Goal: Information Seeking & Learning: Learn about a topic

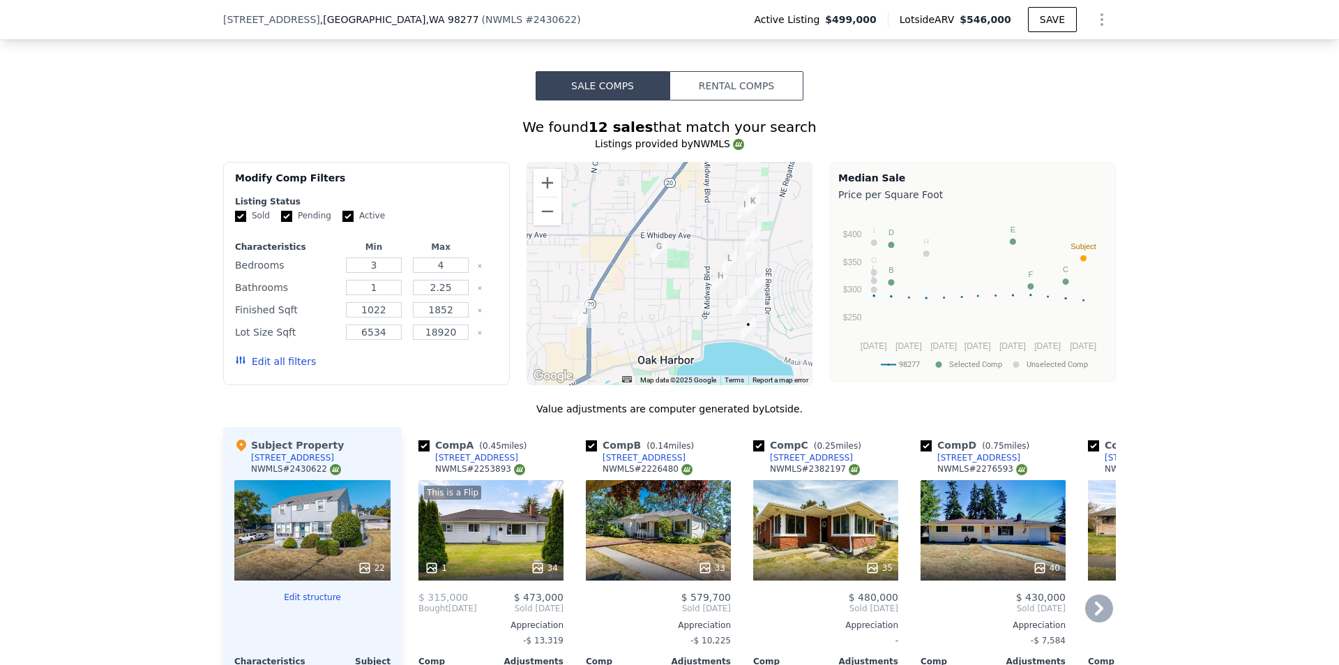
scroll to position [1813, 0]
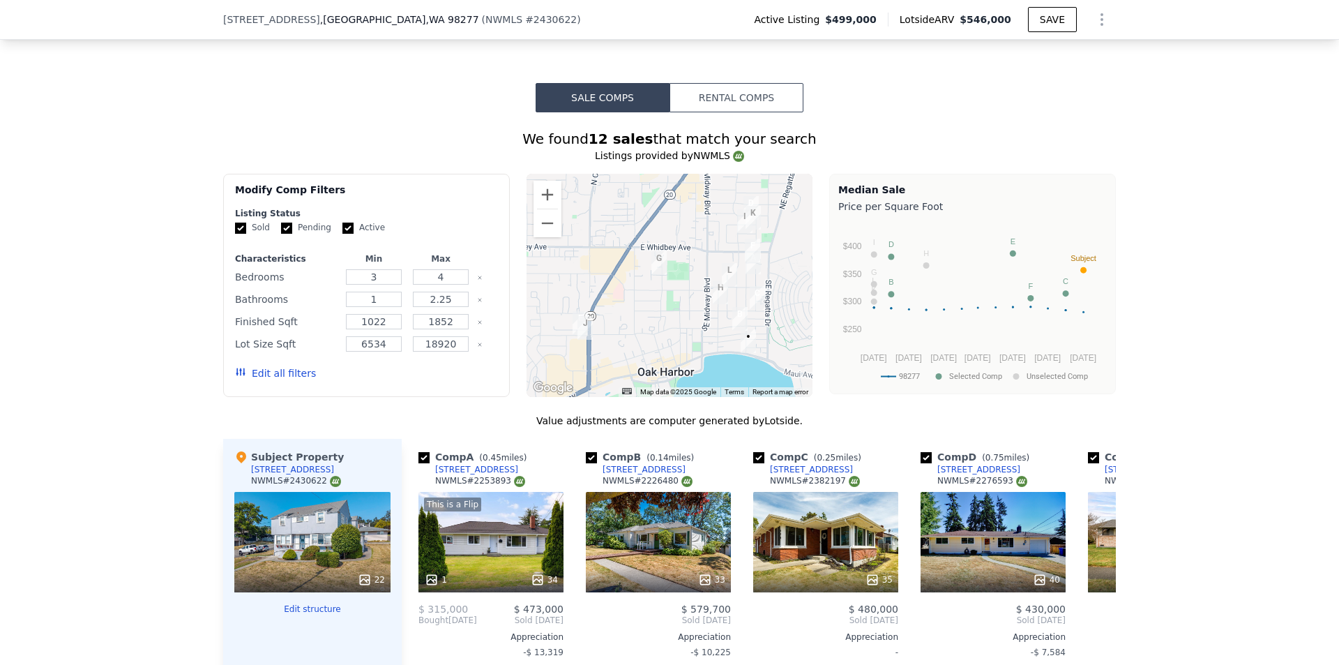
click at [665, 310] on div at bounding box center [669, 285] width 287 height 223
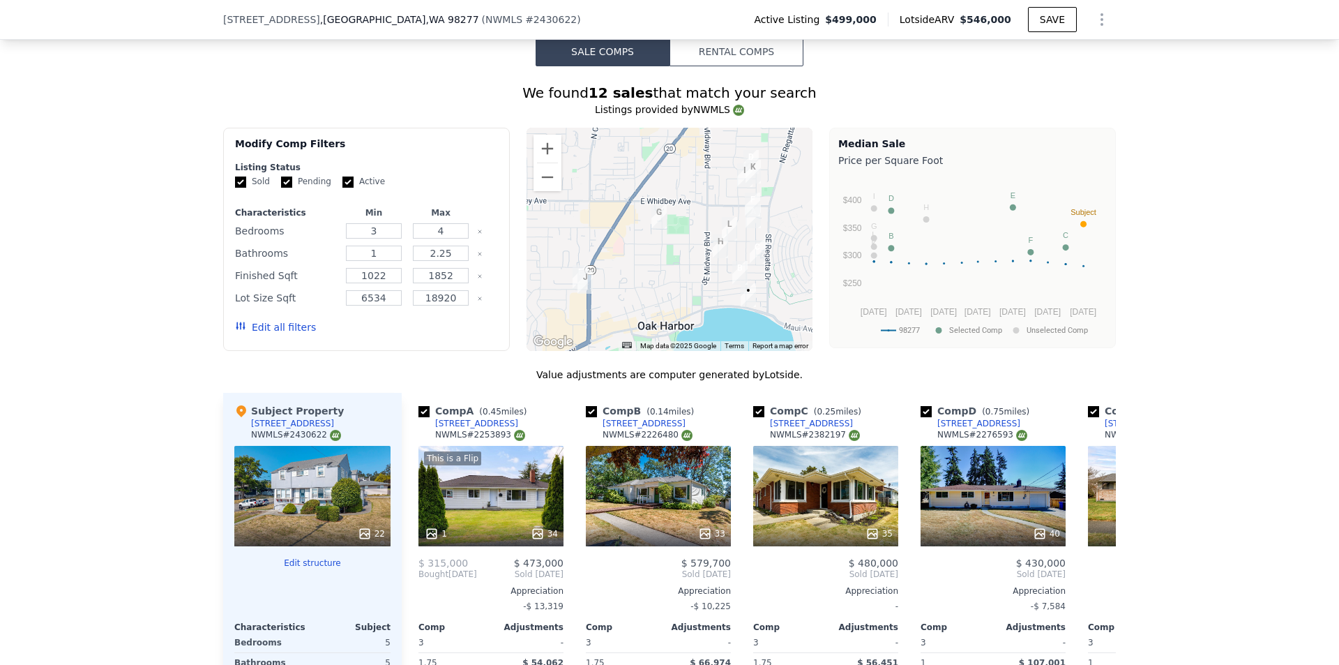
scroll to position [1883, 0]
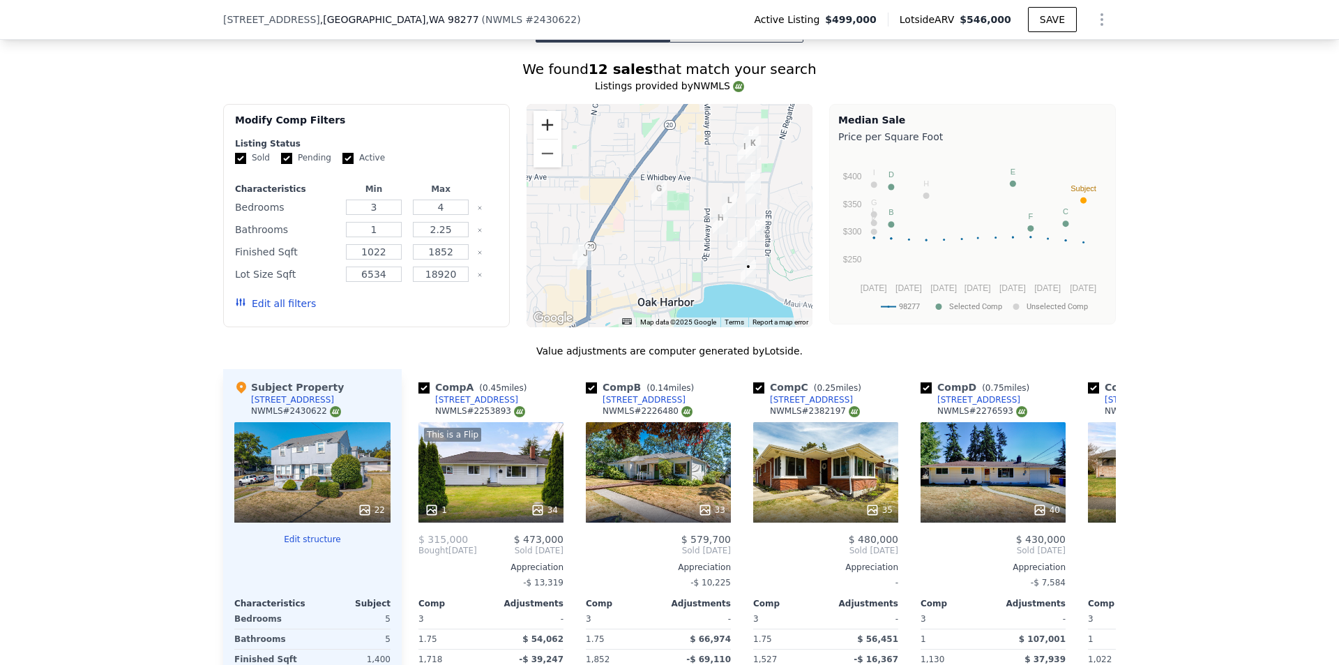
click at [545, 134] on button "Zoom in" at bounding box center [547, 125] width 28 height 28
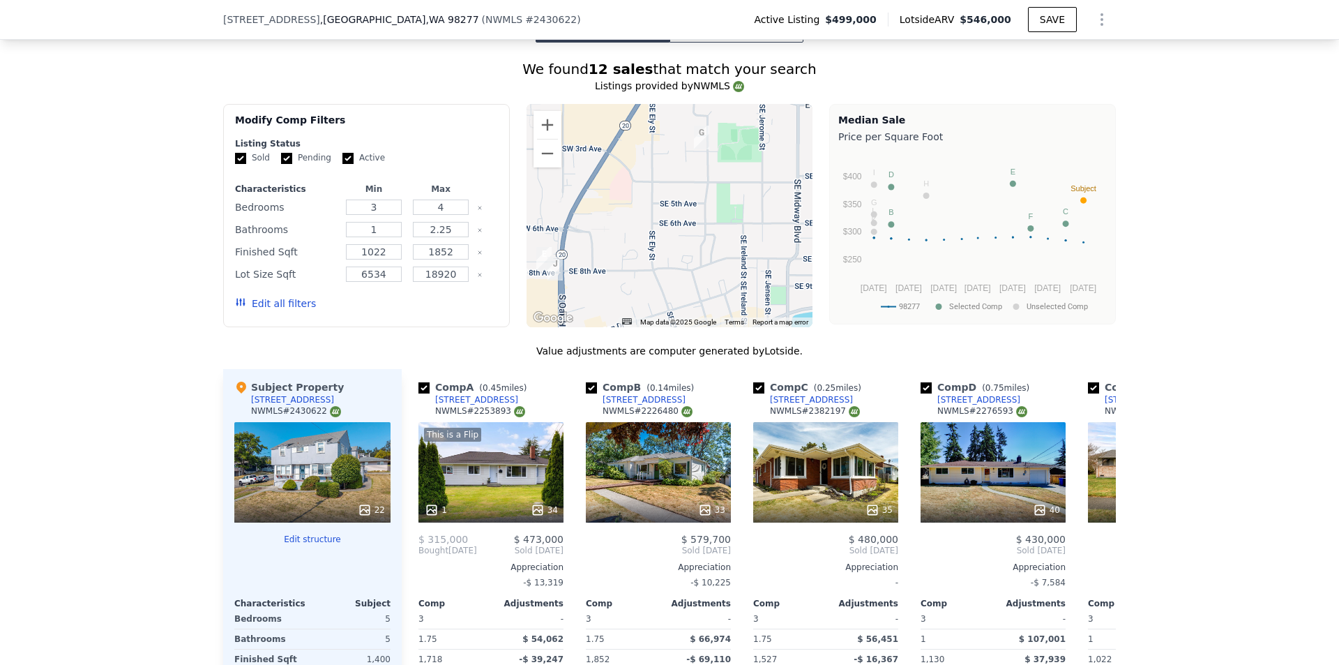
drag, startPoint x: 627, startPoint y: 273, endPoint x: 680, endPoint y: 229, distance: 69.3
click at [680, 229] on div at bounding box center [669, 215] width 287 height 223
click at [420, 393] on input "checkbox" at bounding box center [423, 387] width 11 height 11
checkbox input "false"
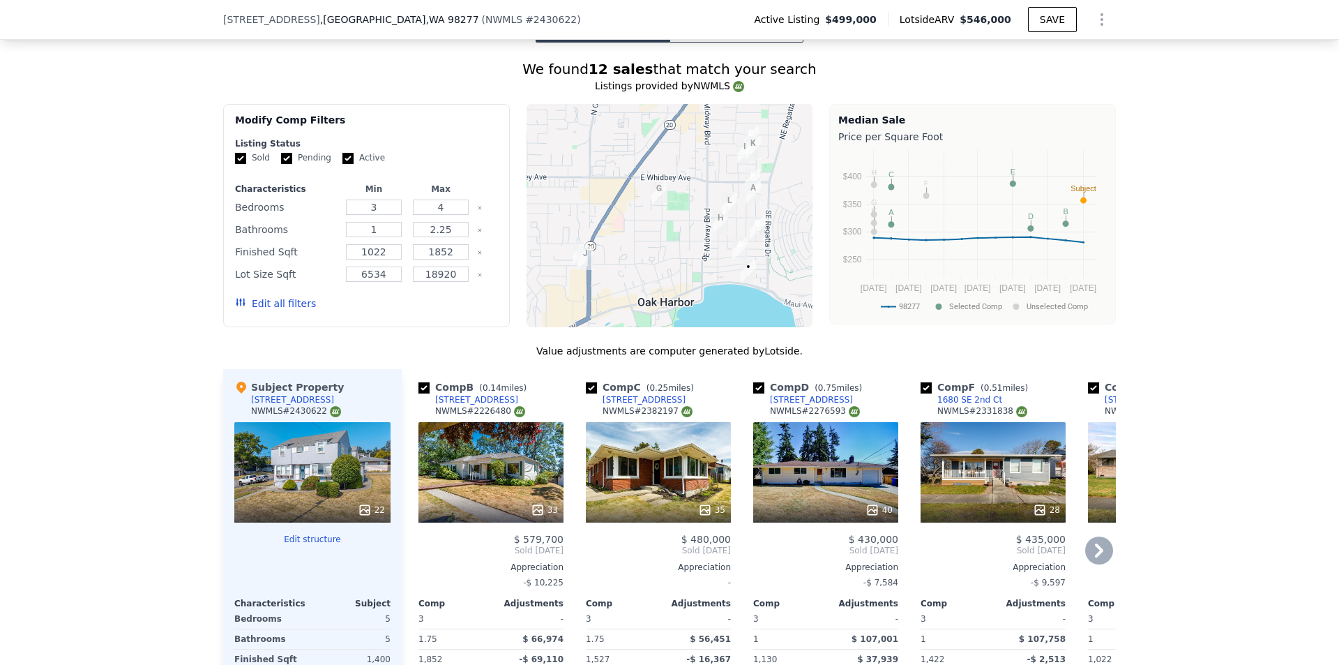
click at [420, 393] on input "checkbox" at bounding box center [423, 387] width 11 height 11
checkbox input "false"
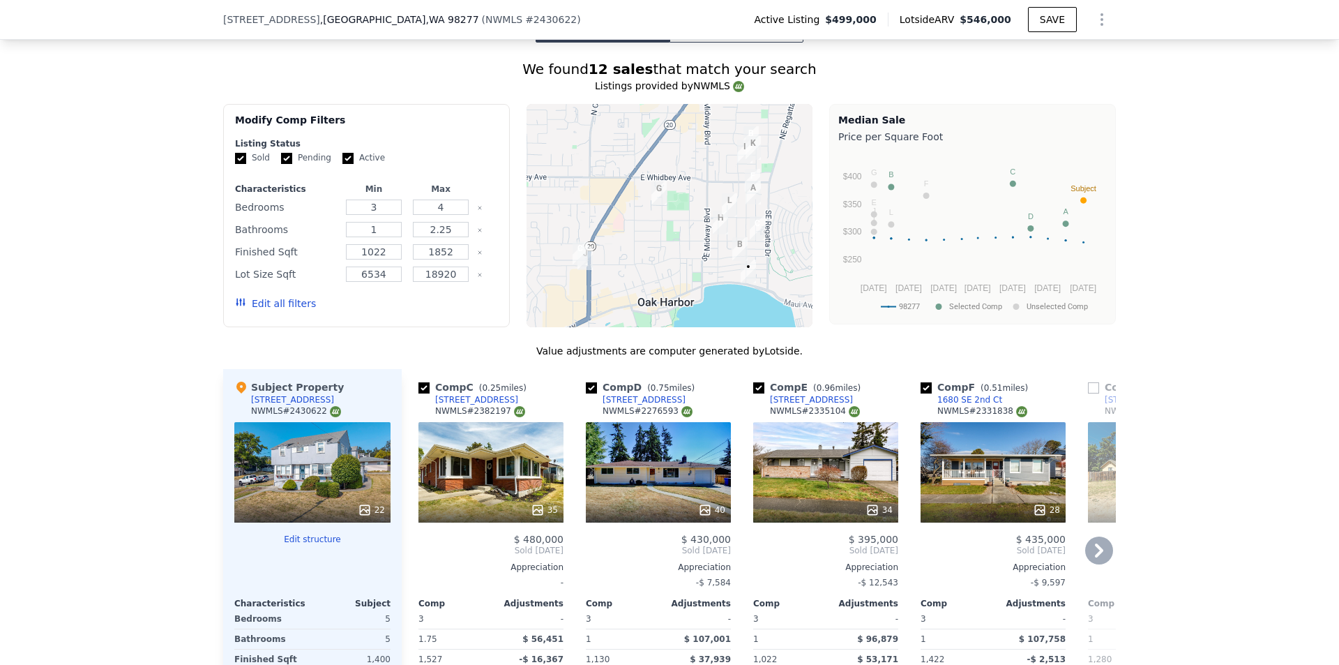
click at [420, 393] on input "checkbox" at bounding box center [423, 387] width 11 height 11
checkbox input "false"
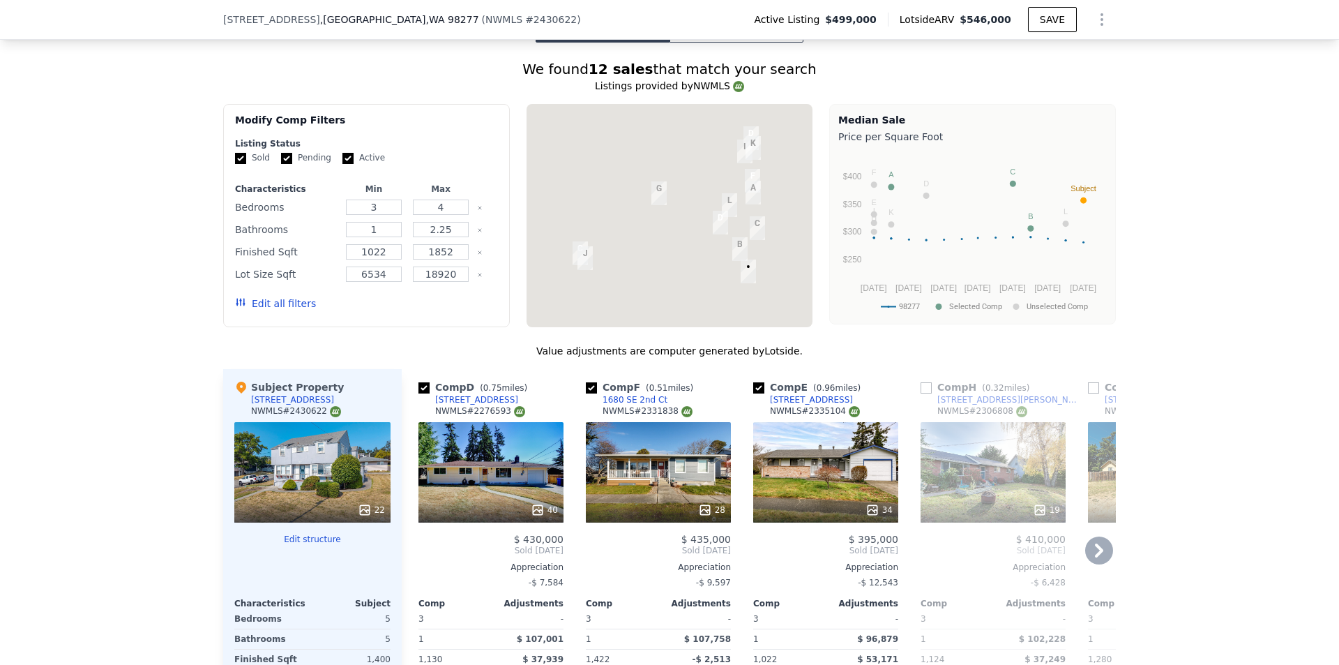
click at [420, 393] on input "checkbox" at bounding box center [423, 387] width 11 height 11
checkbox input "false"
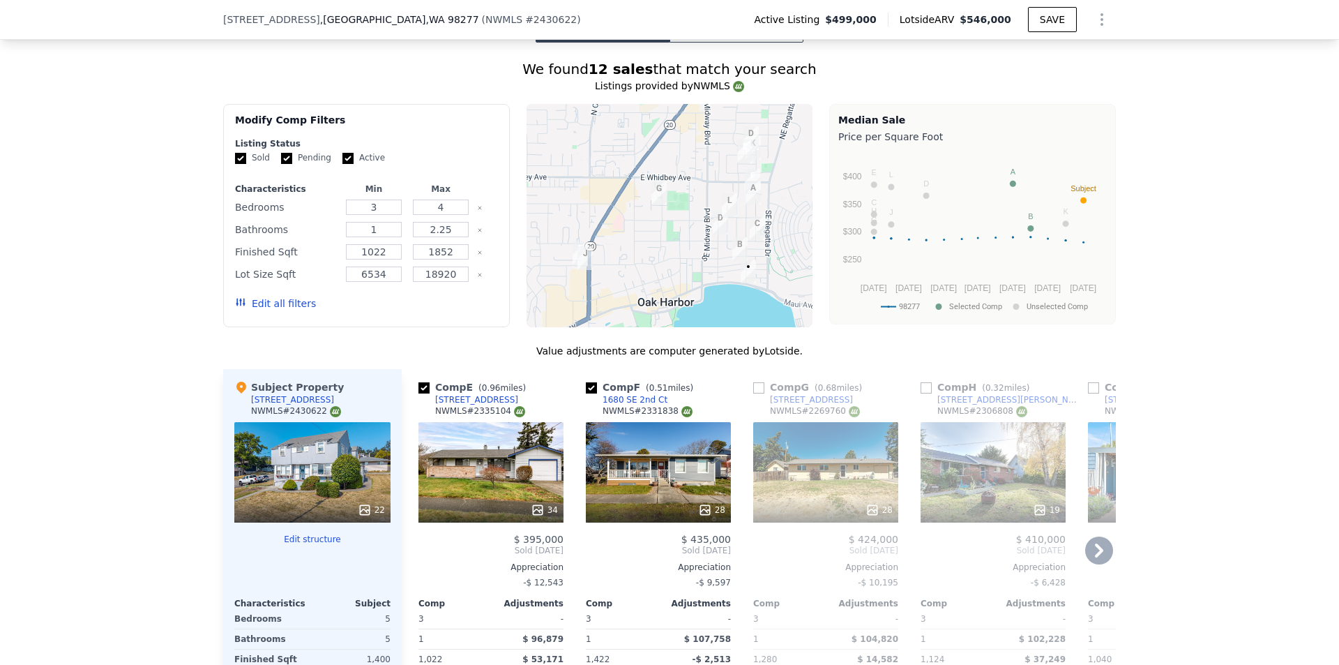
click at [420, 393] on input "checkbox" at bounding box center [423, 387] width 11 height 11
checkbox input "false"
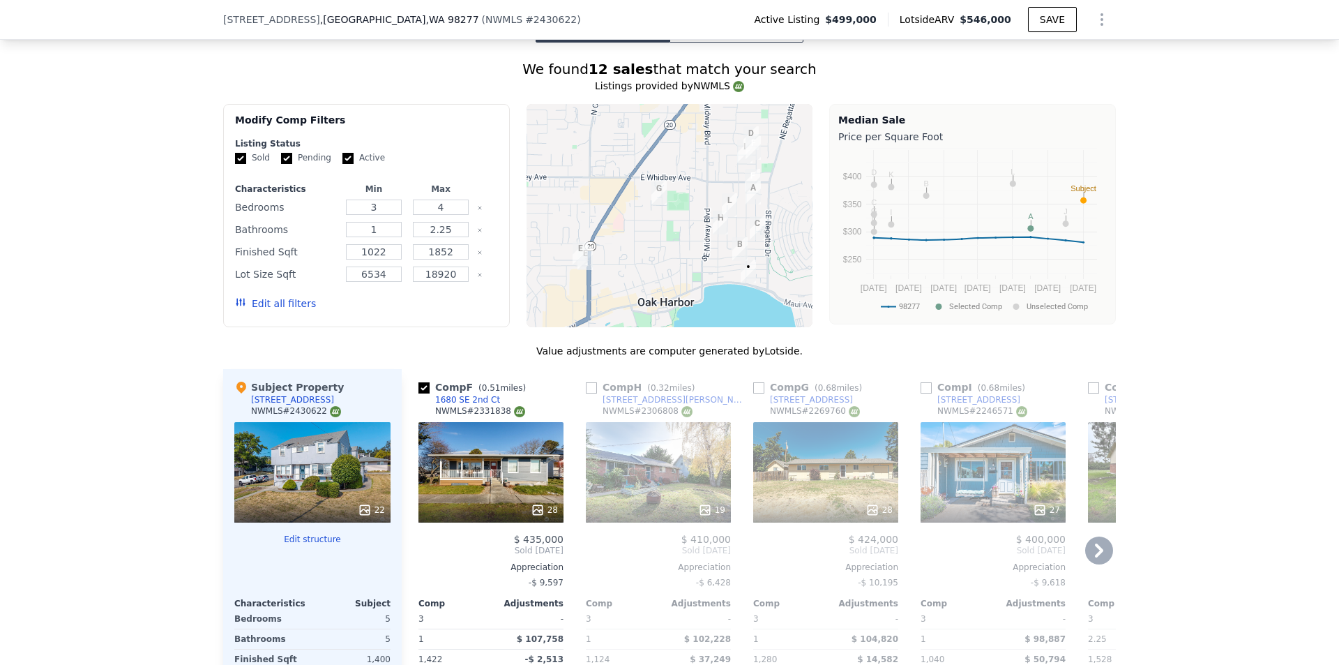
click at [420, 393] on input "checkbox" at bounding box center [423, 387] width 11 height 11
click at [418, 404] on link "1680 SE 2nd Ct" at bounding box center [459, 399] width 82 height 11
click at [418, 393] on input "checkbox" at bounding box center [423, 387] width 11 height 11
click at [419, 393] on input "checkbox" at bounding box center [423, 387] width 11 height 11
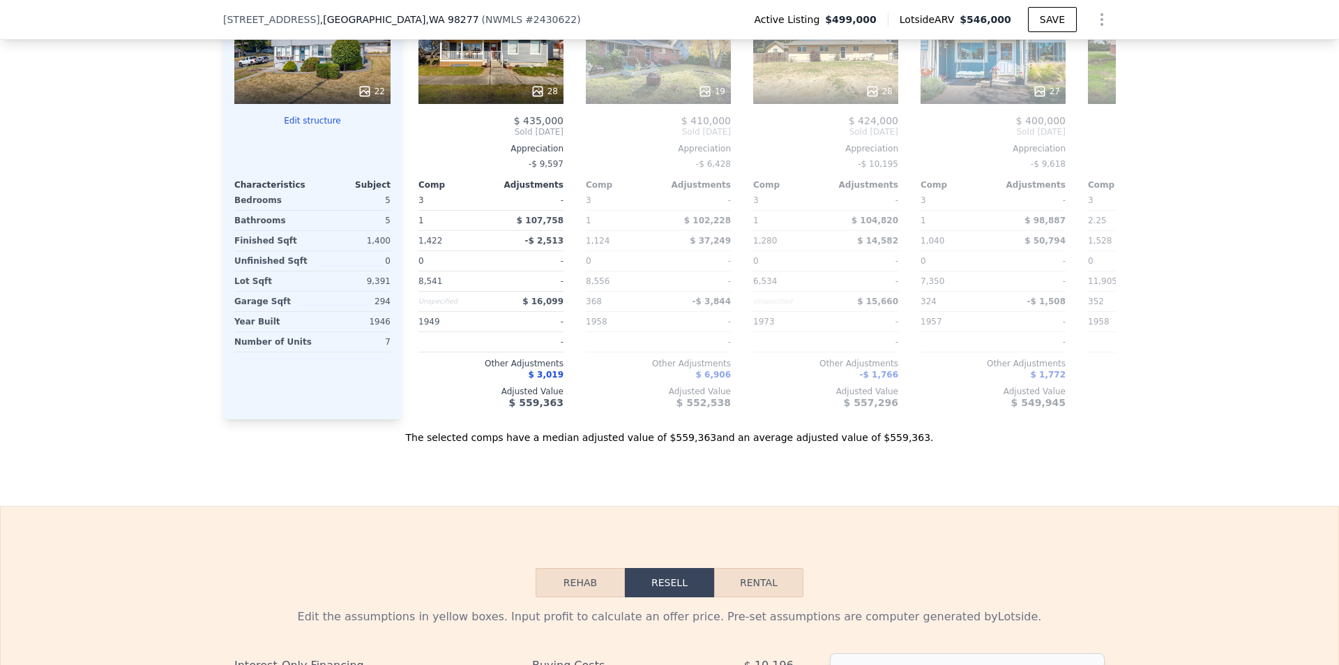
scroll to position [2022, 0]
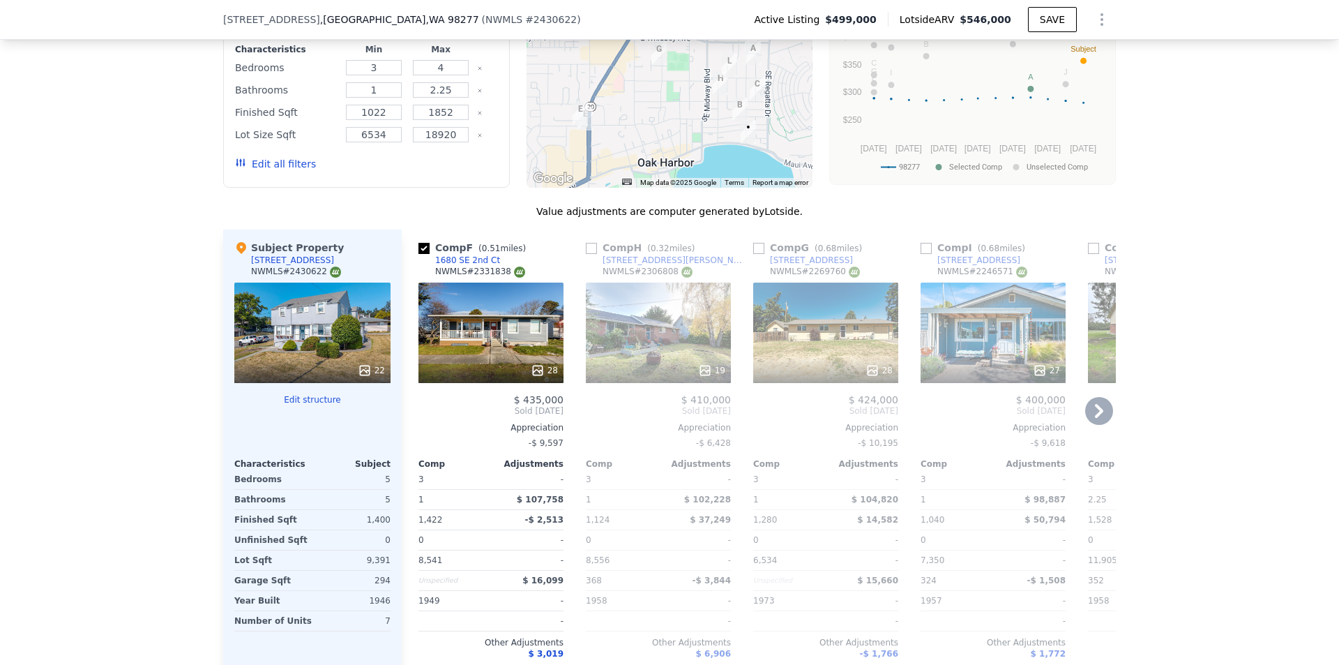
click at [418, 254] on input "checkbox" at bounding box center [423, 248] width 11 height 11
checkbox input "true"
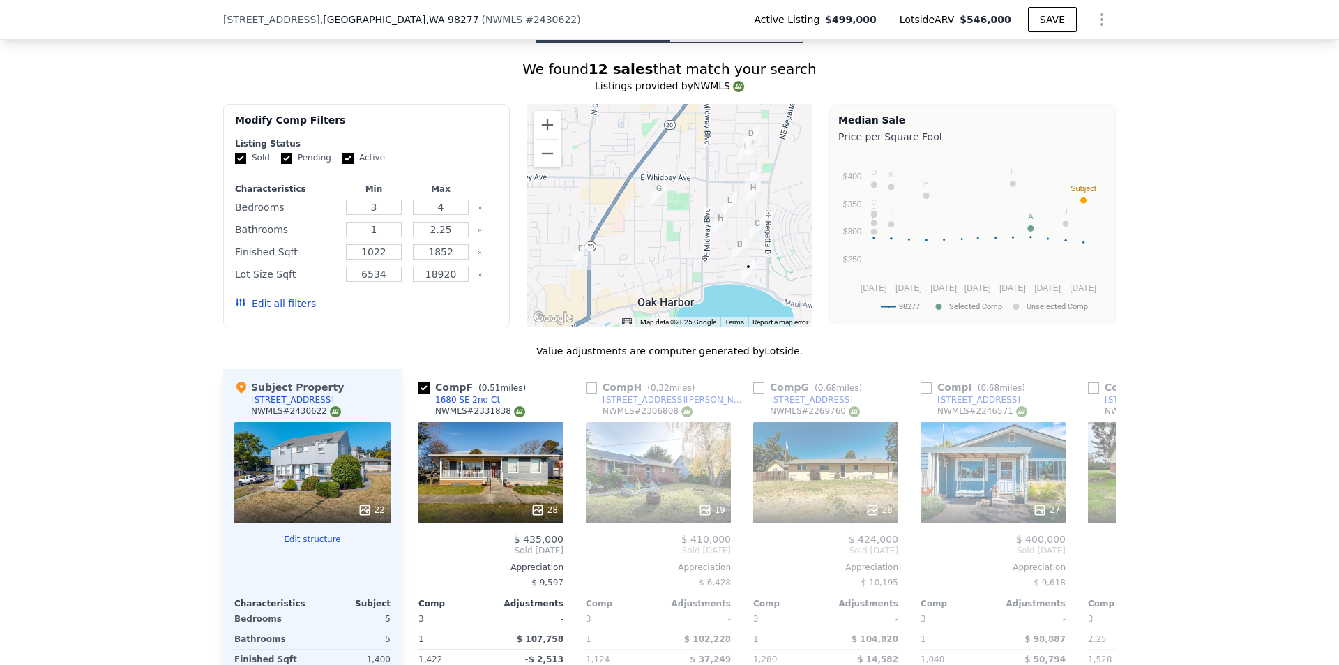
scroll to position [1952, 0]
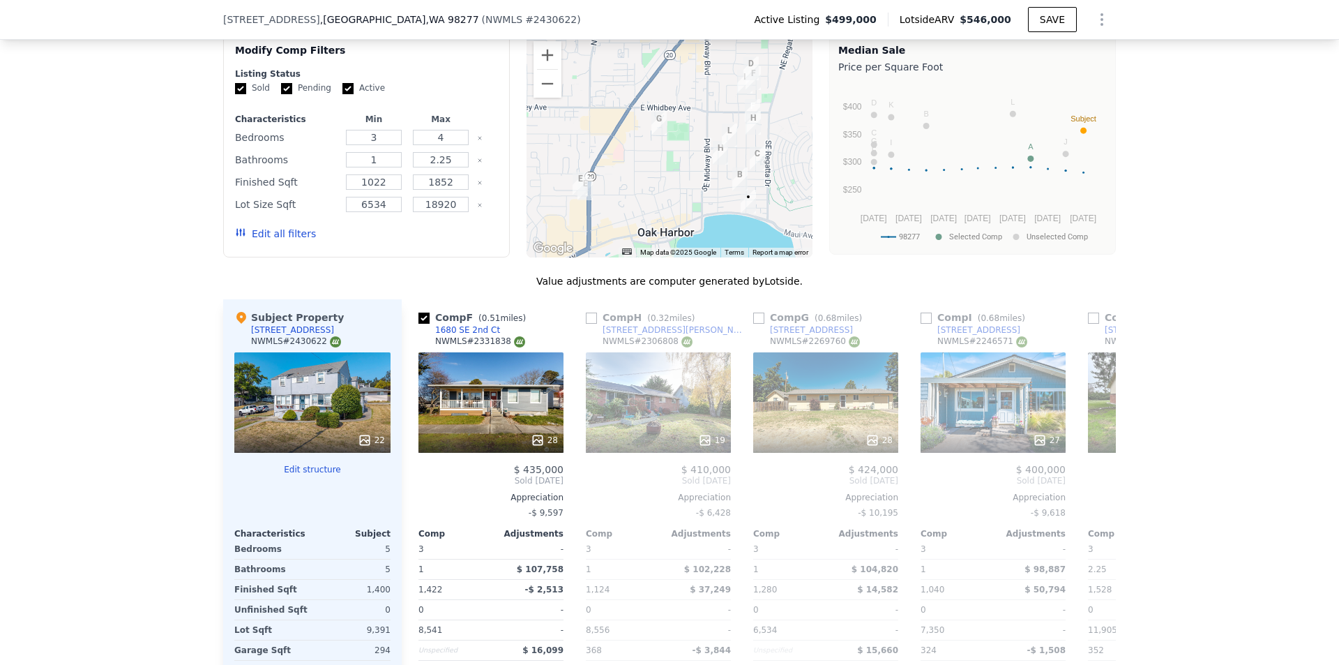
click at [548, 107] on div at bounding box center [669, 145] width 287 height 223
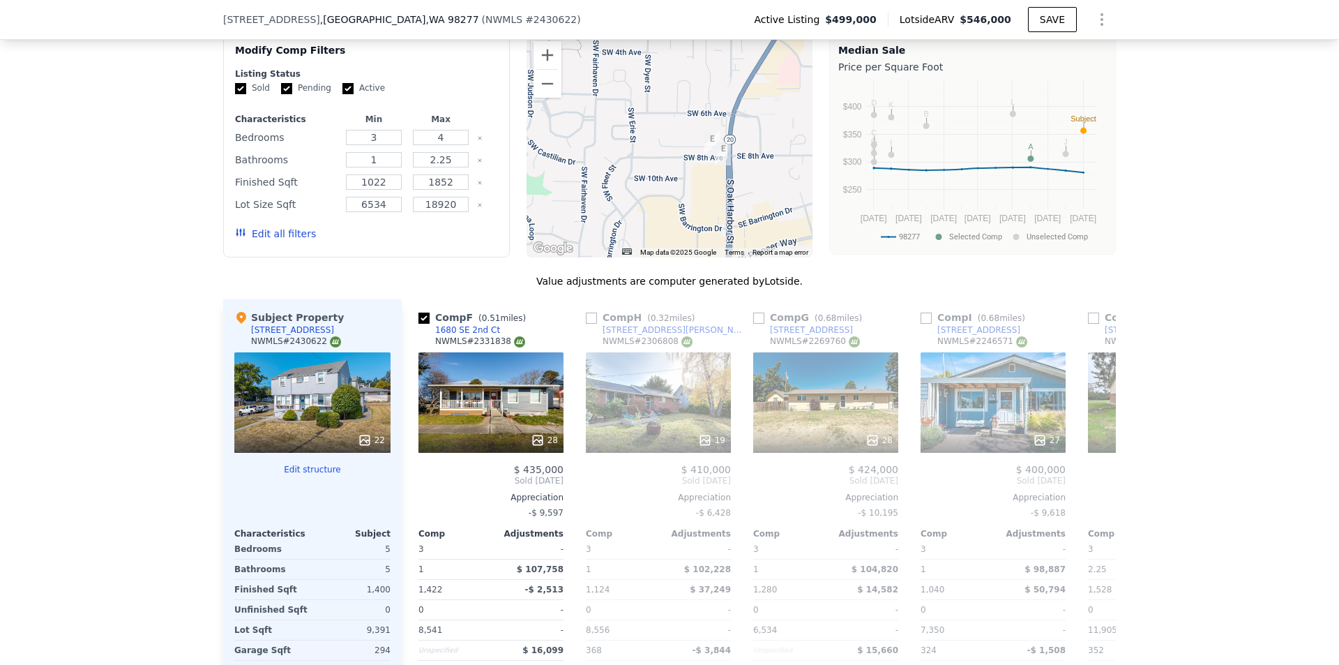
drag, startPoint x: 631, startPoint y: 174, endPoint x: 717, endPoint y: 124, distance: 99.4
click at [708, 60] on div at bounding box center [669, 145] width 287 height 223
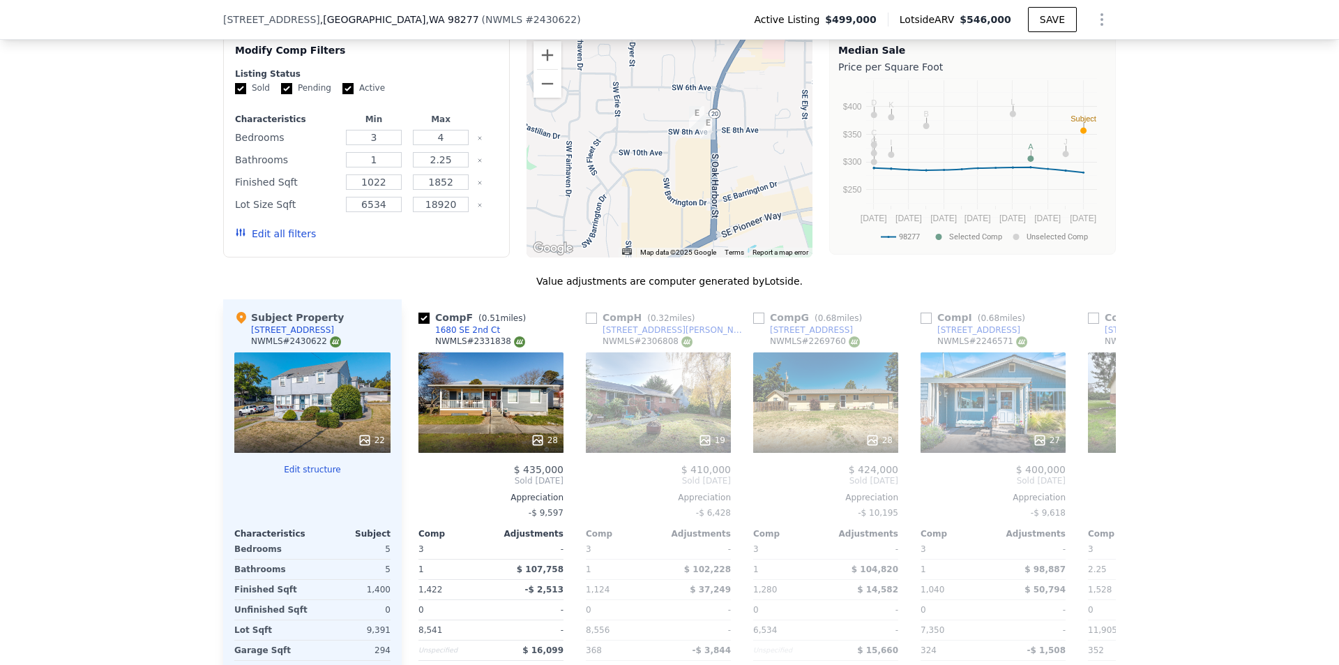
drag, startPoint x: 744, startPoint y: 189, endPoint x: 650, endPoint y: 62, distance: 158.0
click at [650, 62] on div at bounding box center [669, 145] width 287 height 223
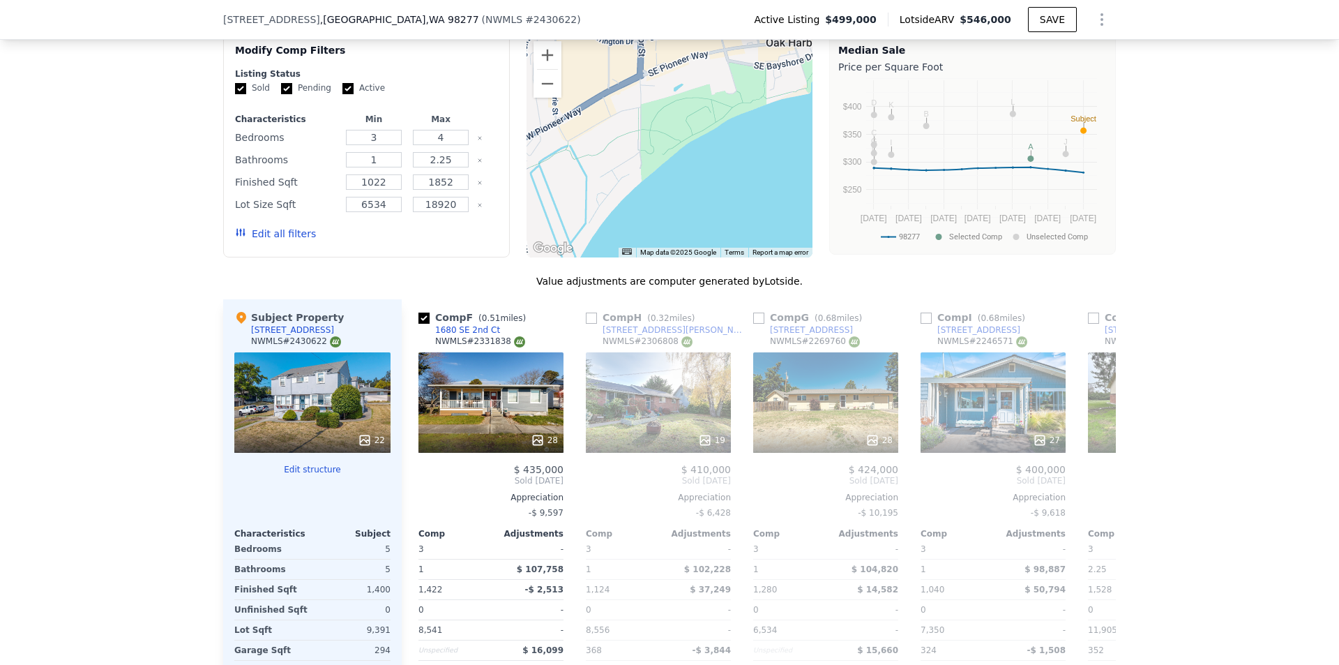
drag, startPoint x: 703, startPoint y: 199, endPoint x: 761, endPoint y: 147, distance: 78.1
click at [761, 147] on div at bounding box center [669, 145] width 287 height 223
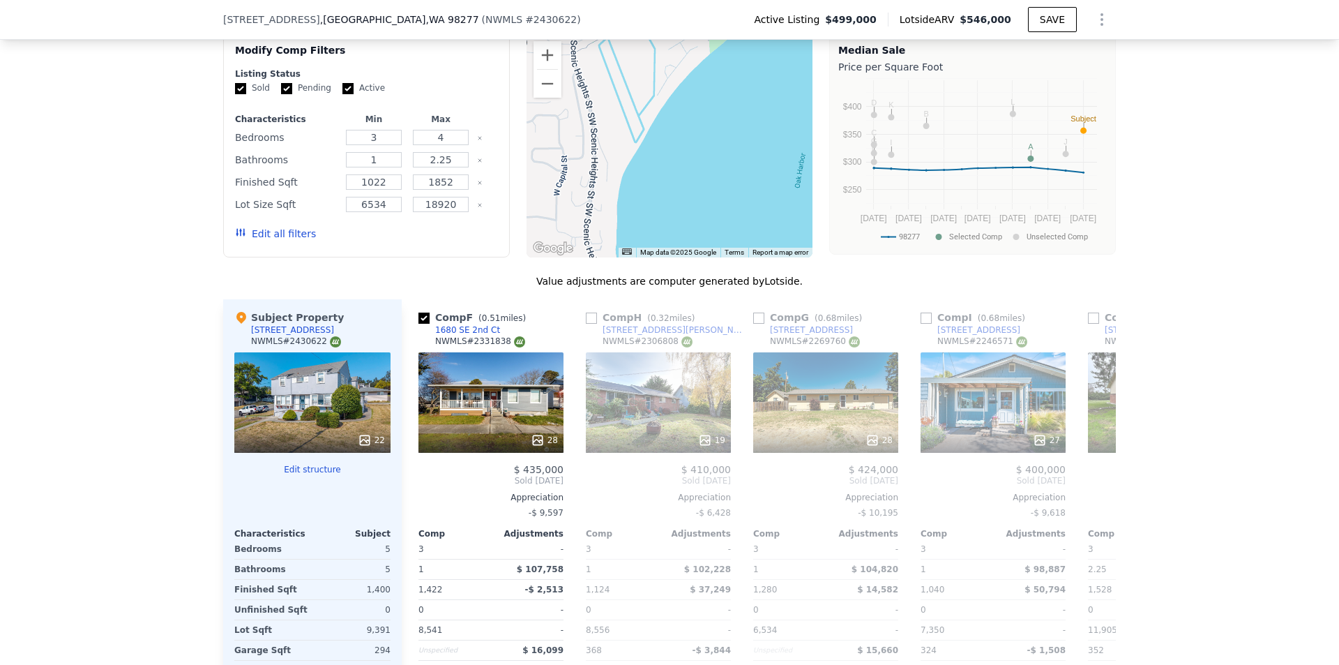
drag, startPoint x: 678, startPoint y: 219, endPoint x: 693, endPoint y: 121, distance: 99.5
click at [693, 121] on div at bounding box center [669, 145] width 287 height 223
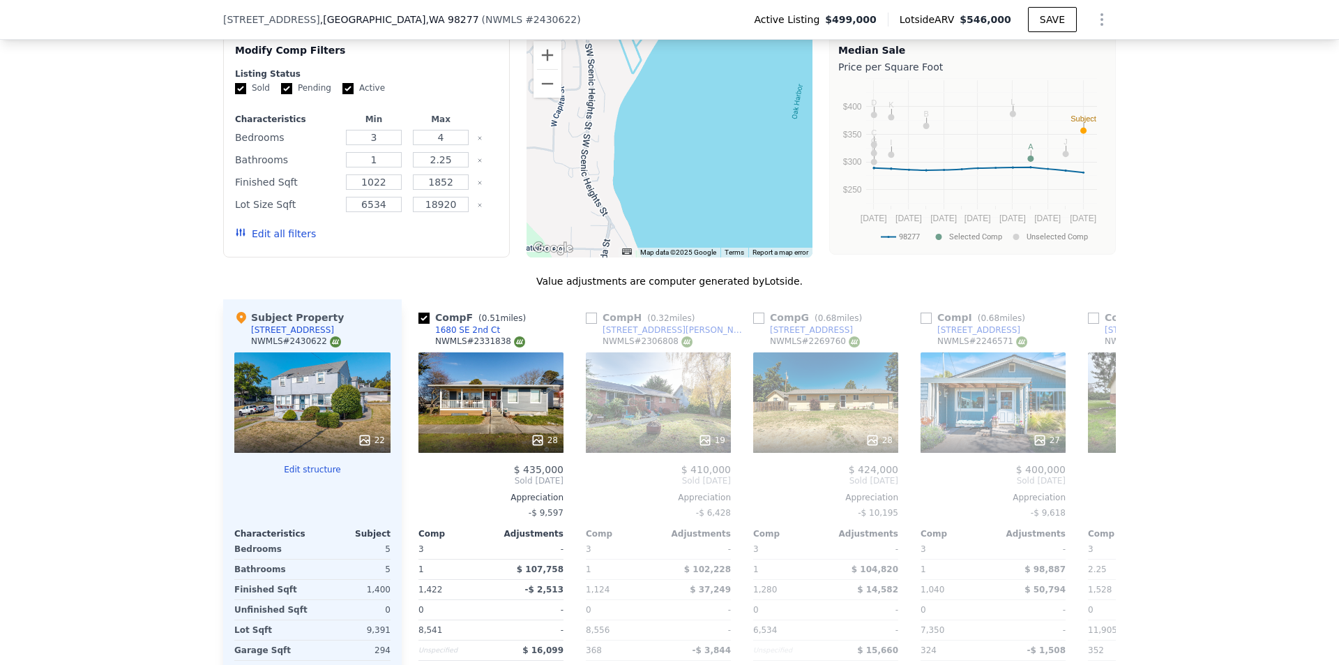
drag, startPoint x: 667, startPoint y: 194, endPoint x: 639, endPoint y: 75, distance: 121.9
click at [639, 75] on div at bounding box center [669, 145] width 287 height 223
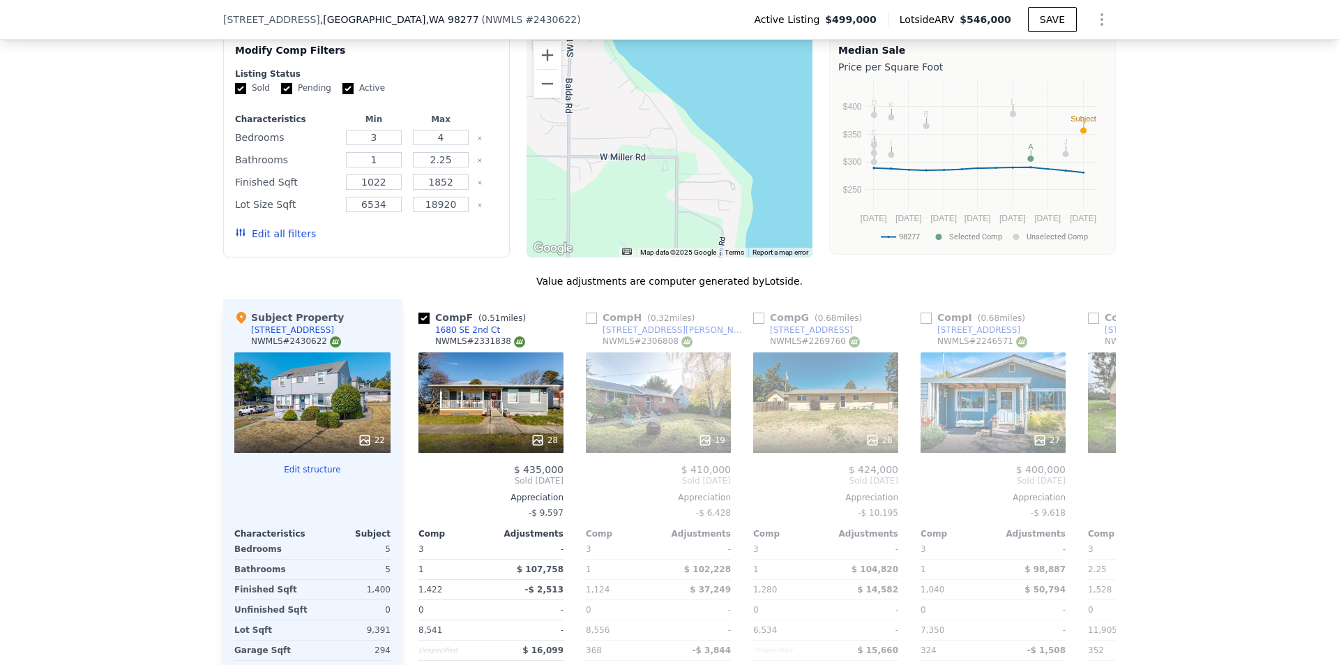
drag, startPoint x: 723, startPoint y: 225, endPoint x: 720, endPoint y: 137, distance: 88.6
click at [720, 137] on div at bounding box center [669, 145] width 287 height 223
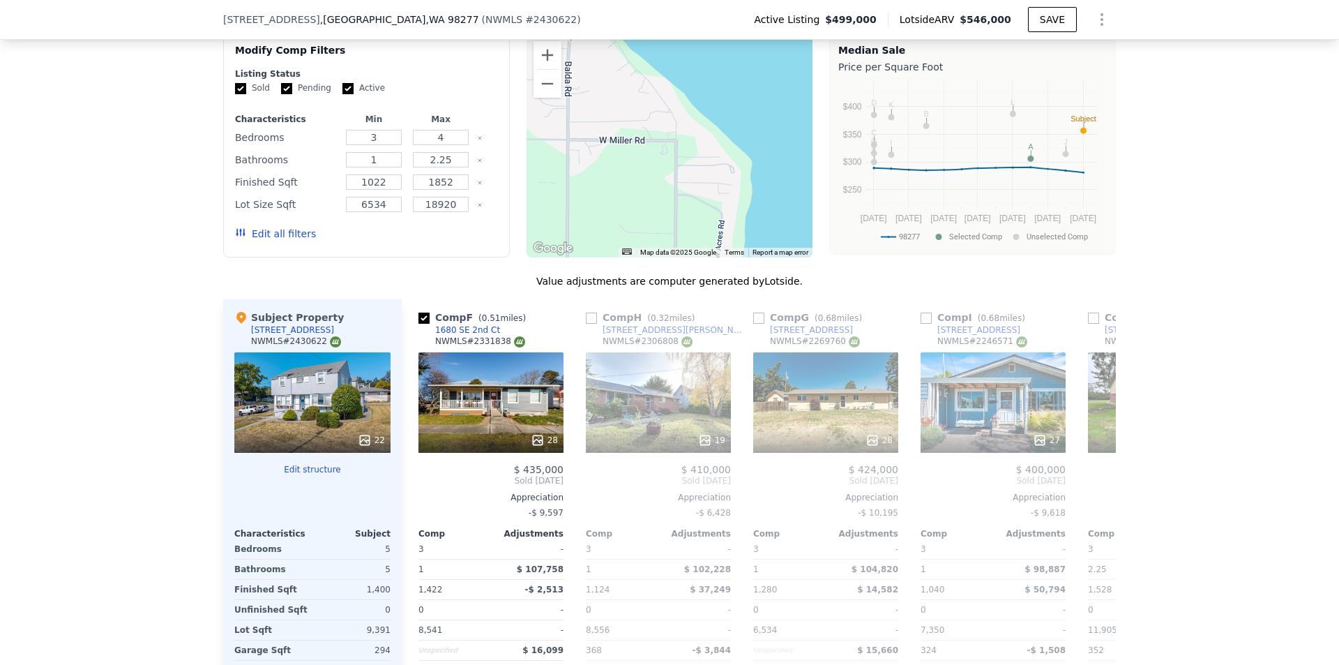
scroll to position [1883, 0]
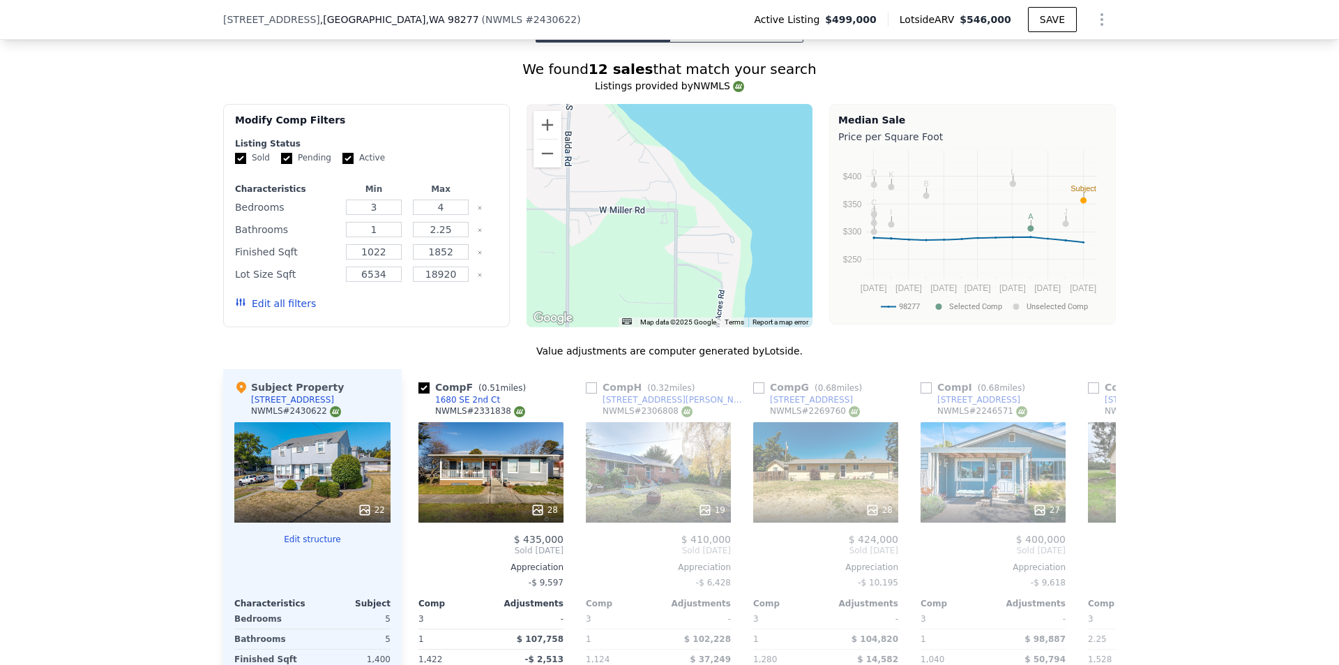
click at [291, 308] on button "Edit all filters" at bounding box center [275, 303] width 81 height 14
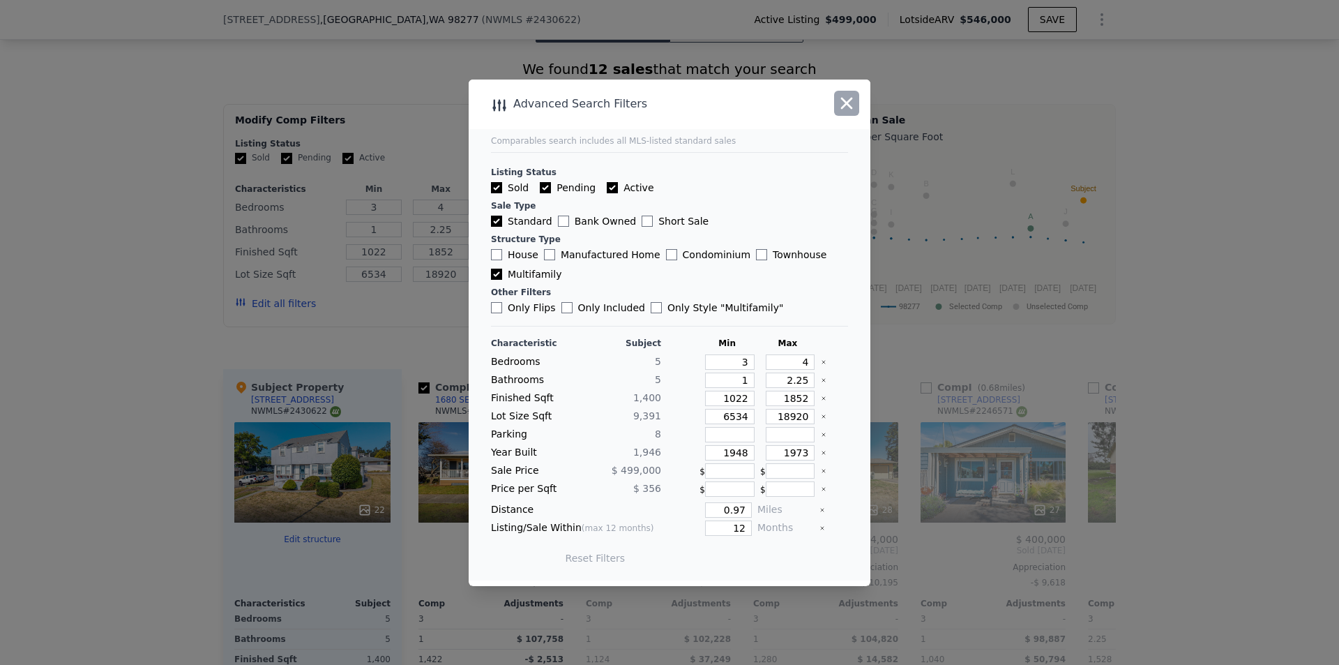
click at [847, 100] on icon "button" at bounding box center [847, 103] width 20 height 20
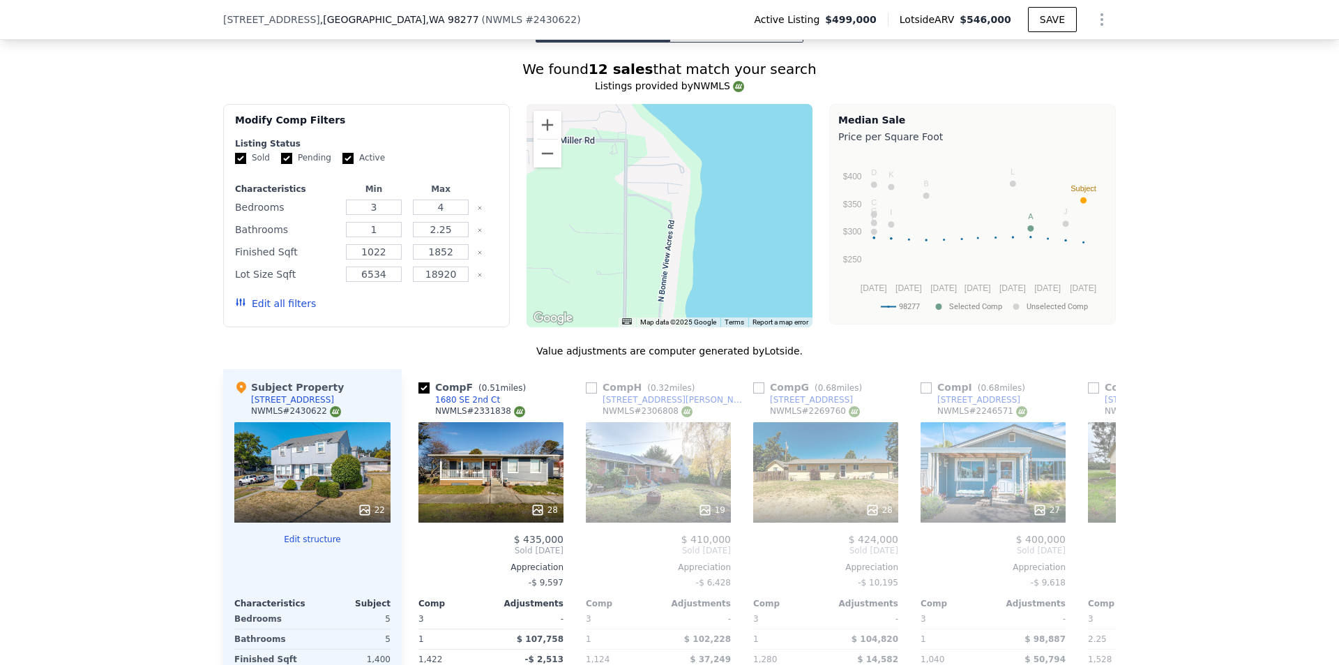
drag, startPoint x: 745, startPoint y: 302, endPoint x: 678, endPoint y: 192, distance: 128.7
click at [678, 192] on div at bounding box center [669, 215] width 287 height 223
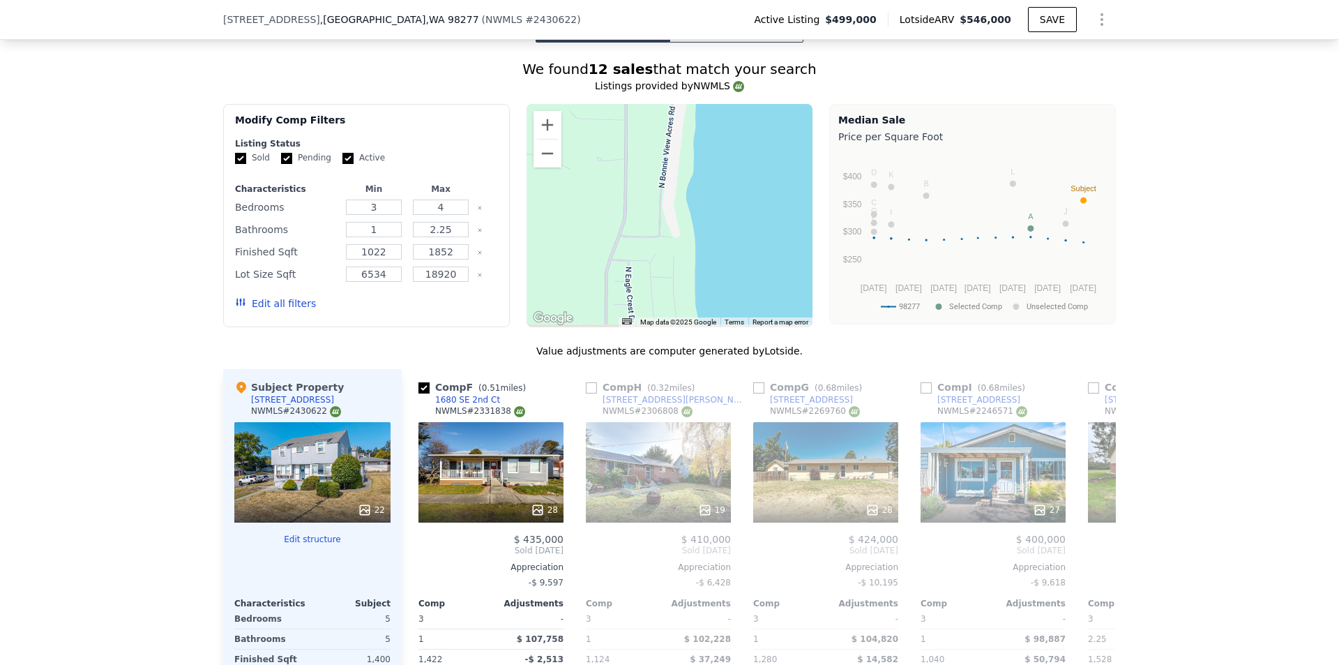
drag, startPoint x: 737, startPoint y: 259, endPoint x: 745, endPoint y: 218, distance: 42.7
click at [745, 218] on div at bounding box center [669, 215] width 287 height 223
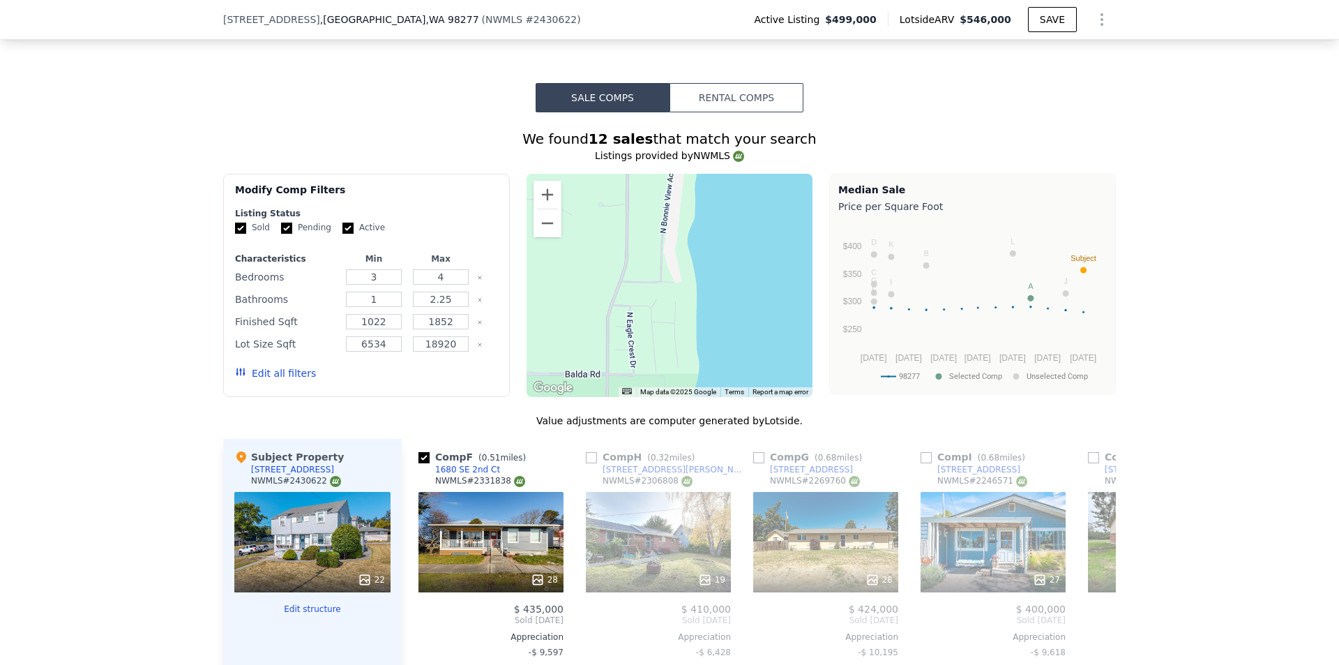
click at [291, 380] on button "Edit all filters" at bounding box center [275, 373] width 81 height 14
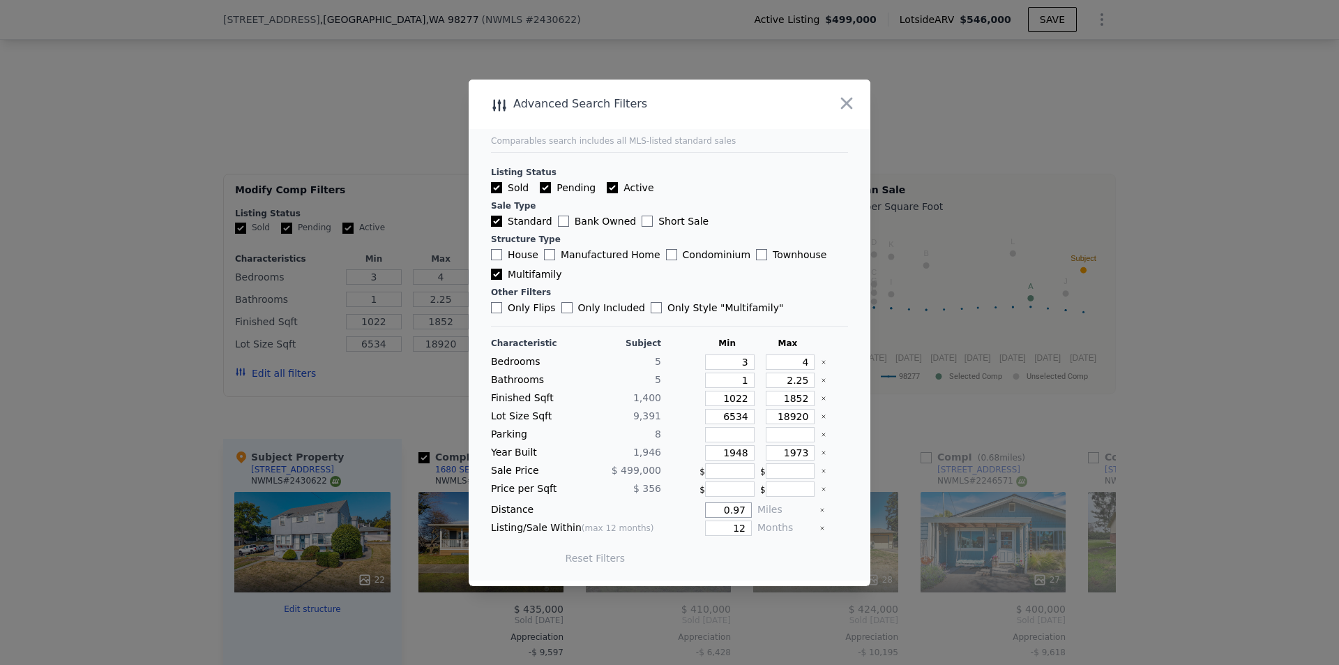
drag, startPoint x: 712, startPoint y: 515, endPoint x: 763, endPoint y: 519, distance: 51.1
click at [763, 519] on div "Characteristic Subject Min Max Bedrooms 5 3 4 Bathrooms 5 1 2.25 Finished Sqft …" at bounding box center [669, 457] width 357 height 240
type input "5"
click at [724, 559] on button "Update Search" at bounding box center [747, 558] width 105 height 20
drag, startPoint x: 784, startPoint y: 364, endPoint x: 804, endPoint y: 364, distance: 20.2
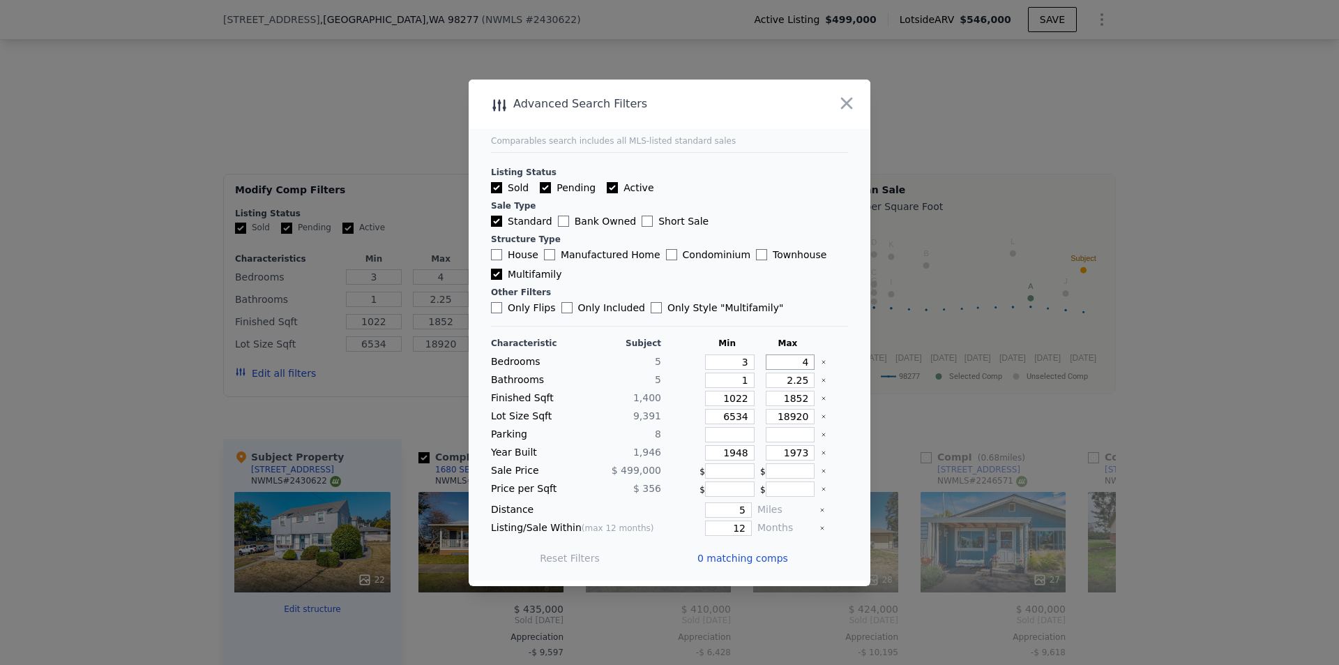
click at [804, 364] on input "4" at bounding box center [791, 361] width 50 height 15
click at [822, 361] on icon "Clear" at bounding box center [823, 362] width 3 height 3
drag, startPoint x: 773, startPoint y: 454, endPoint x: 868, endPoint y: 467, distance: 95.8
click at [872, 467] on div "​ Advanced Search Filters Comparables search includes all MLS-listed standard s…" at bounding box center [669, 332] width 1339 height 665
type input "2000"
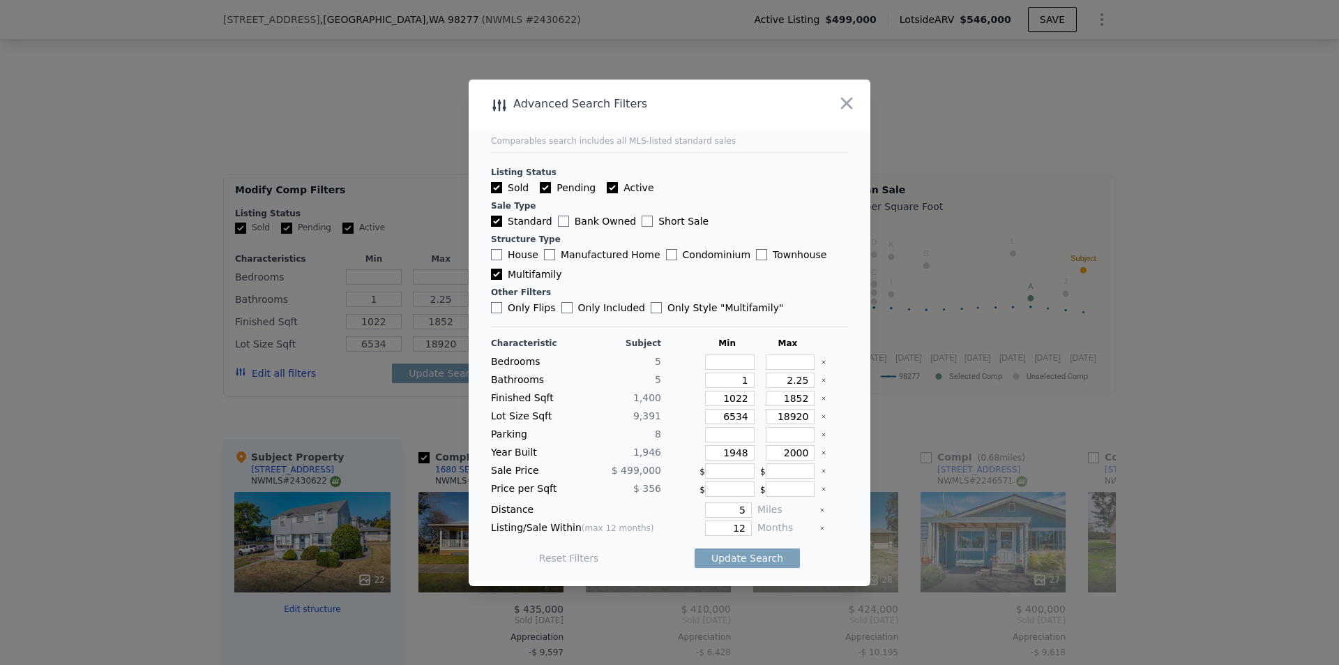
click at [843, 527] on main "Comparables search includes all MLS-listed standard sales Listing Status Sold P…" at bounding box center [670, 329] width 402 height 501
click at [752, 556] on button "Update Search" at bounding box center [747, 558] width 105 height 20
click at [731, 360] on input "number" at bounding box center [730, 361] width 50 height 15
type input "3"
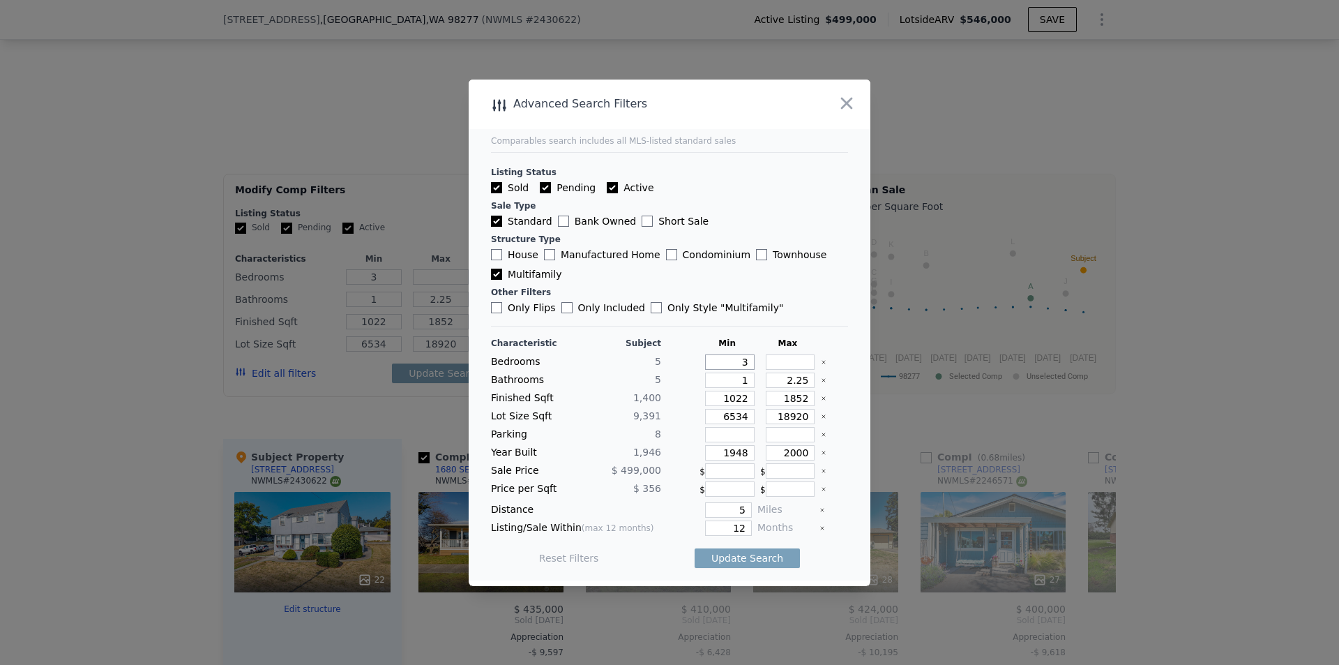
type input "3"
click at [779, 363] on input "number" at bounding box center [791, 361] width 50 height 15
type input "1"
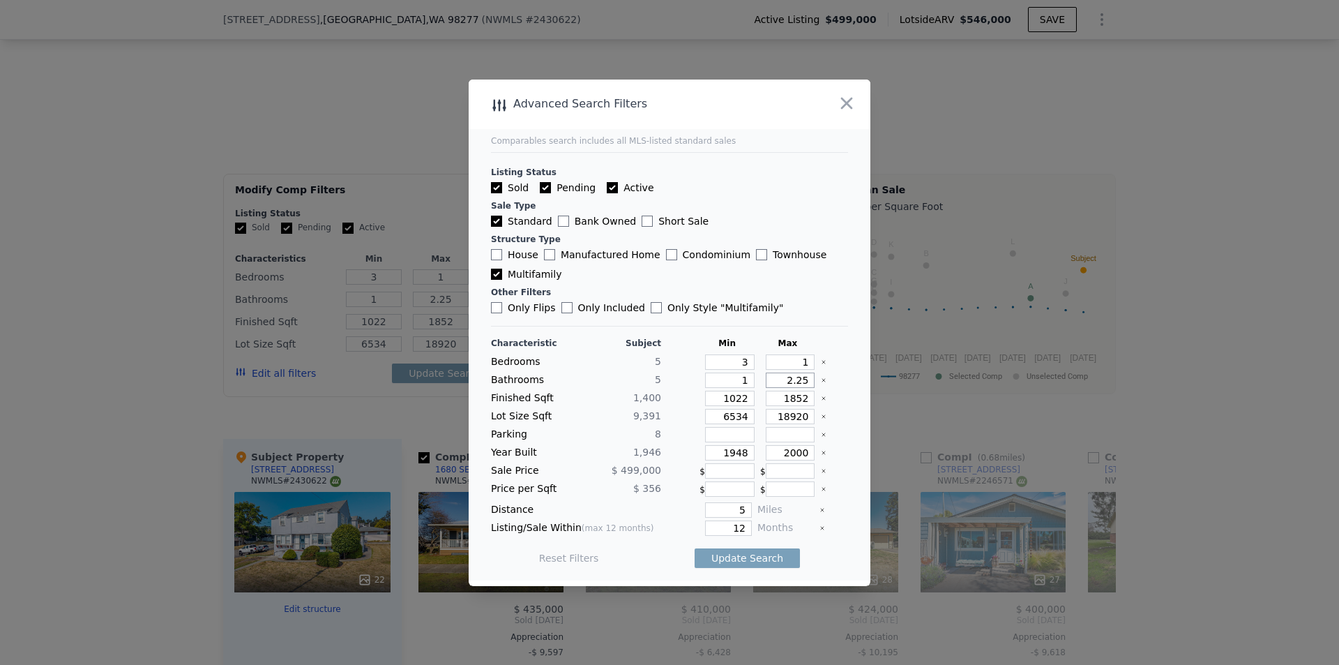
drag, startPoint x: 773, startPoint y: 379, endPoint x: 843, endPoint y: 381, distance: 70.5
click at [841, 381] on main "Comparables search includes all MLS-listed standard sales Listing Status Sold P…" at bounding box center [670, 329] width 402 height 501
type input "1"
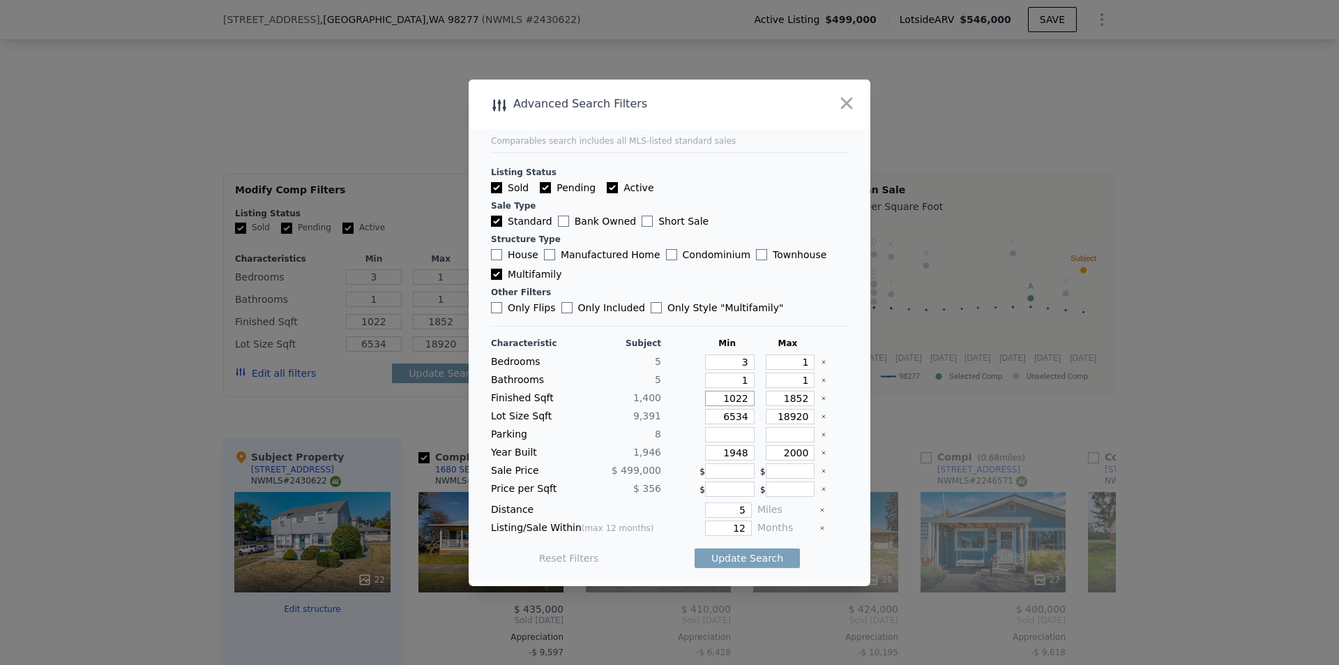
drag, startPoint x: 713, startPoint y: 400, endPoint x: 752, endPoint y: 401, distance: 39.1
click at [752, 401] on div "Finished Sqft 1,400 1022 1852" at bounding box center [669, 397] width 357 height 15
type input "15"
type input "1"
type input "10"
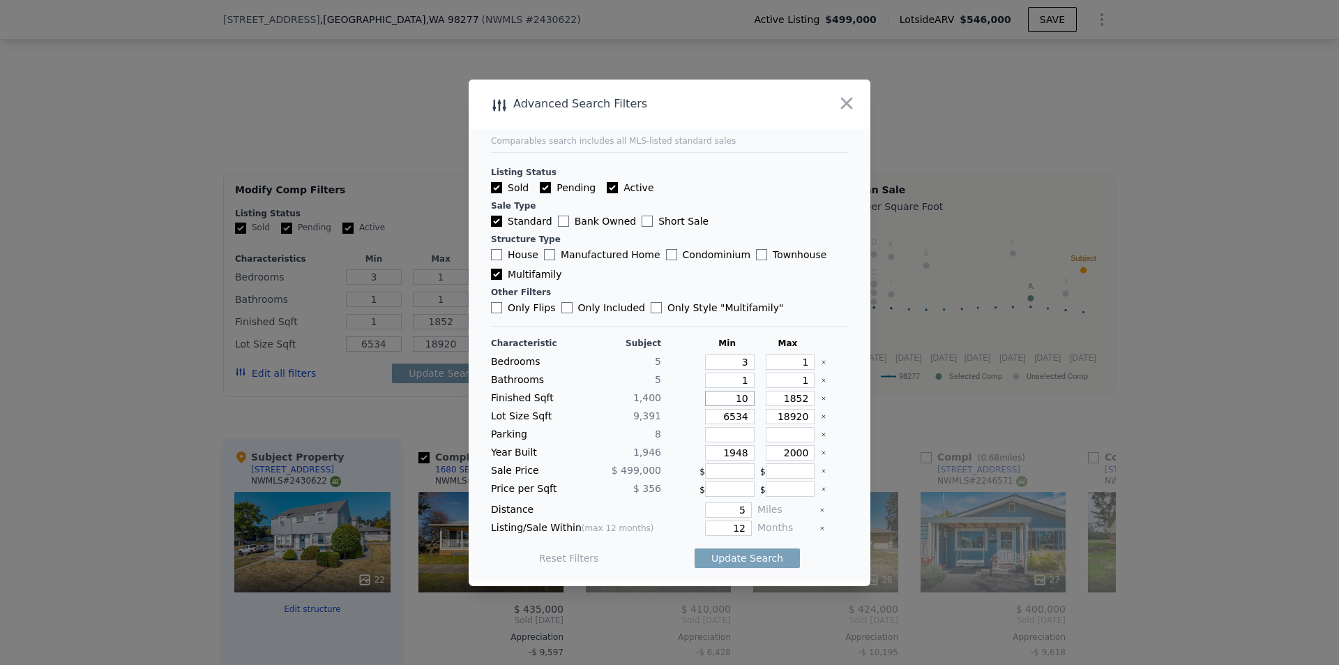
type input "10"
type input "1"
type input "15"
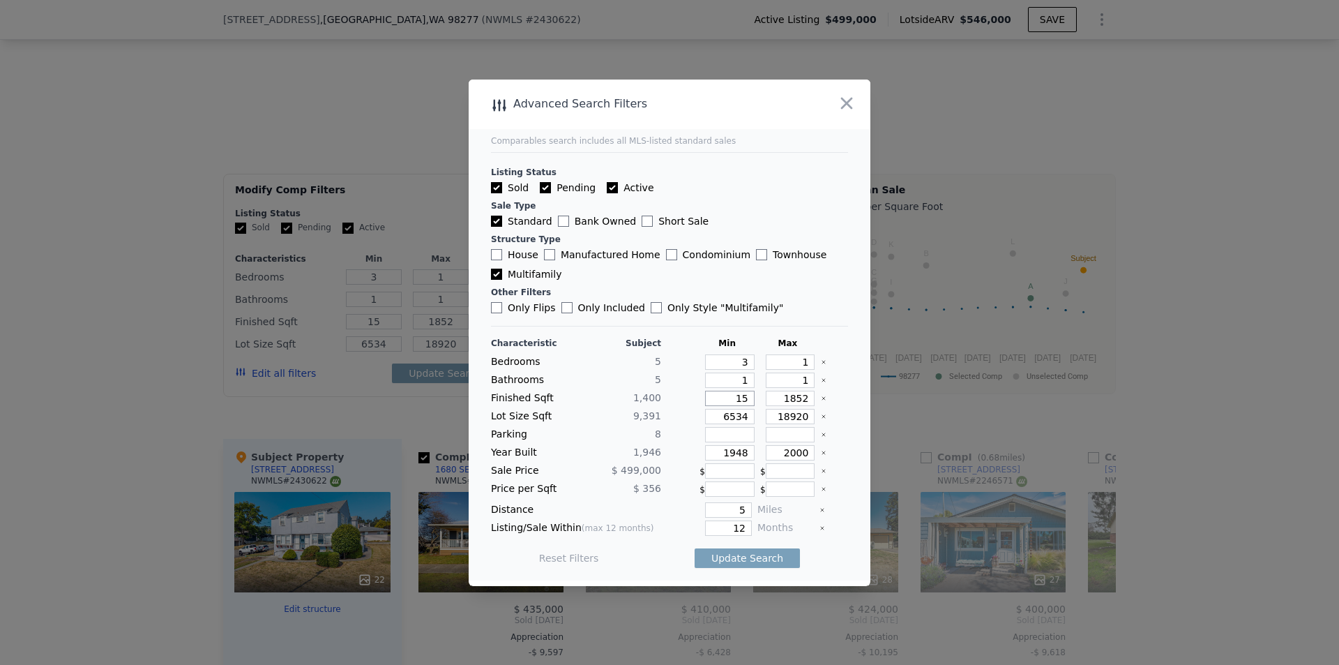
type input "150"
type input "1500"
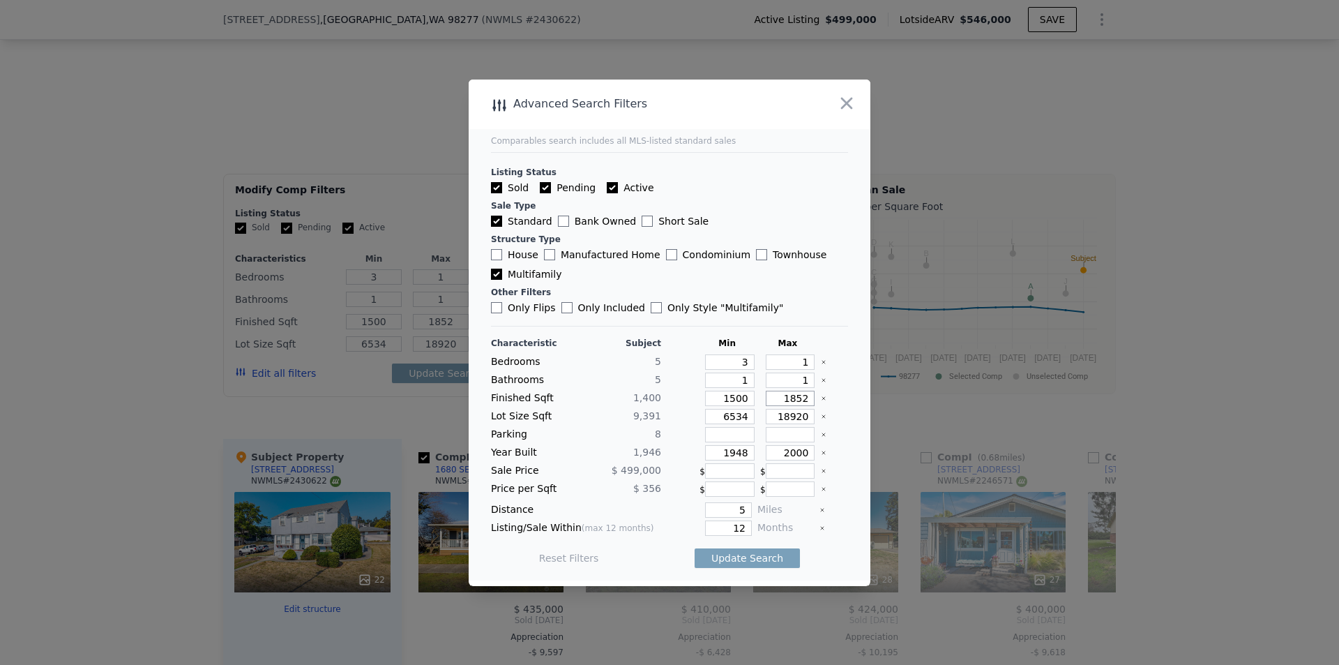
drag, startPoint x: 771, startPoint y: 405, endPoint x: 834, endPoint y: 381, distance: 68.0
click at [830, 397] on div "Finished Sqft 1,400 1500 1852" at bounding box center [669, 397] width 357 height 15
type input "3"
type input "30"
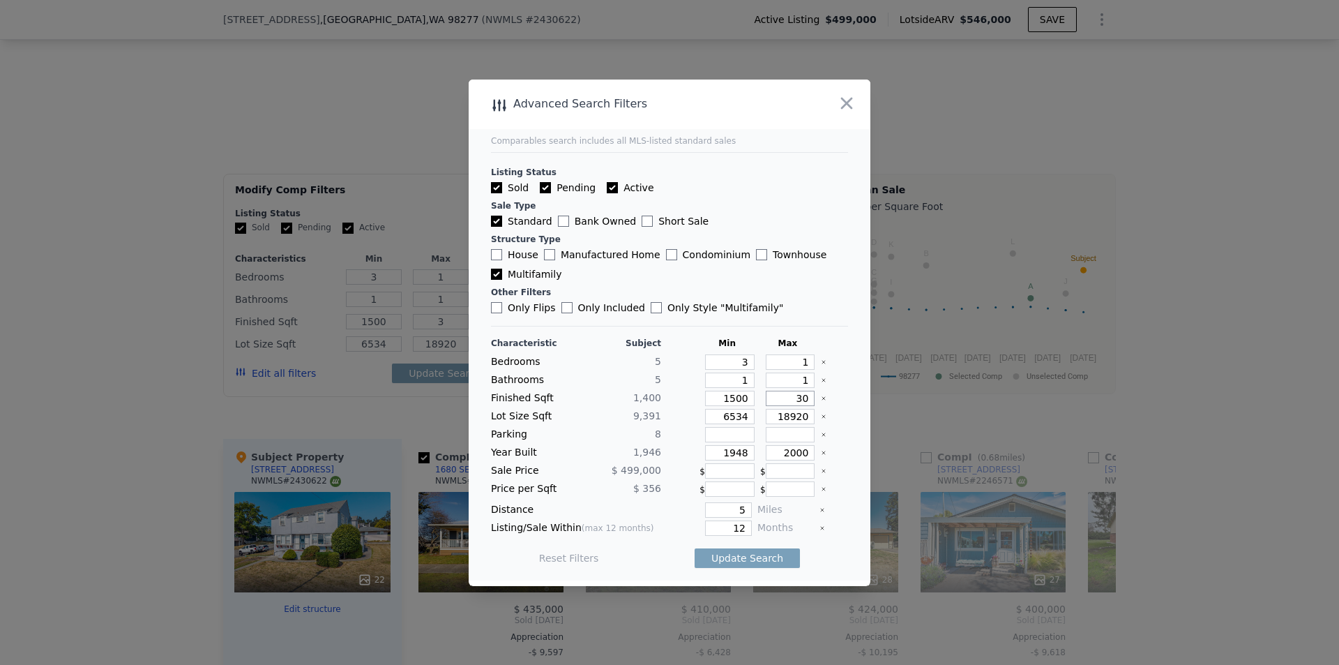
type input "30"
type input "3"
type input "35"
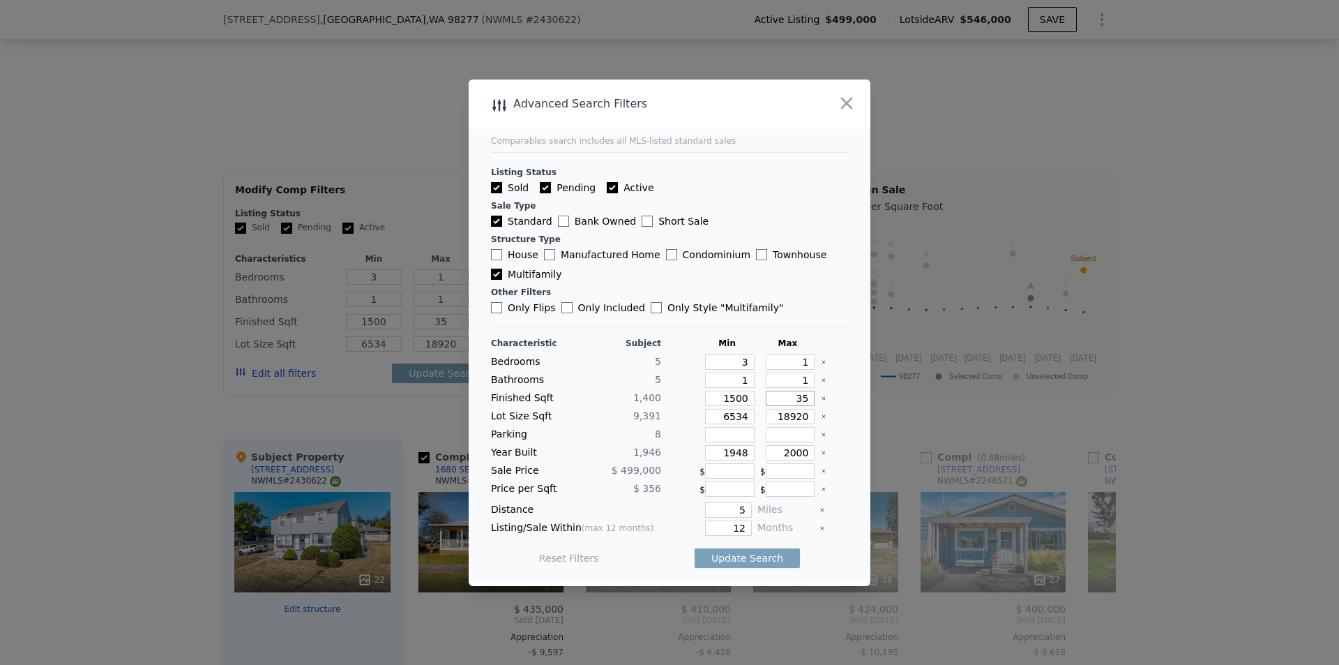
type input "350"
type input "3500"
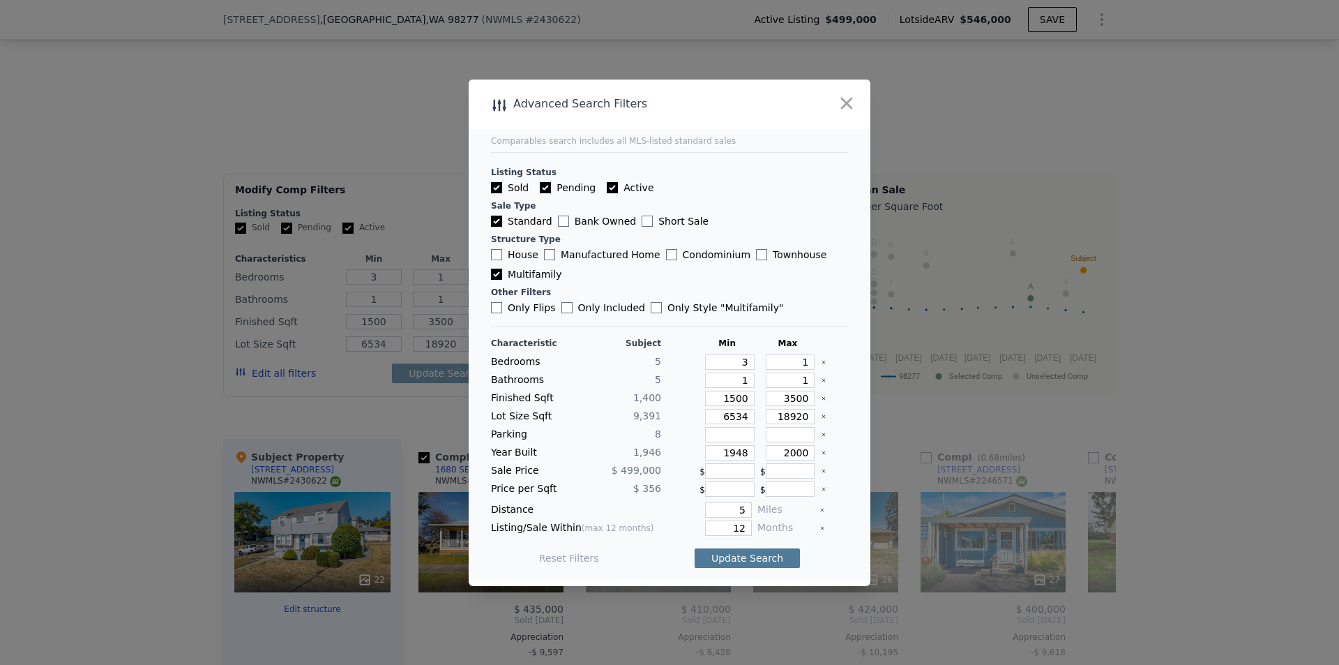
click at [746, 558] on button "Update Search" at bounding box center [747, 558] width 105 height 20
drag, startPoint x: 542, startPoint y: 188, endPoint x: 563, endPoint y: 191, distance: 21.8
click at [543, 189] on input "Pending" at bounding box center [545, 187] width 11 height 11
checkbox input "false"
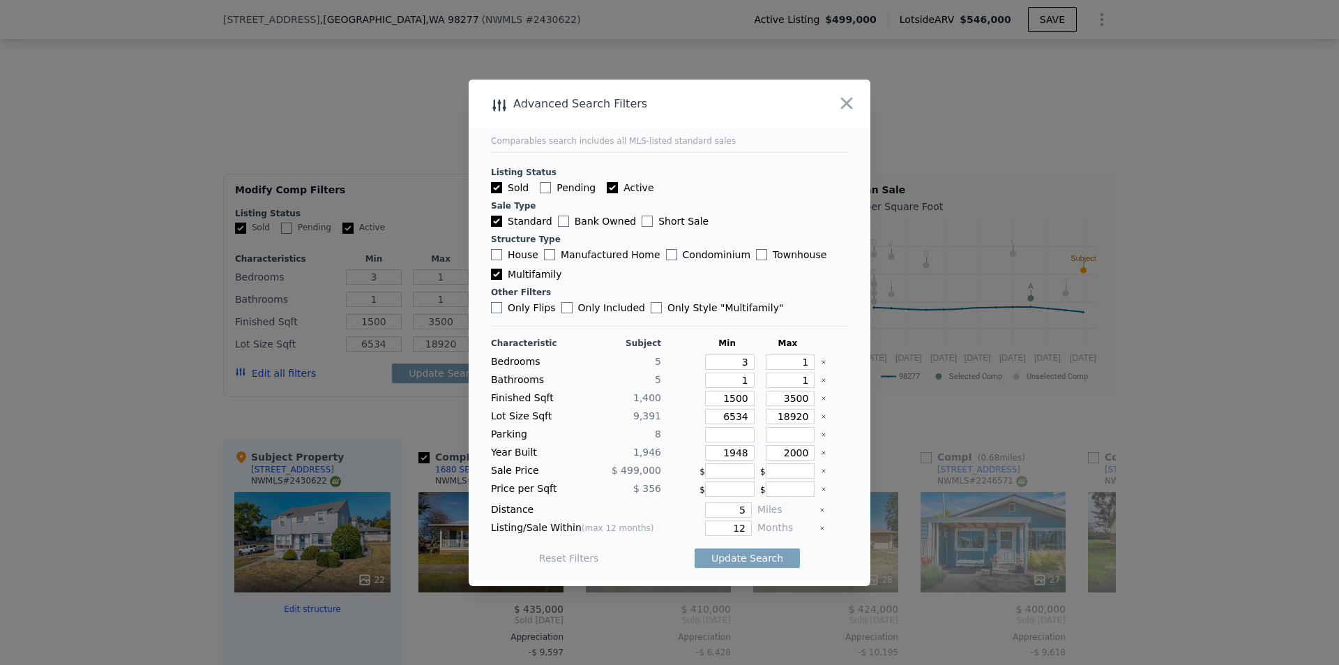
click at [607, 187] on input "Active" at bounding box center [612, 187] width 11 height 11
checkbox input "false"
click at [750, 555] on button "Update Search" at bounding box center [747, 558] width 105 height 20
click at [854, 103] on icon "button" at bounding box center [847, 103] width 20 height 20
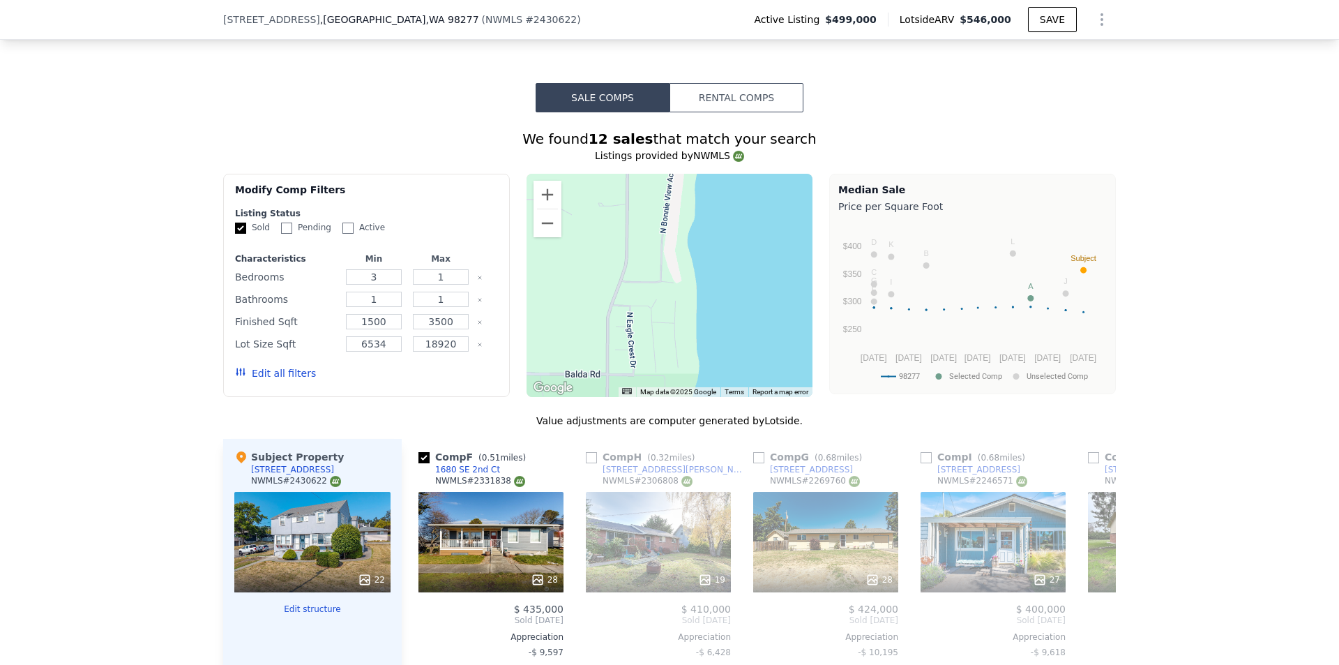
click at [277, 380] on button "Edit all filters" at bounding box center [275, 373] width 81 height 14
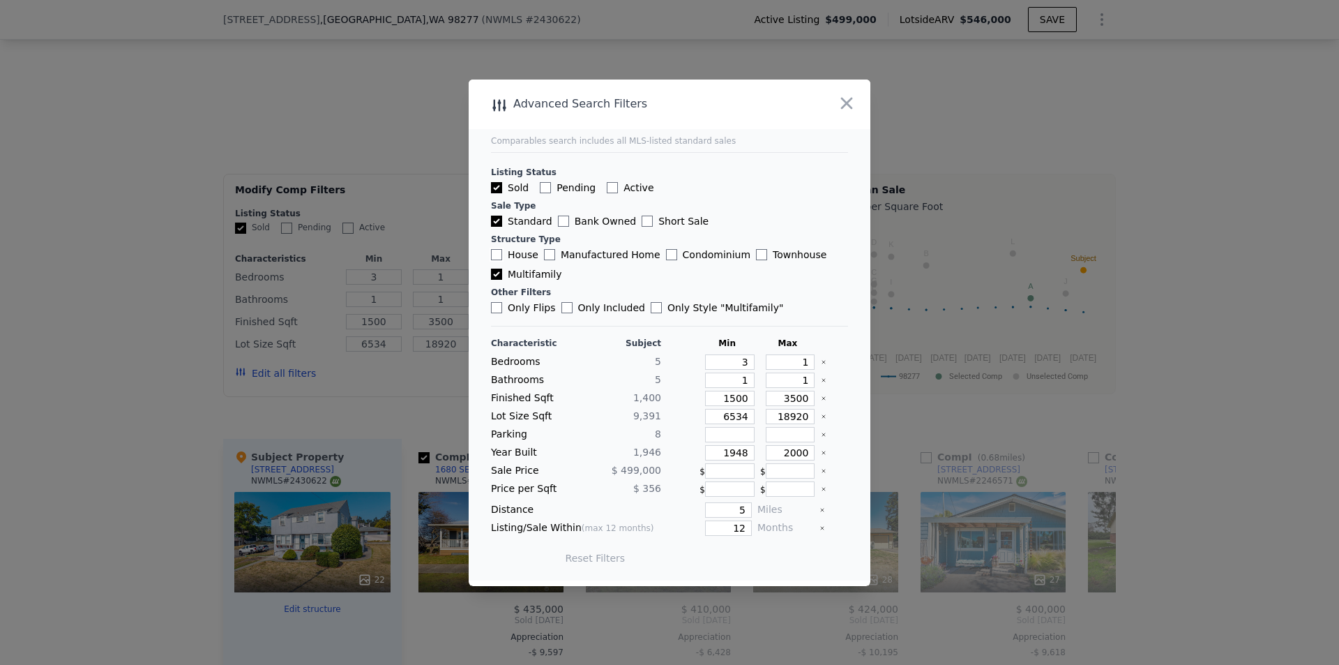
click at [496, 255] on input "House" at bounding box center [496, 254] width 11 height 11
checkbox input "true"
click at [758, 561] on button "Update Search" at bounding box center [747, 558] width 105 height 20
drag, startPoint x: 774, startPoint y: 361, endPoint x: 831, endPoint y: 363, distance: 57.2
click at [831, 363] on div "Bedrooms 5 3 1" at bounding box center [669, 361] width 357 height 15
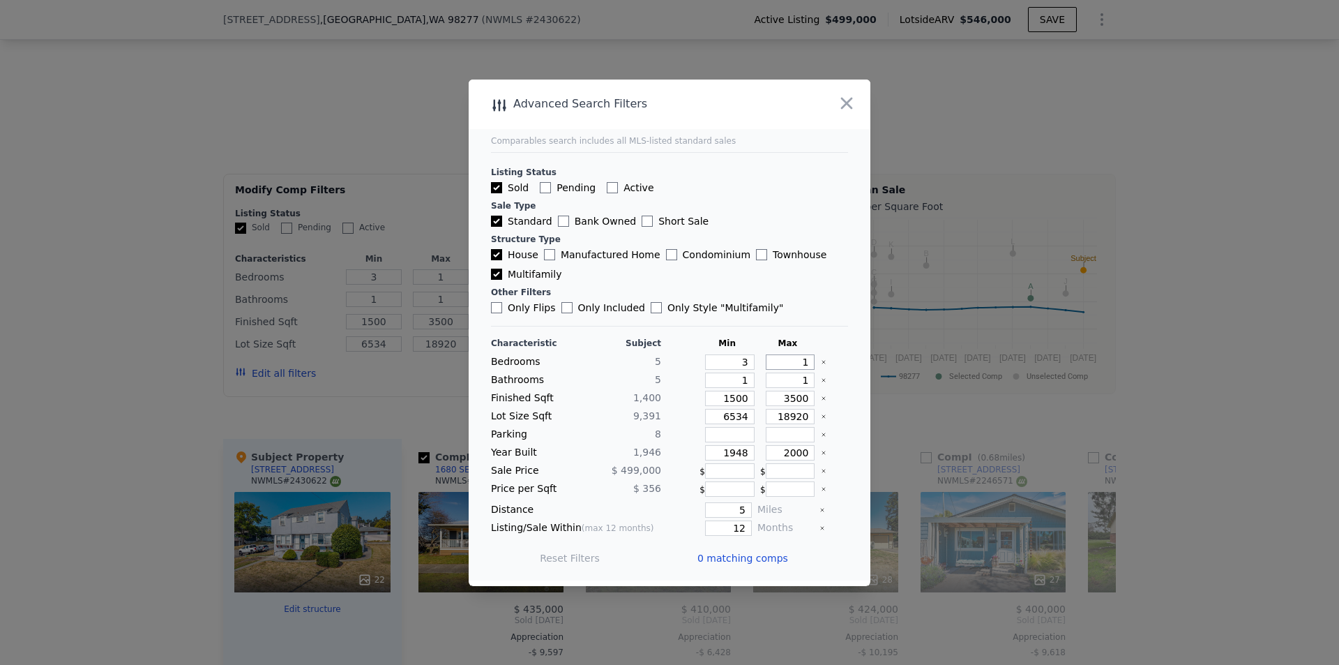
type input "5"
drag, startPoint x: 770, startPoint y: 383, endPoint x: 834, endPoint y: 386, distance: 64.2
click at [834, 386] on div "Bathrooms 5 1 1" at bounding box center [669, 379] width 357 height 15
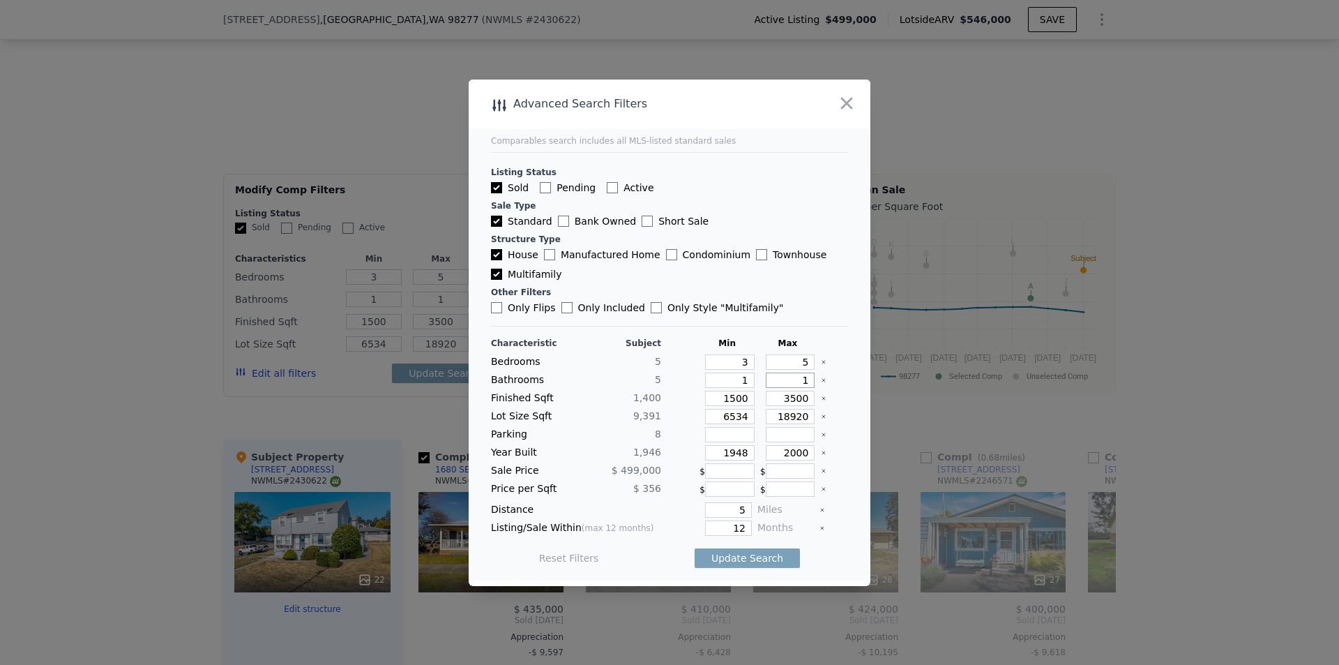
type input "5"
click at [757, 554] on button "Update Search" at bounding box center [747, 558] width 105 height 20
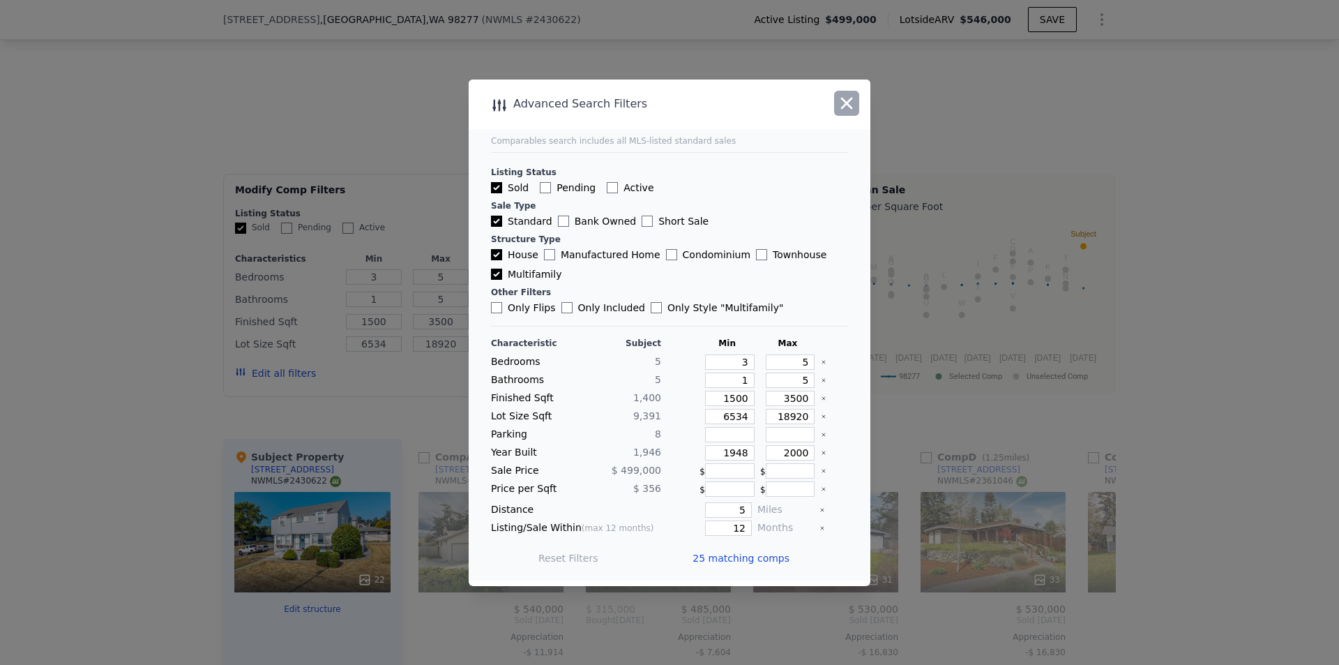
click at [851, 103] on icon "button" at bounding box center [847, 103] width 20 height 20
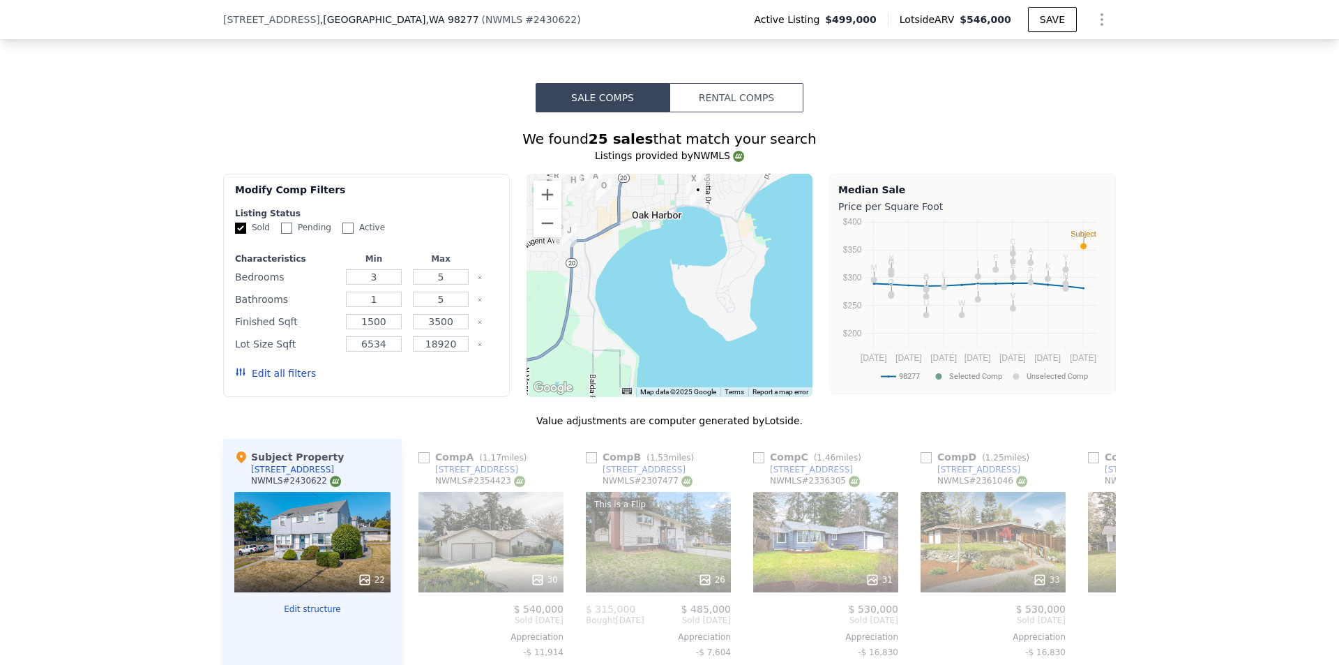
drag, startPoint x: 768, startPoint y: 365, endPoint x: 729, endPoint y: 252, distance: 119.3
click at [729, 252] on div at bounding box center [669, 285] width 287 height 223
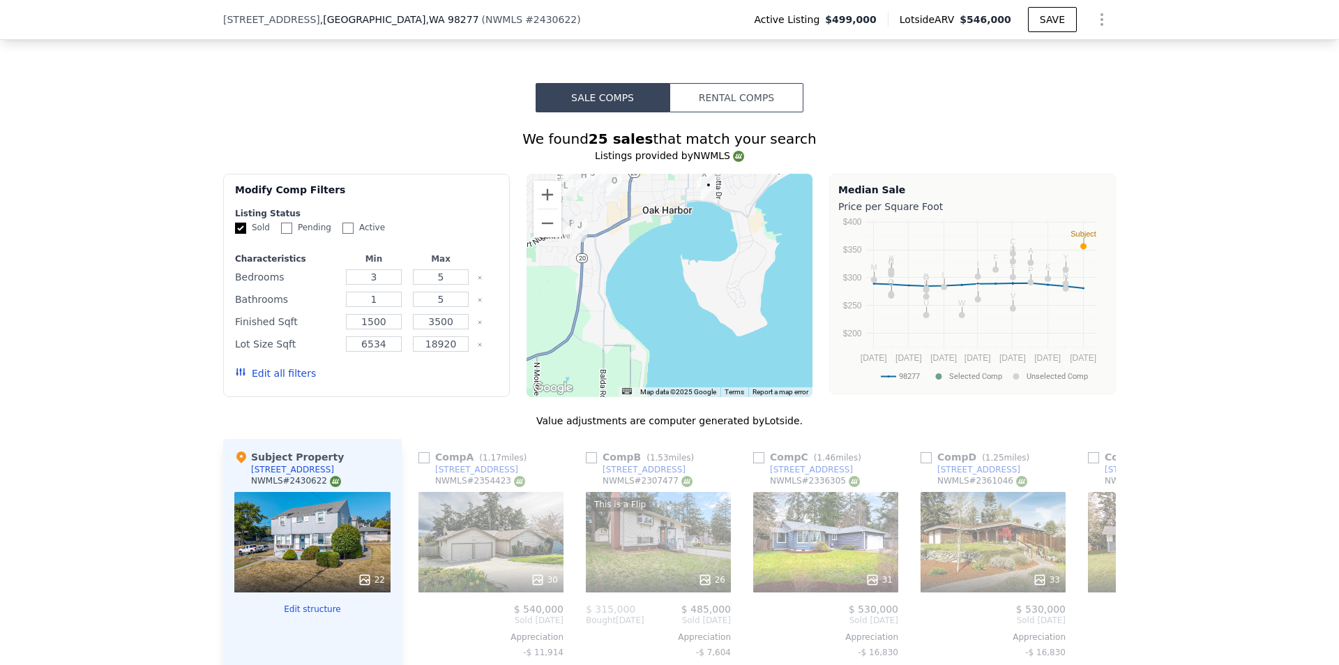
drag, startPoint x: 668, startPoint y: 357, endPoint x: 634, endPoint y: 411, distance: 64.2
click at [634, 417] on div "We found 25 sales that match your search Listings provided by NWMLS Filters Map…" at bounding box center [669, 530] width 893 height 803
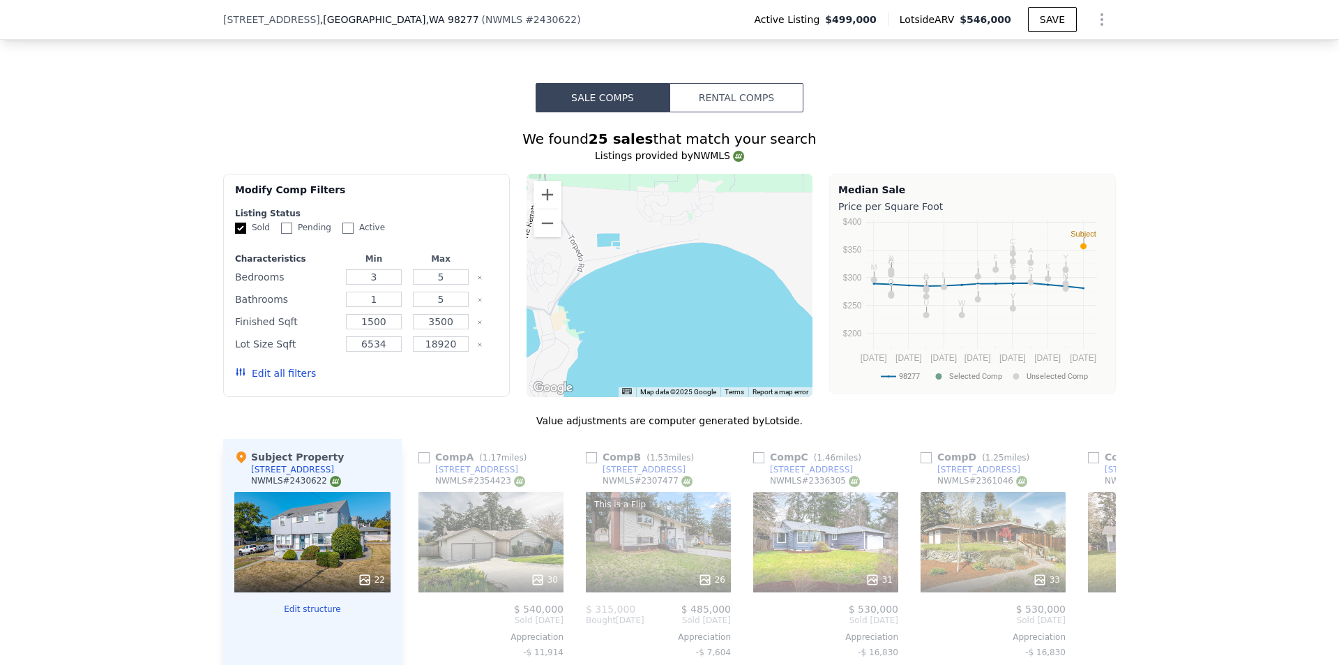
drag, startPoint x: 724, startPoint y: 294, endPoint x: 559, endPoint y: 337, distance: 171.3
click at [559, 337] on div at bounding box center [669, 285] width 287 height 223
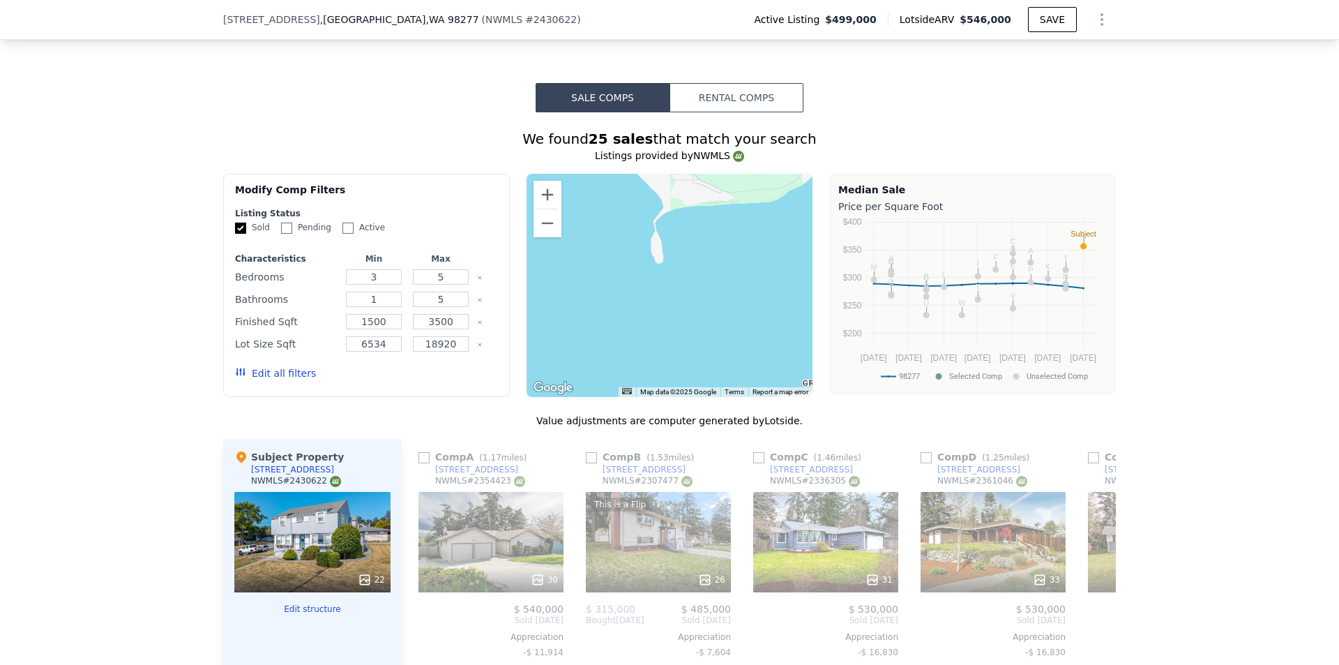
drag, startPoint x: 722, startPoint y: 273, endPoint x: 601, endPoint y: 250, distance: 122.8
click at [601, 250] on div at bounding box center [669, 285] width 287 height 223
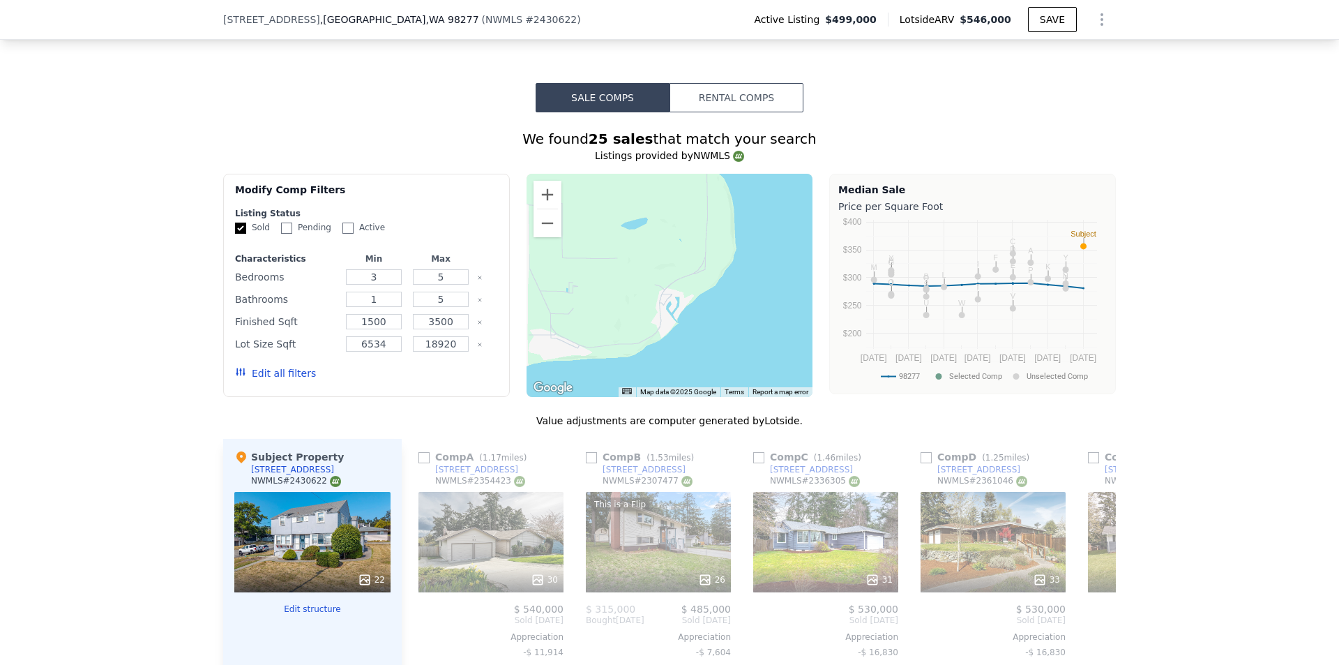
drag, startPoint x: 766, startPoint y: 265, endPoint x: 607, endPoint y: 326, distance: 169.8
click at [607, 326] on div at bounding box center [669, 285] width 287 height 223
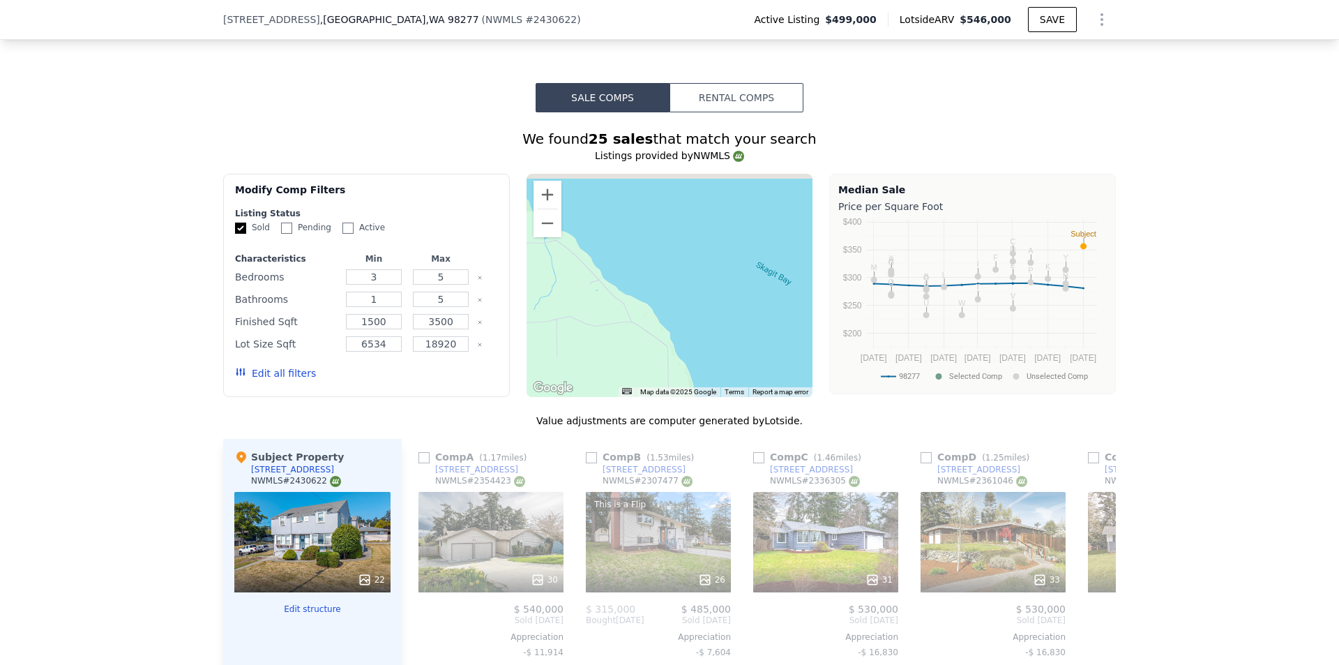
drag, startPoint x: 713, startPoint y: 248, endPoint x: 748, endPoint y: 425, distance: 180.5
click at [748, 425] on div "We found 25 sales that match your search Listings provided by NWMLS Filters Map…" at bounding box center [669, 530] width 893 height 803
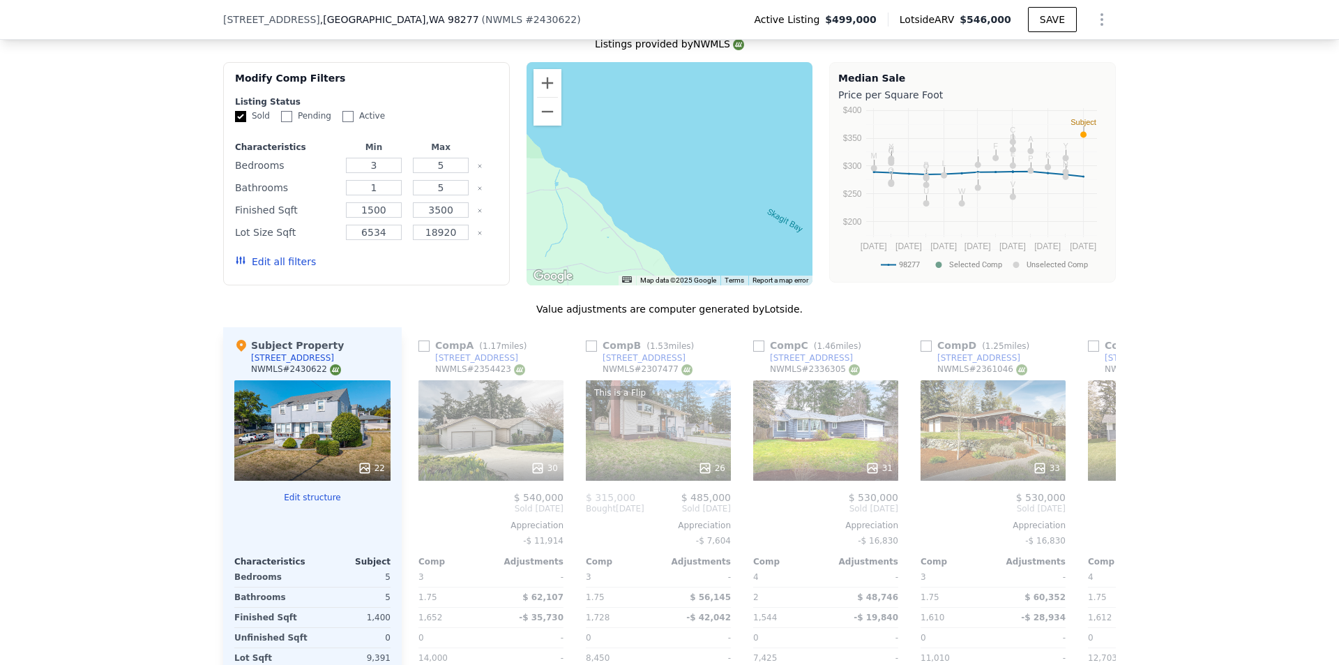
scroll to position [1883, 0]
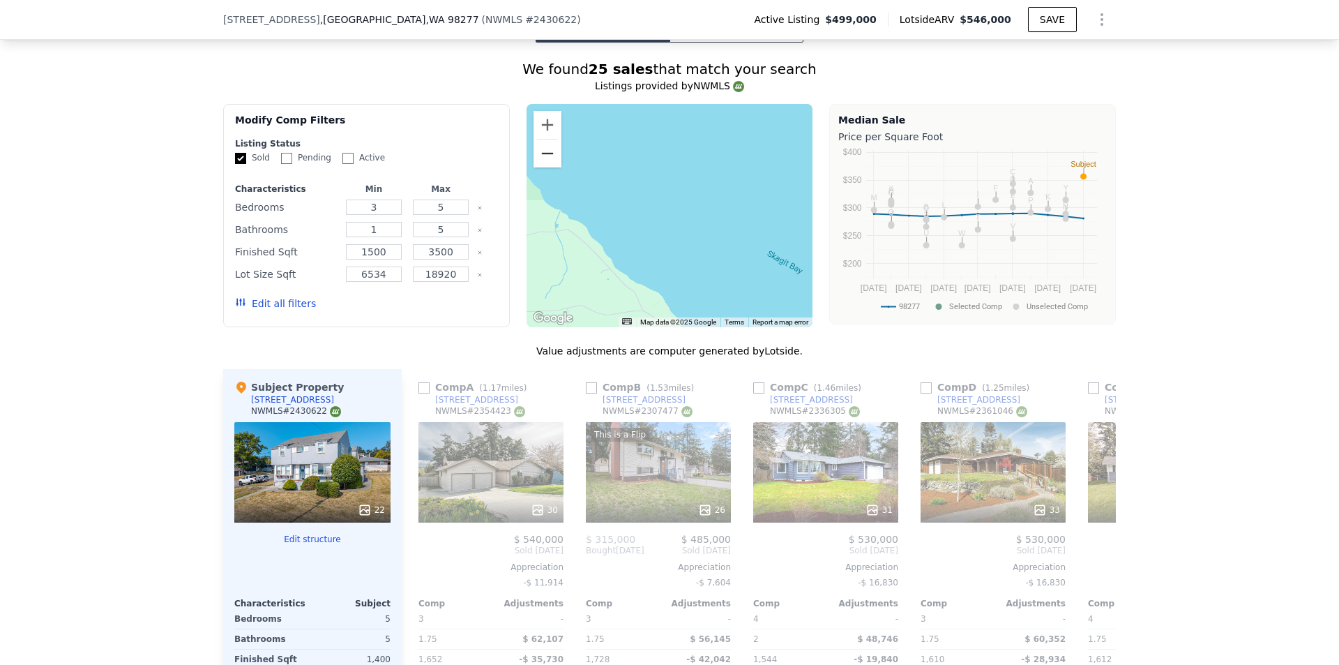
click at [543, 167] on button "Zoom out" at bounding box center [547, 153] width 28 height 28
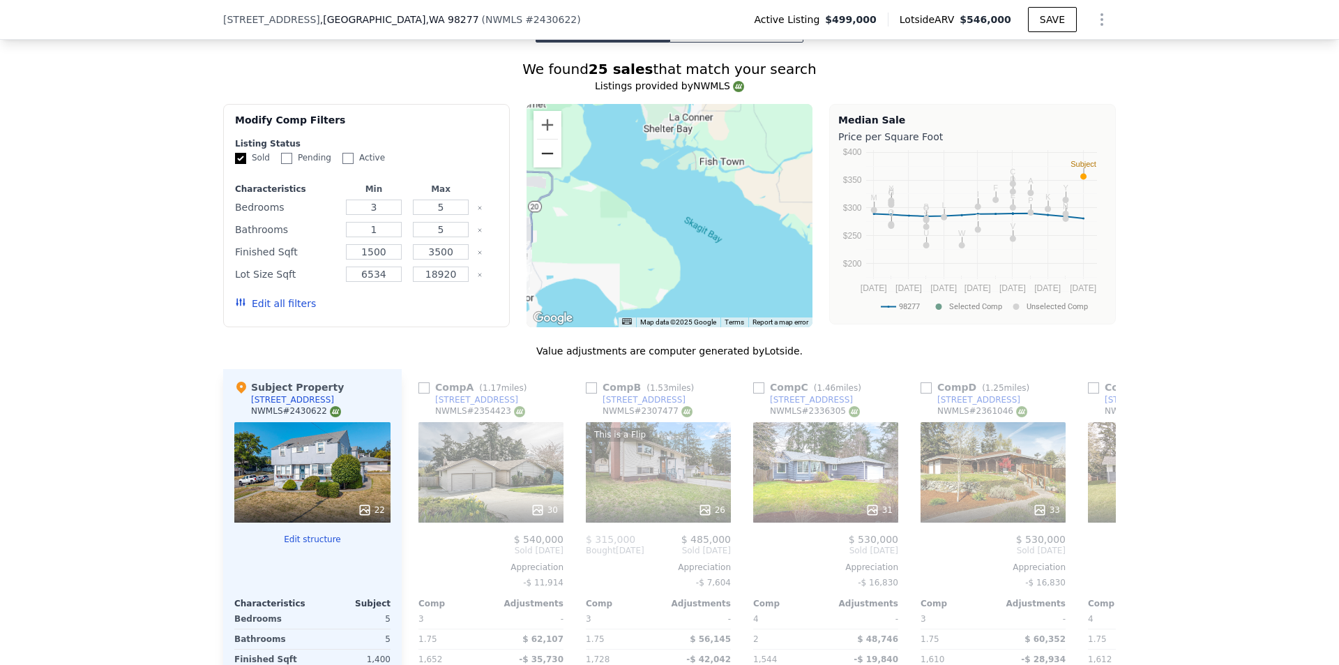
click at [543, 167] on button "Zoom out" at bounding box center [547, 153] width 28 height 28
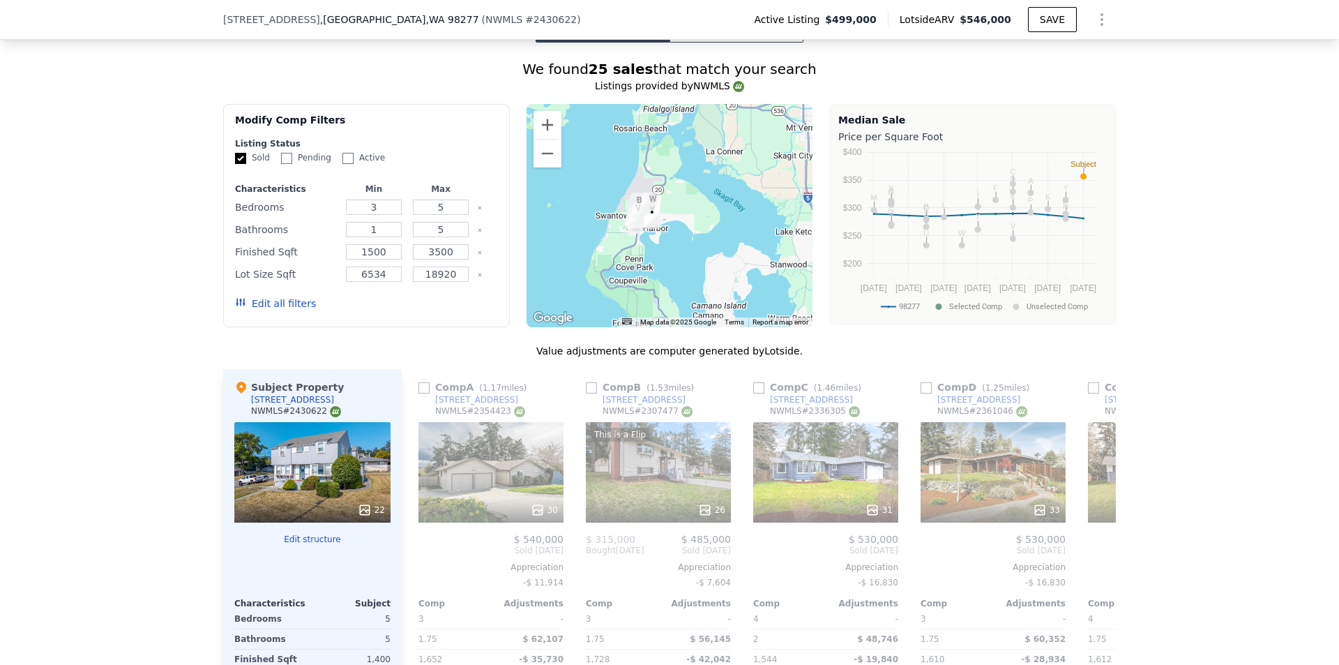
drag, startPoint x: 638, startPoint y: 292, endPoint x: 684, endPoint y: 271, distance: 50.8
click at [684, 271] on div at bounding box center [669, 215] width 287 height 223
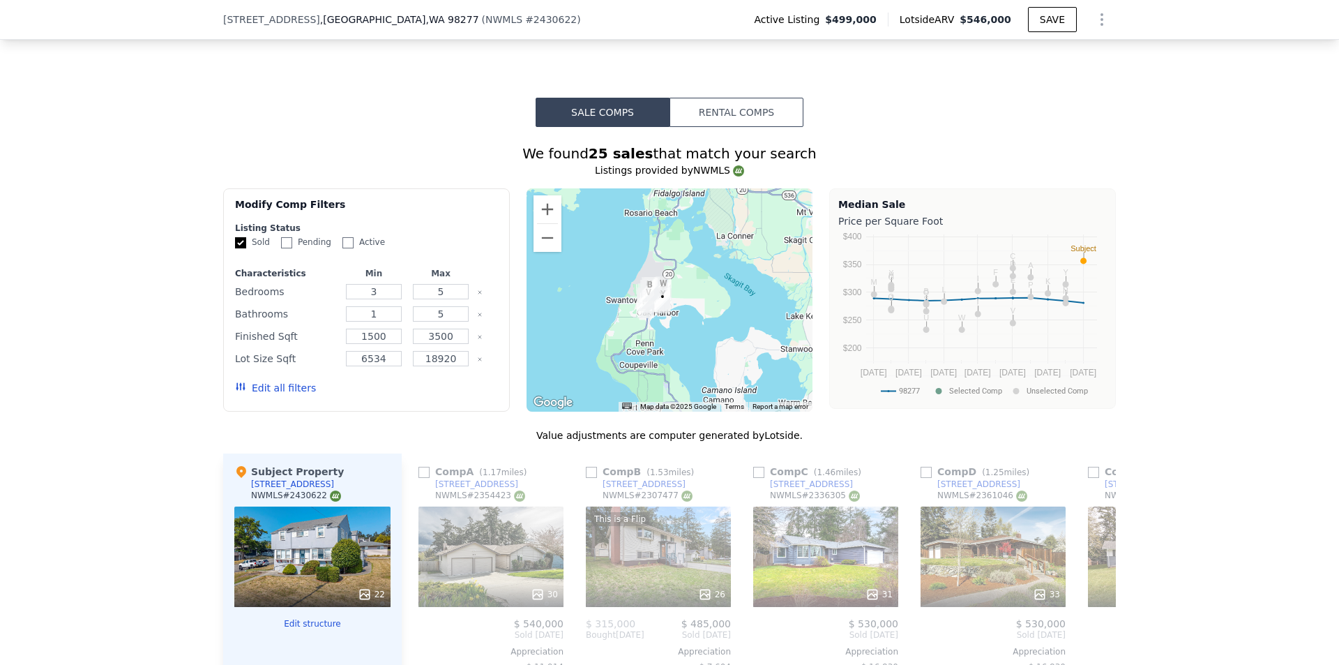
scroll to position [1743, 0]
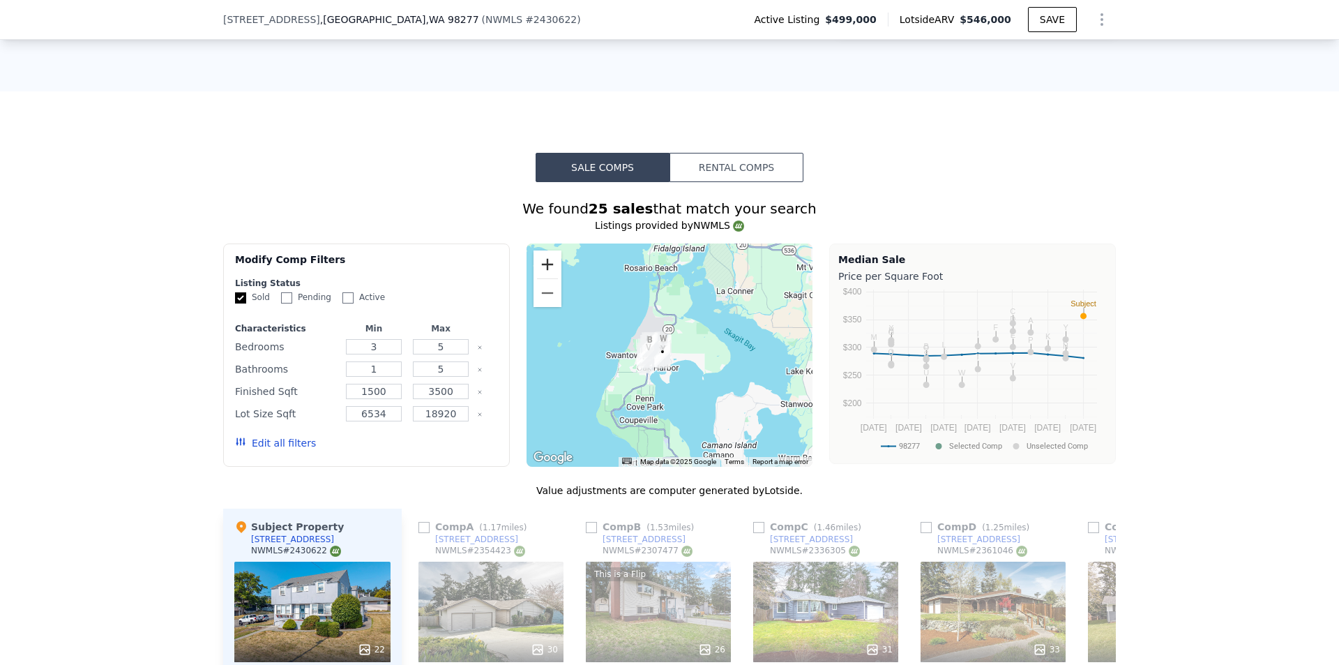
click at [550, 278] on button "Zoom in" at bounding box center [547, 264] width 28 height 28
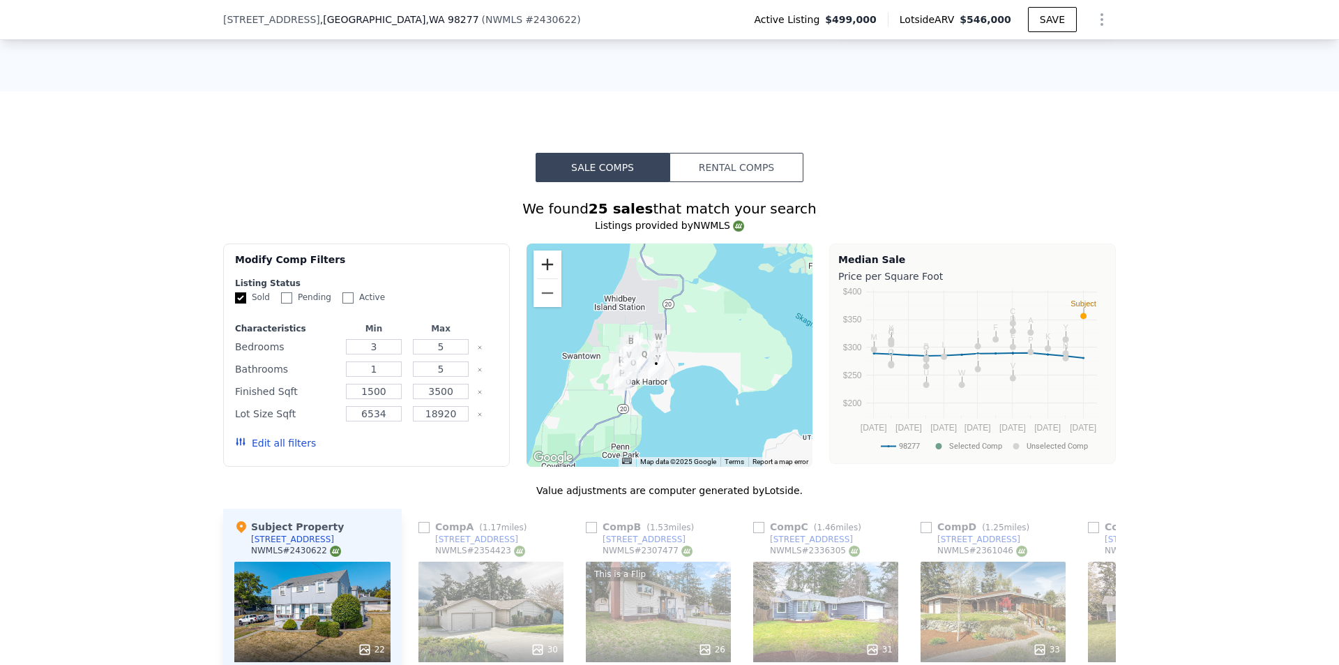
click at [550, 278] on button "Zoom in" at bounding box center [547, 264] width 28 height 28
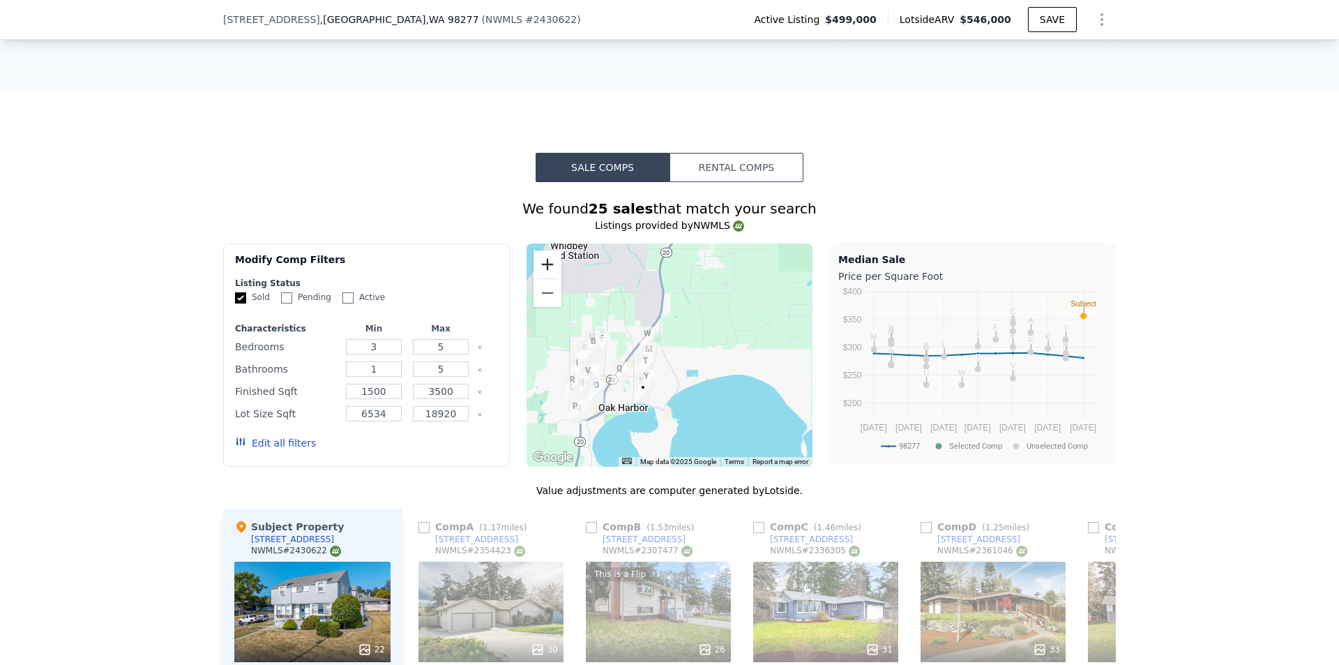
click at [550, 278] on button "Zoom in" at bounding box center [547, 264] width 28 height 28
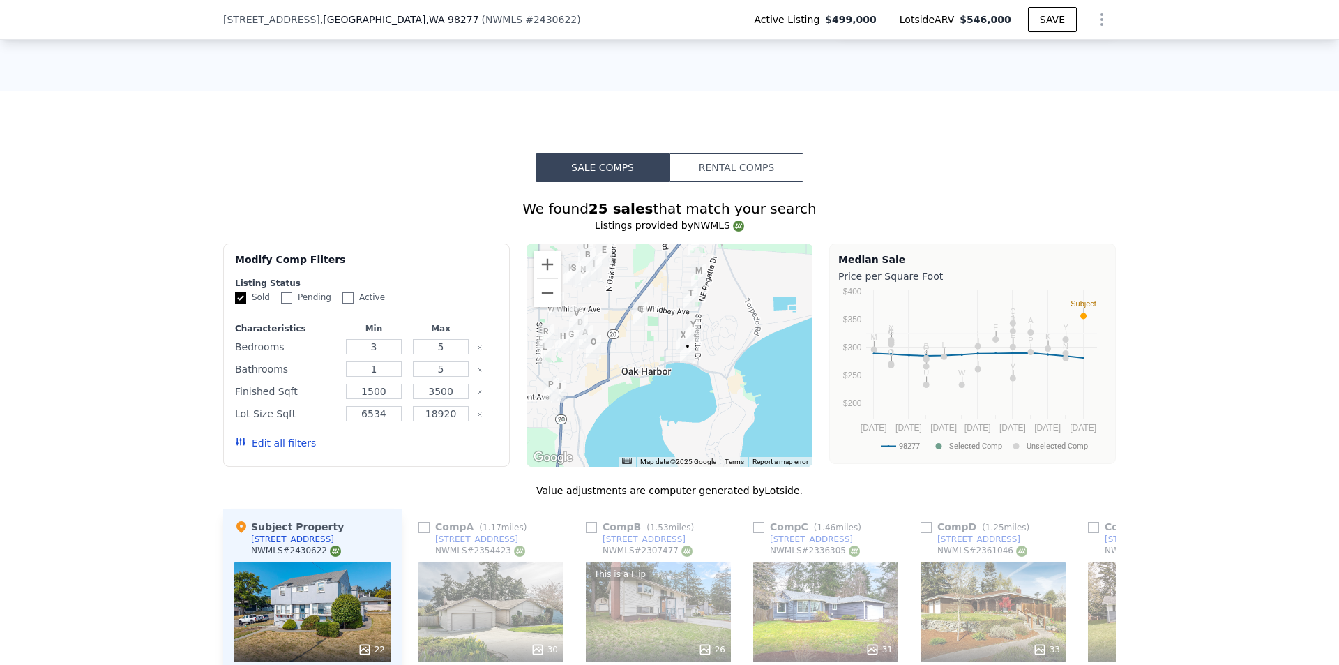
drag, startPoint x: 663, startPoint y: 427, endPoint x: 734, endPoint y: 337, distance: 114.8
click at [734, 337] on div at bounding box center [669, 354] width 287 height 223
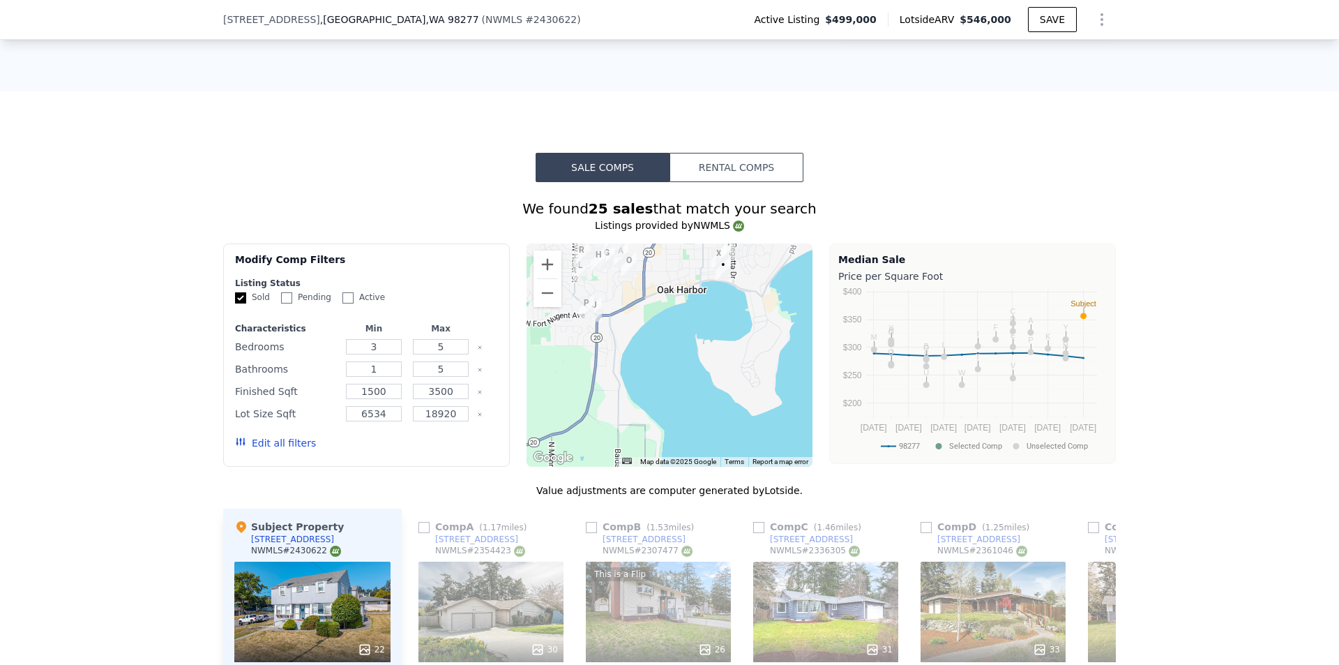
drag, startPoint x: 688, startPoint y: 412, endPoint x: 722, endPoint y: 341, distance: 78.9
click at [722, 341] on div at bounding box center [669, 354] width 287 height 223
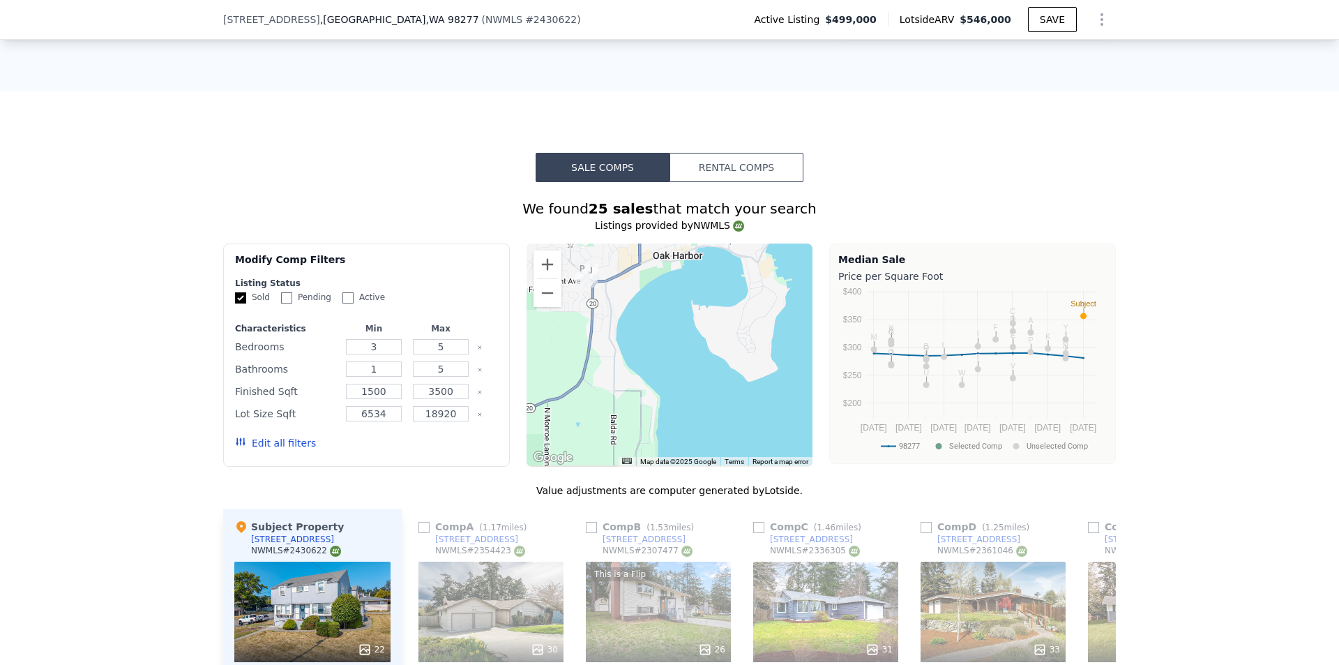
drag, startPoint x: 702, startPoint y: 432, endPoint x: 697, endPoint y: 356, distance: 75.5
click at [697, 356] on div at bounding box center [669, 354] width 287 height 223
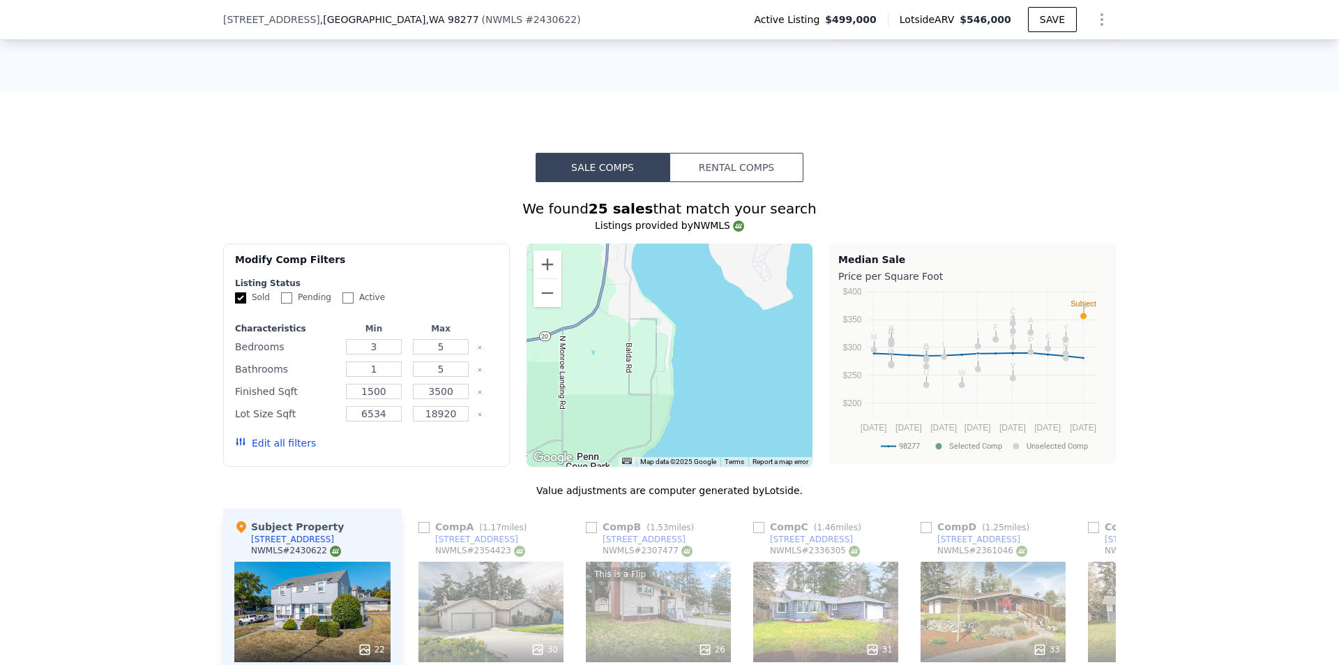
drag, startPoint x: 731, startPoint y: 402, endPoint x: 741, endPoint y: 365, distance: 37.6
click at [741, 365] on div at bounding box center [669, 354] width 287 height 223
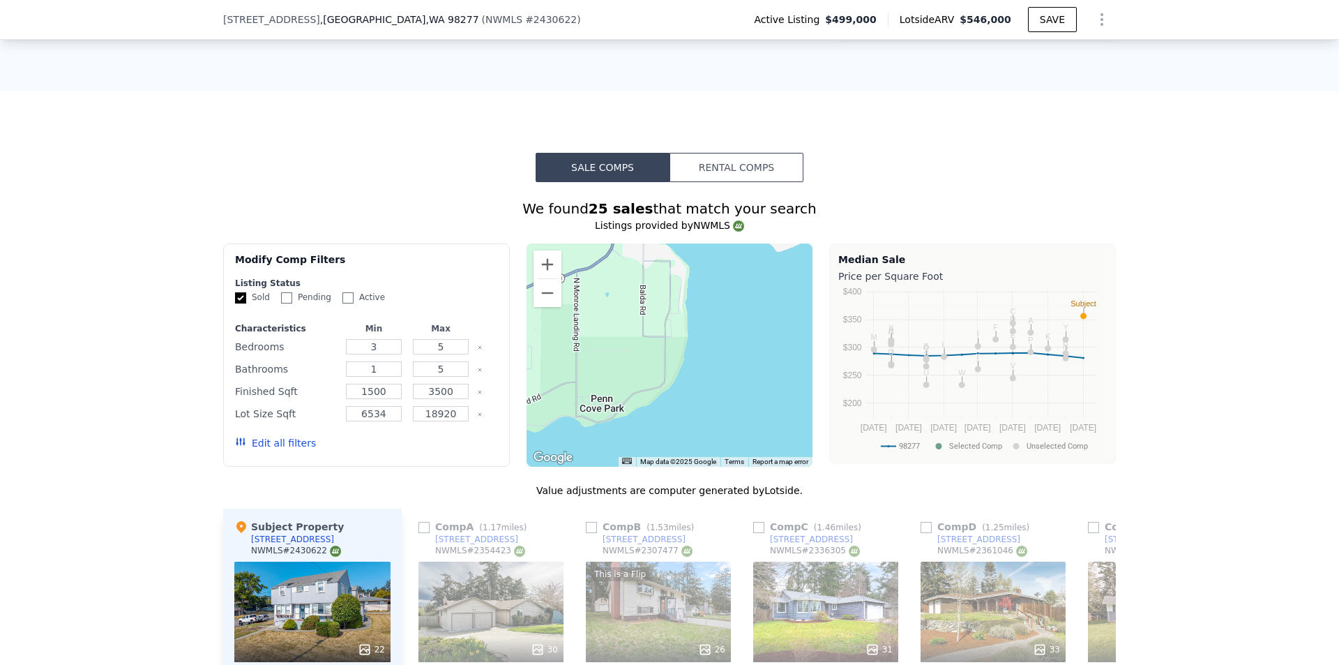
scroll to position [1813, 0]
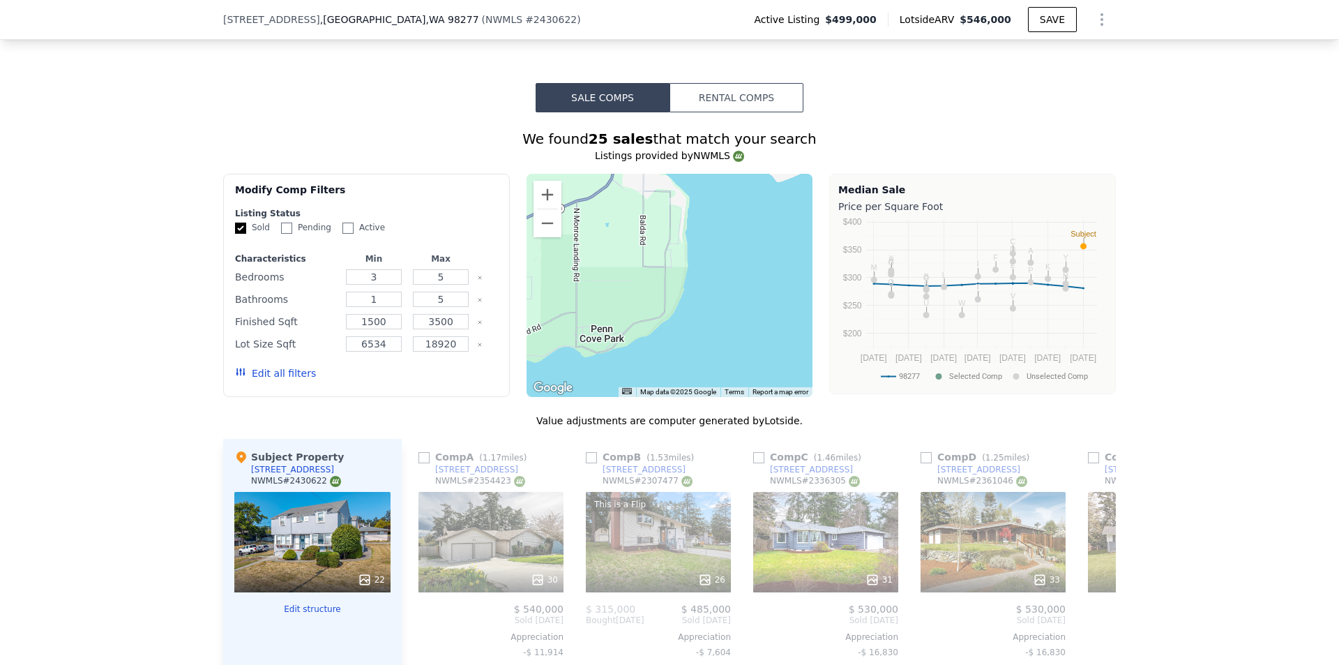
click at [275, 380] on button "Edit all filters" at bounding box center [275, 373] width 81 height 14
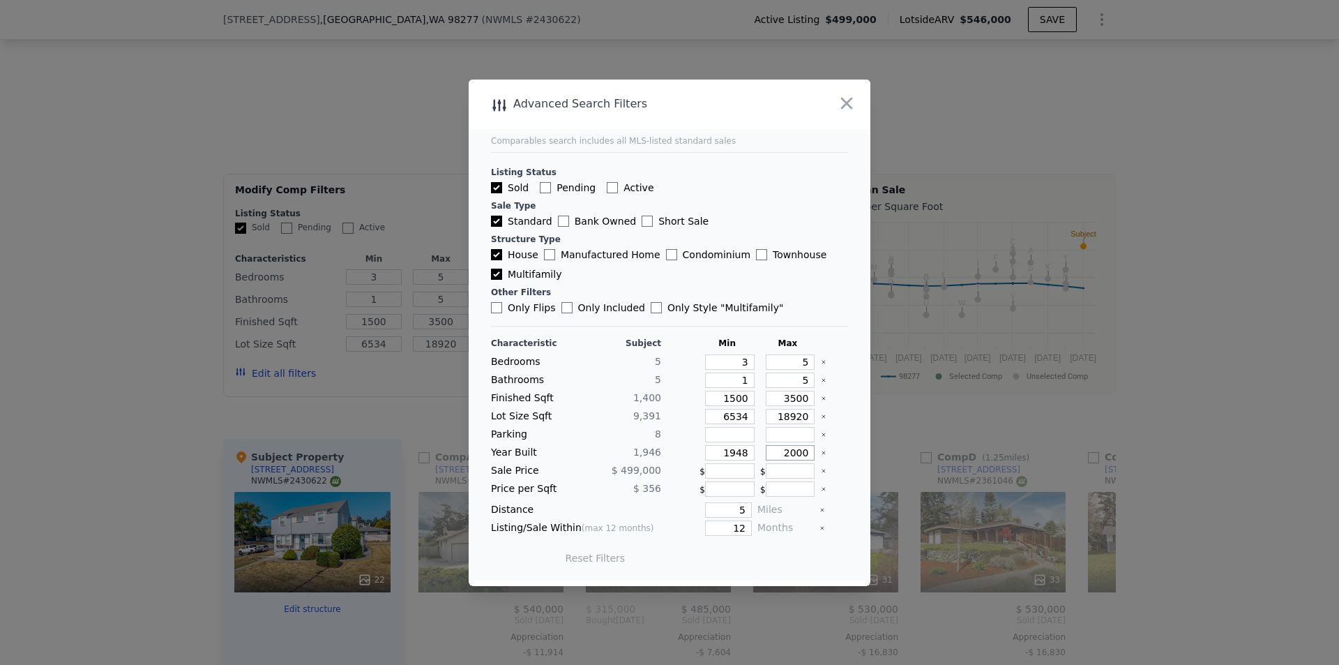
drag, startPoint x: 769, startPoint y: 450, endPoint x: 842, endPoint y: 450, distance: 73.2
click at [849, 457] on main "Comparables search includes all MLS-listed standard sales Listing Status Sold P…" at bounding box center [670, 329] width 402 height 501
type input "2025"
click at [770, 557] on button "Update Search" at bounding box center [747, 558] width 105 height 20
click at [844, 100] on icon "button" at bounding box center [847, 103] width 12 height 12
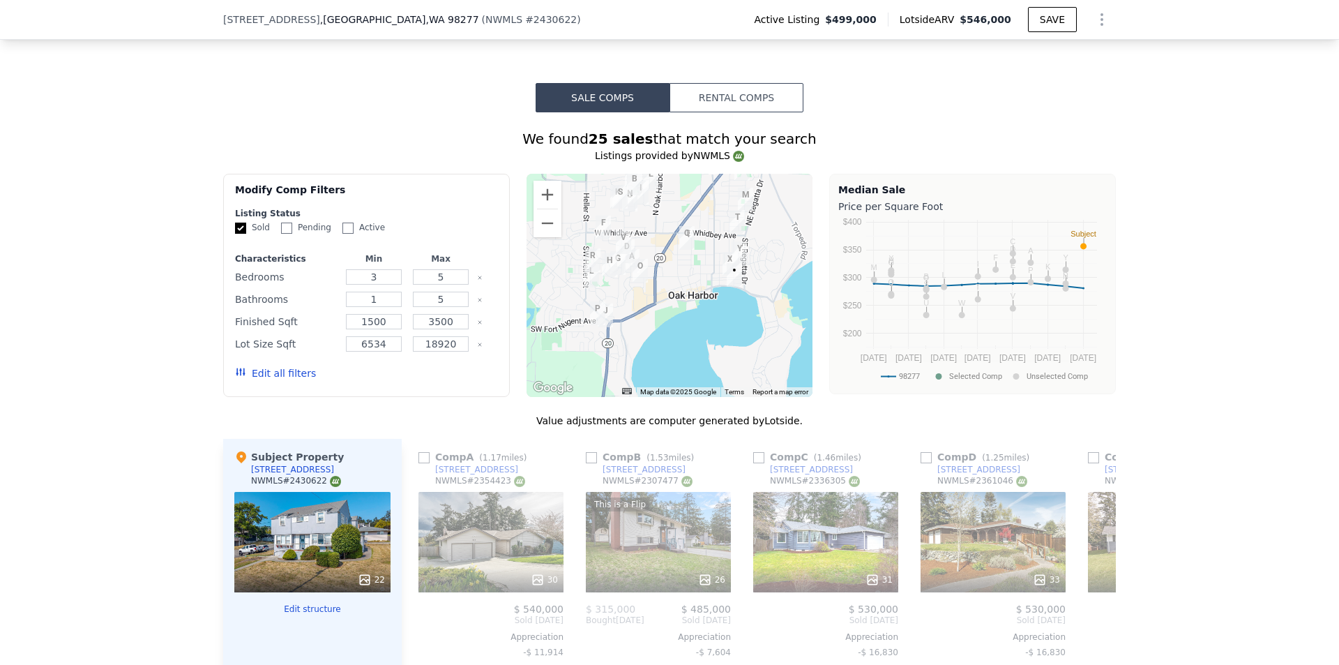
drag, startPoint x: 737, startPoint y: 377, endPoint x: 737, endPoint y: 324, distance: 52.3
click at [737, 324] on div at bounding box center [669, 285] width 287 height 223
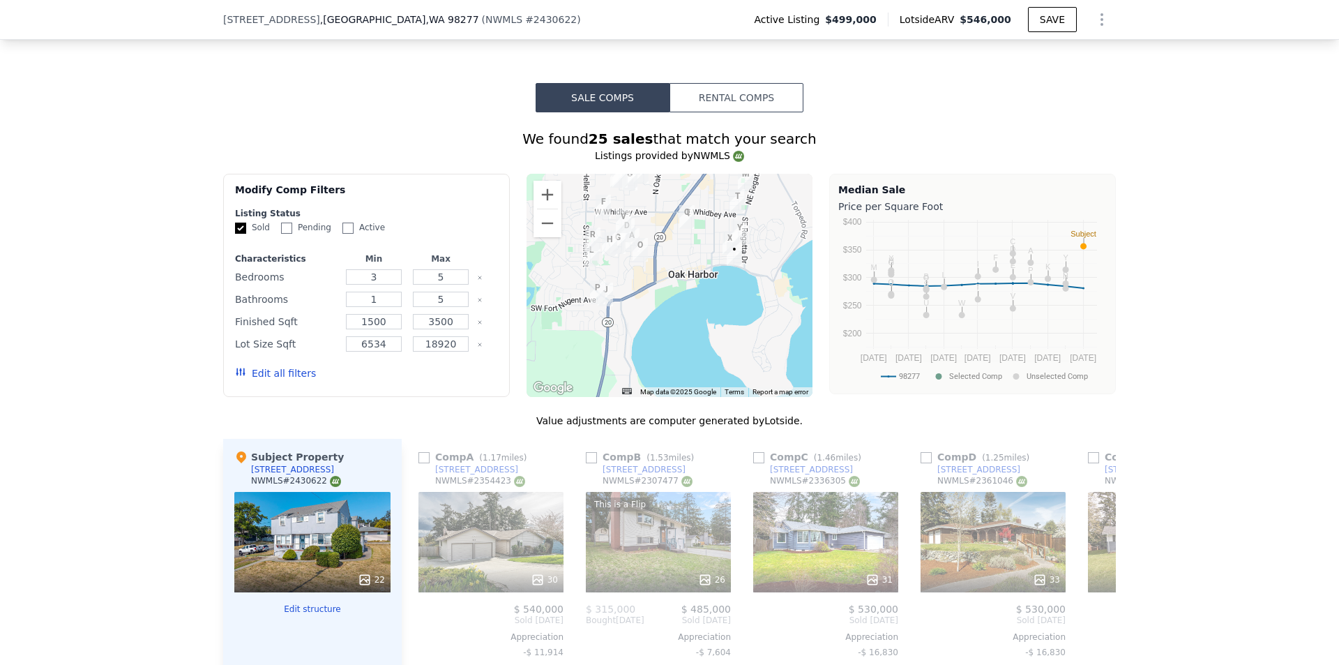
click at [722, 245] on img "1537 SE 8th Ave" at bounding box center [729, 243] width 15 height 24
drag, startPoint x: 719, startPoint y: 354, endPoint x: 709, endPoint y: 315, distance: 39.6
click at [709, 315] on div at bounding box center [669, 285] width 287 height 223
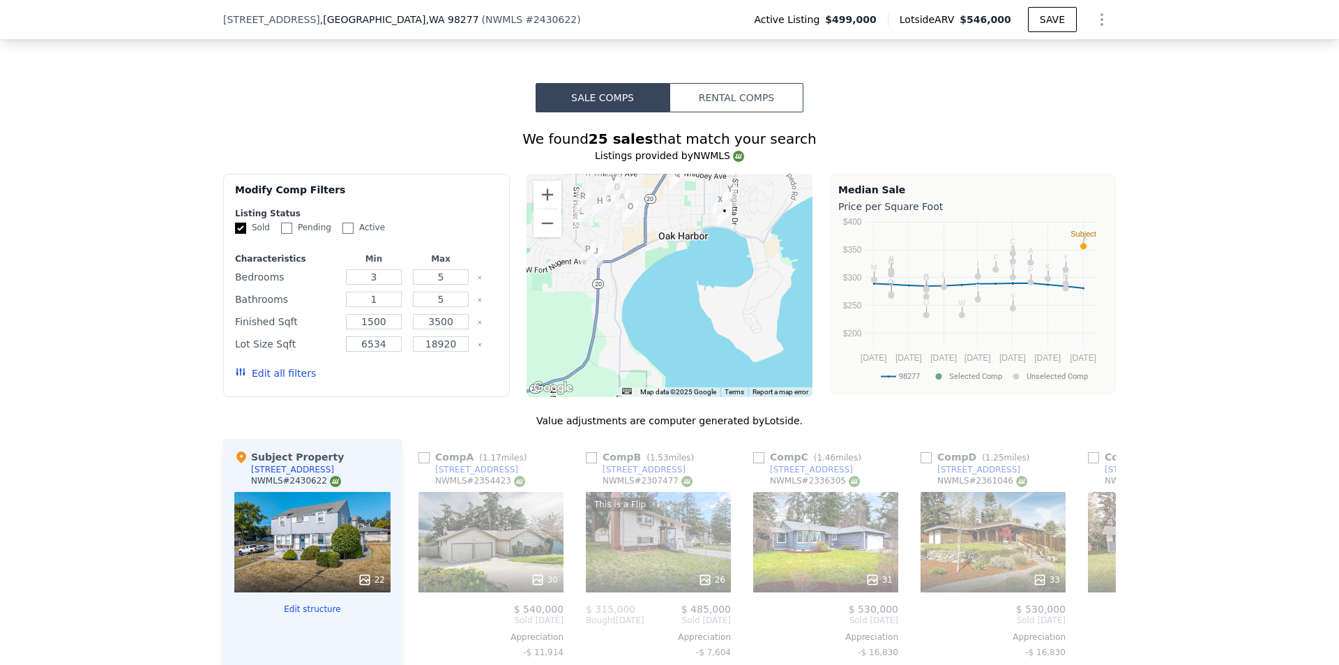
click at [713, 202] on div at bounding box center [669, 285] width 287 height 223
click at [728, 200] on img "576 SE Quaker St" at bounding box center [729, 194] width 15 height 24
click at [1098, 634] on icon at bounding box center [1099, 620] width 28 height 28
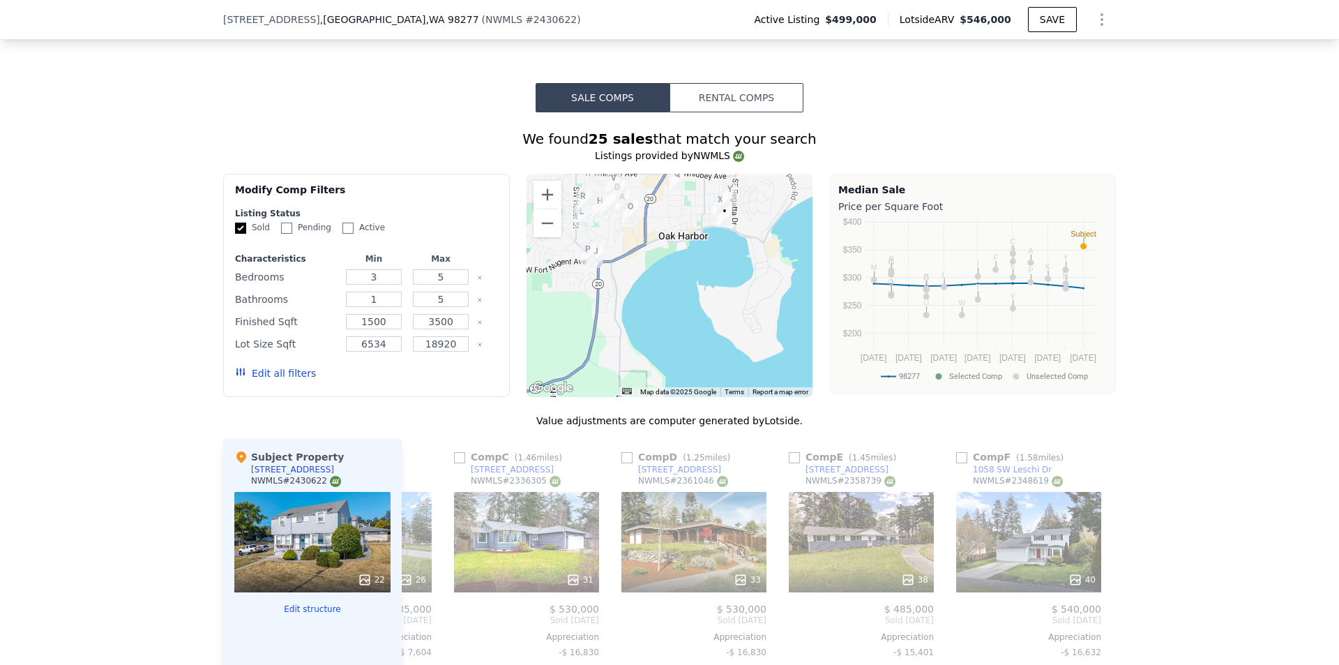
scroll to position [0, 335]
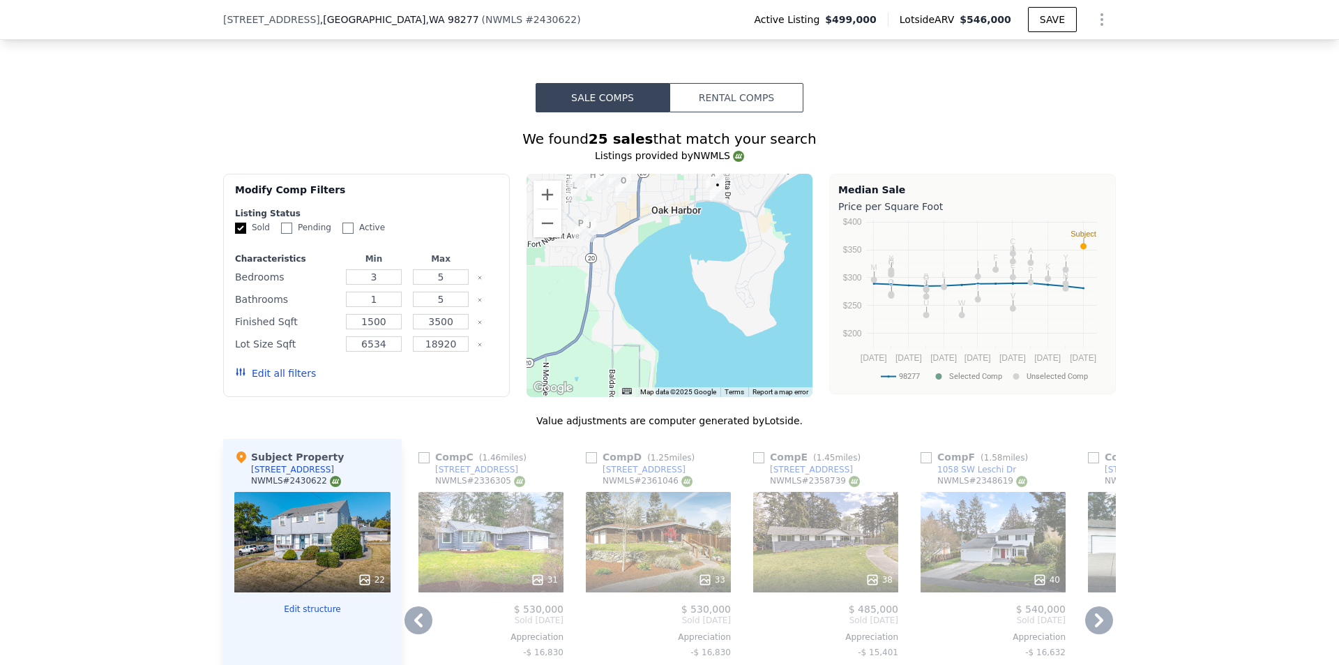
drag, startPoint x: 675, startPoint y: 363, endPoint x: 656, endPoint y: 324, distance: 44.0
click at [656, 324] on div at bounding box center [669, 285] width 287 height 223
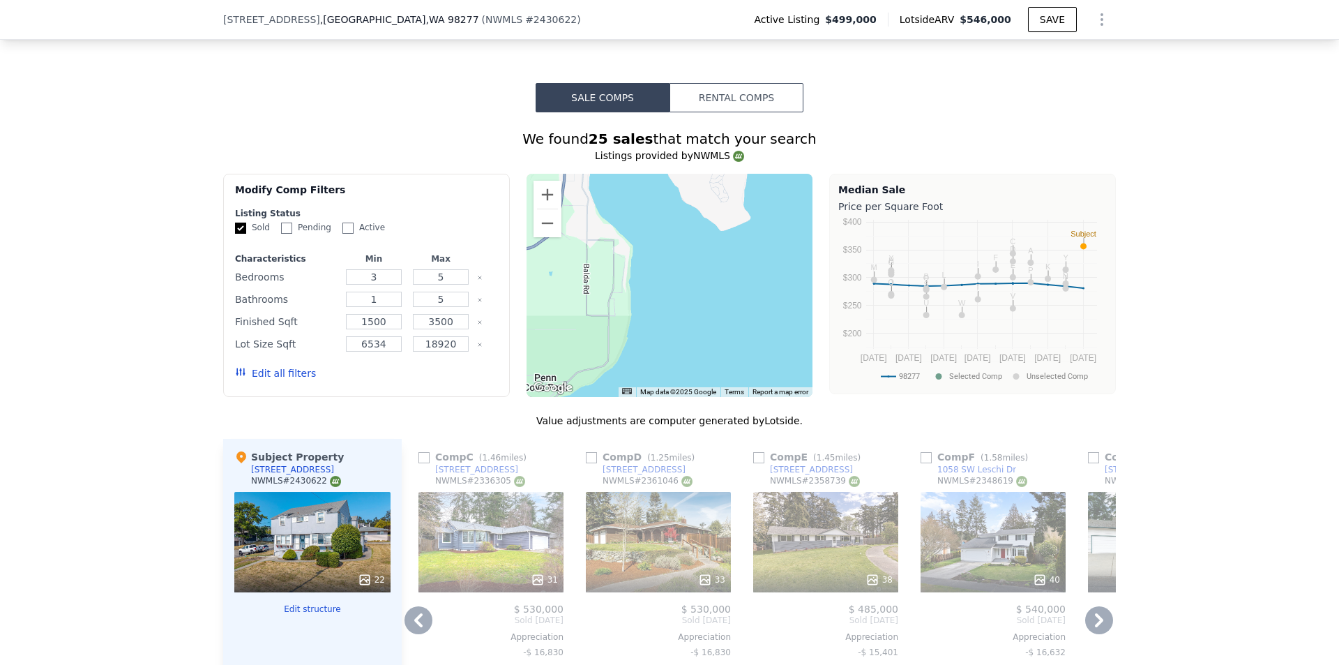
drag, startPoint x: 695, startPoint y: 361, endPoint x: 678, endPoint y: 262, distance: 100.3
click at [681, 264] on div at bounding box center [669, 285] width 287 height 223
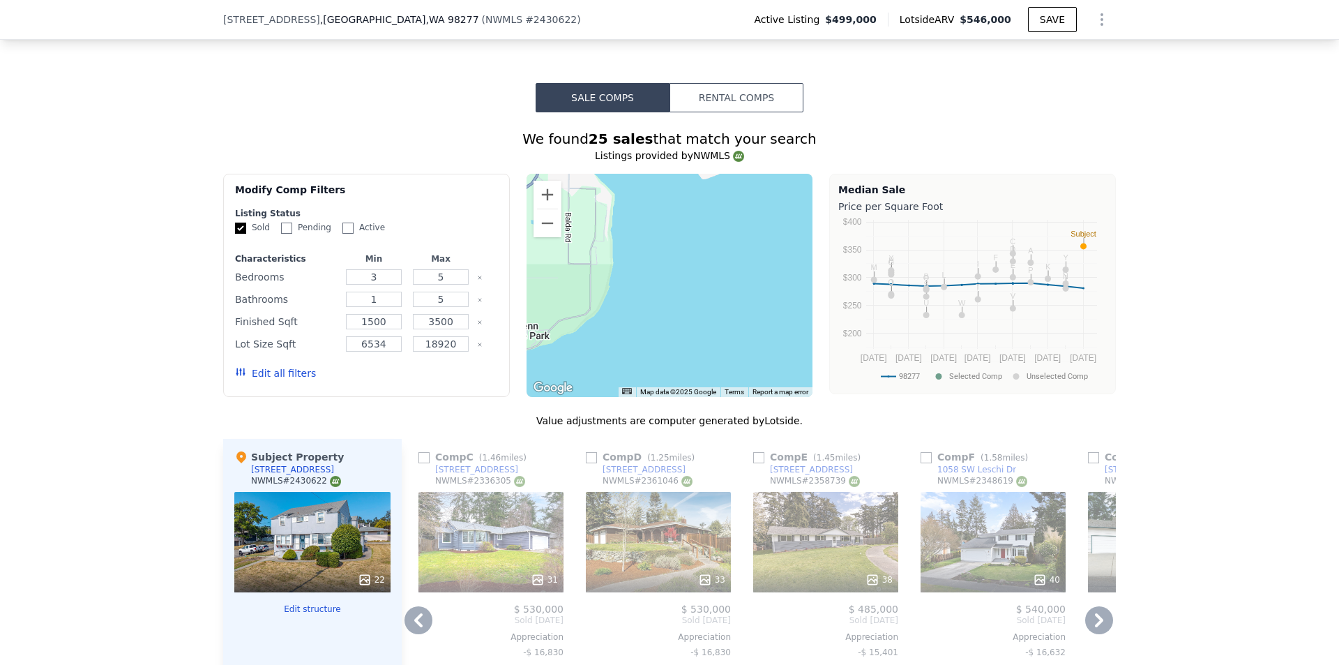
drag, startPoint x: 720, startPoint y: 296, endPoint x: 752, endPoint y: 291, distance: 31.8
click at [750, 291] on div at bounding box center [669, 285] width 287 height 223
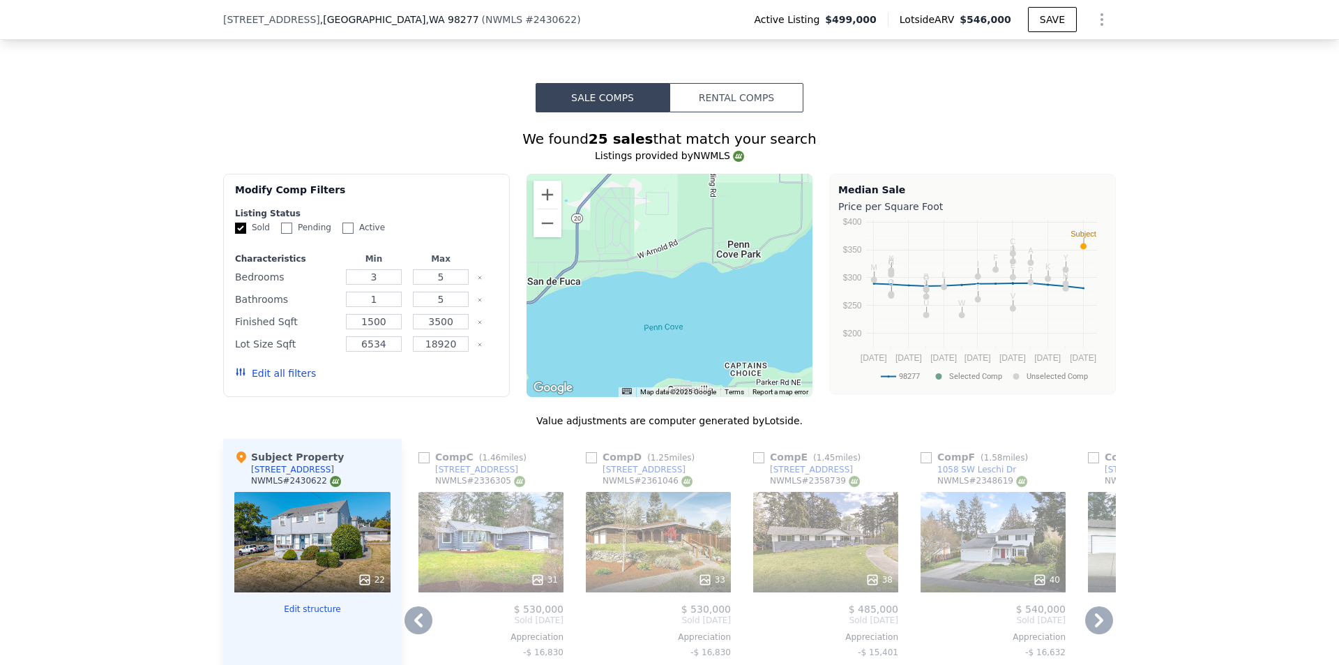
drag, startPoint x: 628, startPoint y: 342, endPoint x: 706, endPoint y: 331, distance: 78.8
click at [706, 331] on div at bounding box center [669, 285] width 287 height 223
click at [278, 380] on button "Edit all filters" at bounding box center [275, 373] width 81 height 14
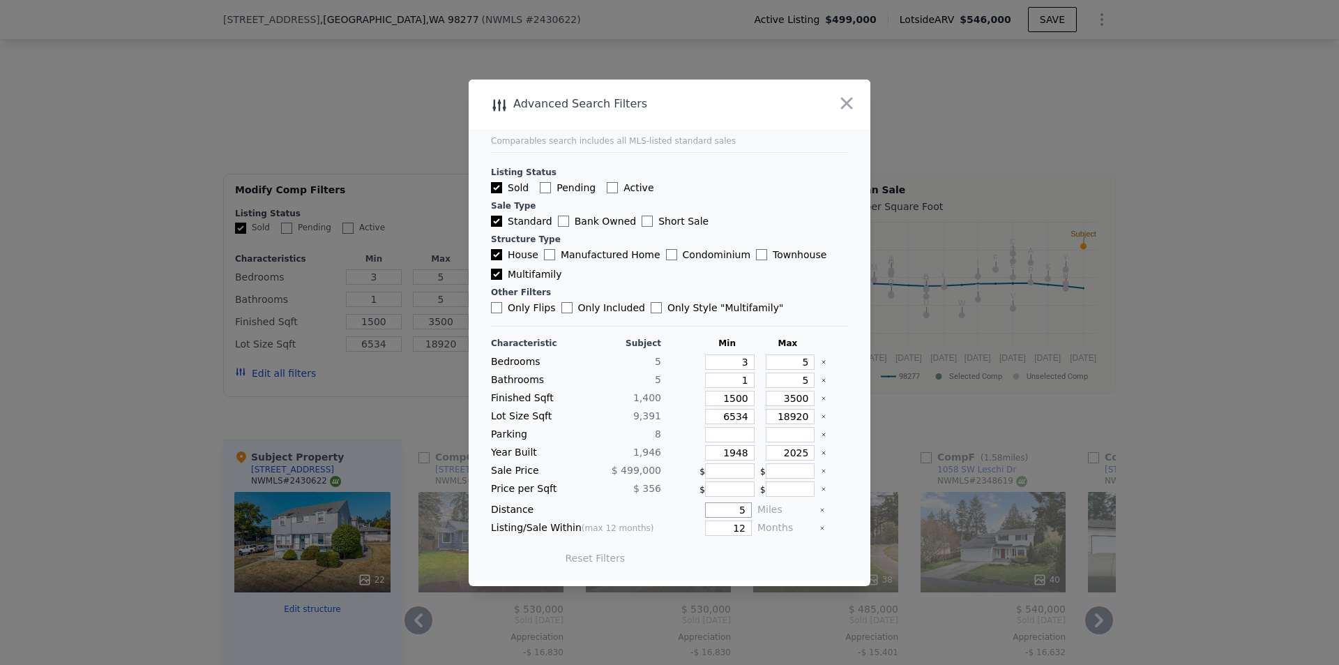
drag, startPoint x: 727, startPoint y: 515, endPoint x: 759, endPoint y: 509, distance: 33.4
click at [759, 515] on div "Distance 5 Miles" at bounding box center [669, 509] width 357 height 15
type input "10"
click at [763, 566] on button "Update Search" at bounding box center [747, 558] width 105 height 20
click at [497, 275] on input "Multifamily" at bounding box center [496, 273] width 11 height 11
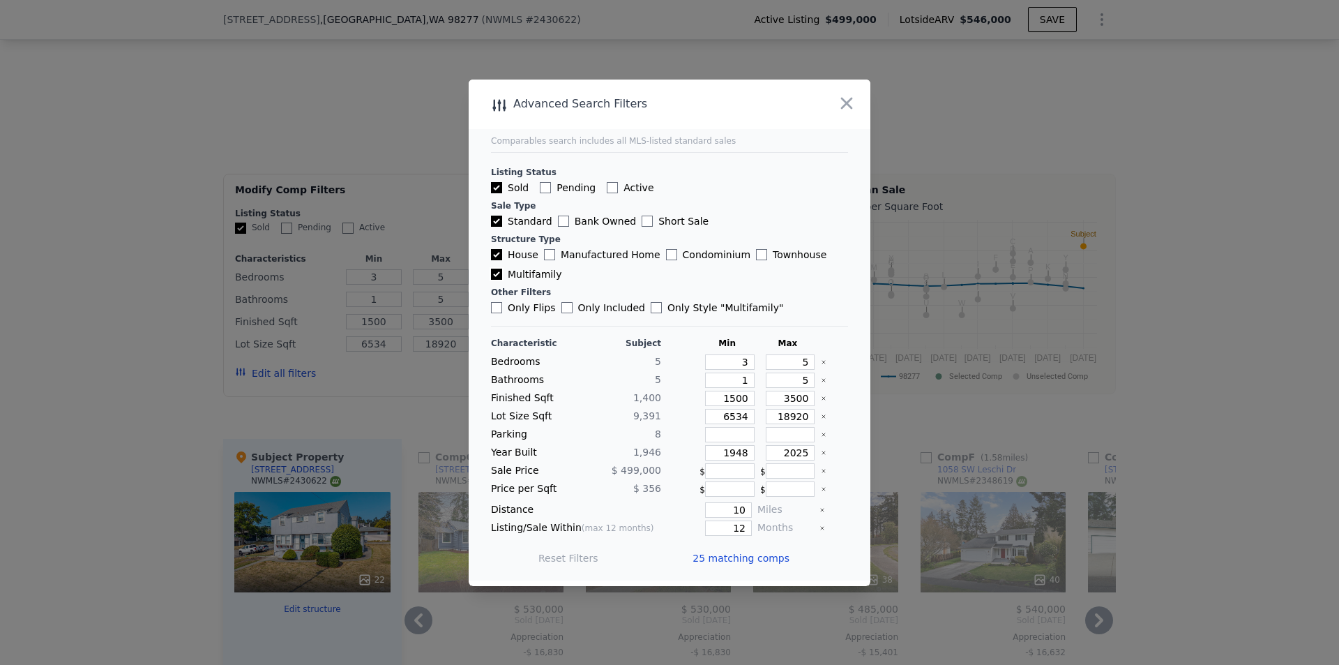
checkbox input "false"
click at [736, 561] on button "Update Search" at bounding box center [747, 558] width 105 height 20
click at [851, 106] on icon "button" at bounding box center [847, 103] width 20 height 20
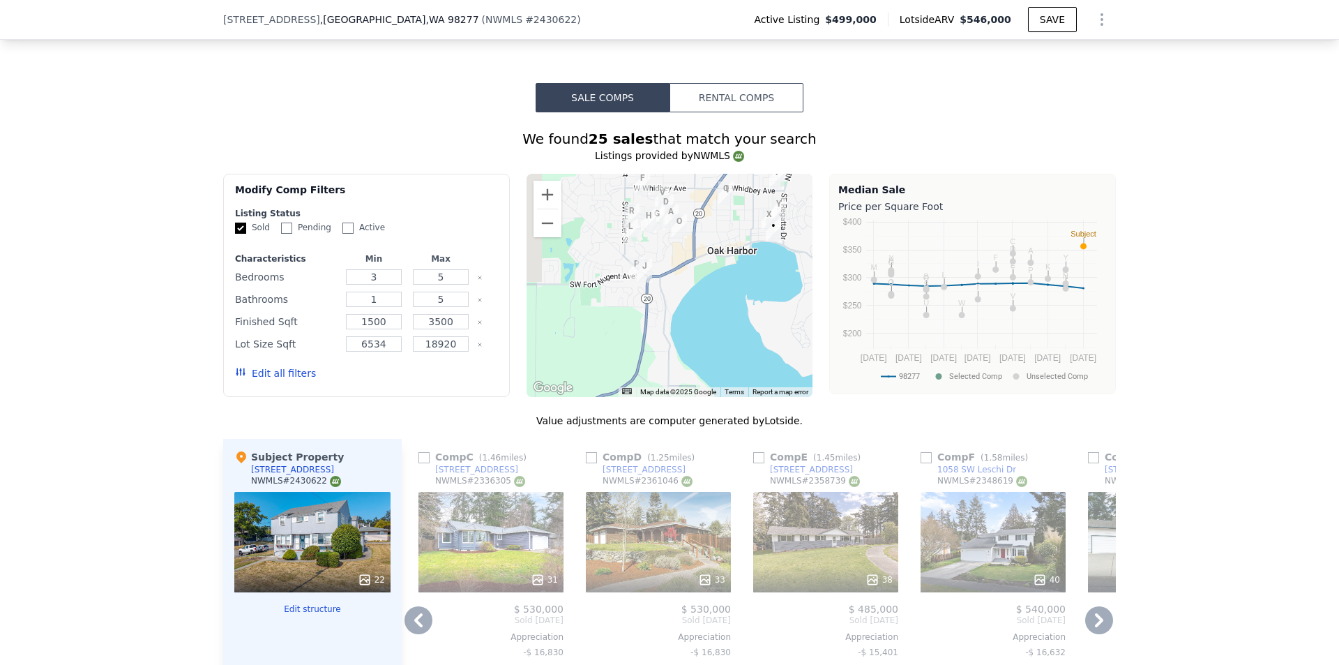
drag, startPoint x: 672, startPoint y: 338, endPoint x: 699, endPoint y: 237, distance: 104.7
click at [699, 237] on div at bounding box center [669, 285] width 287 height 223
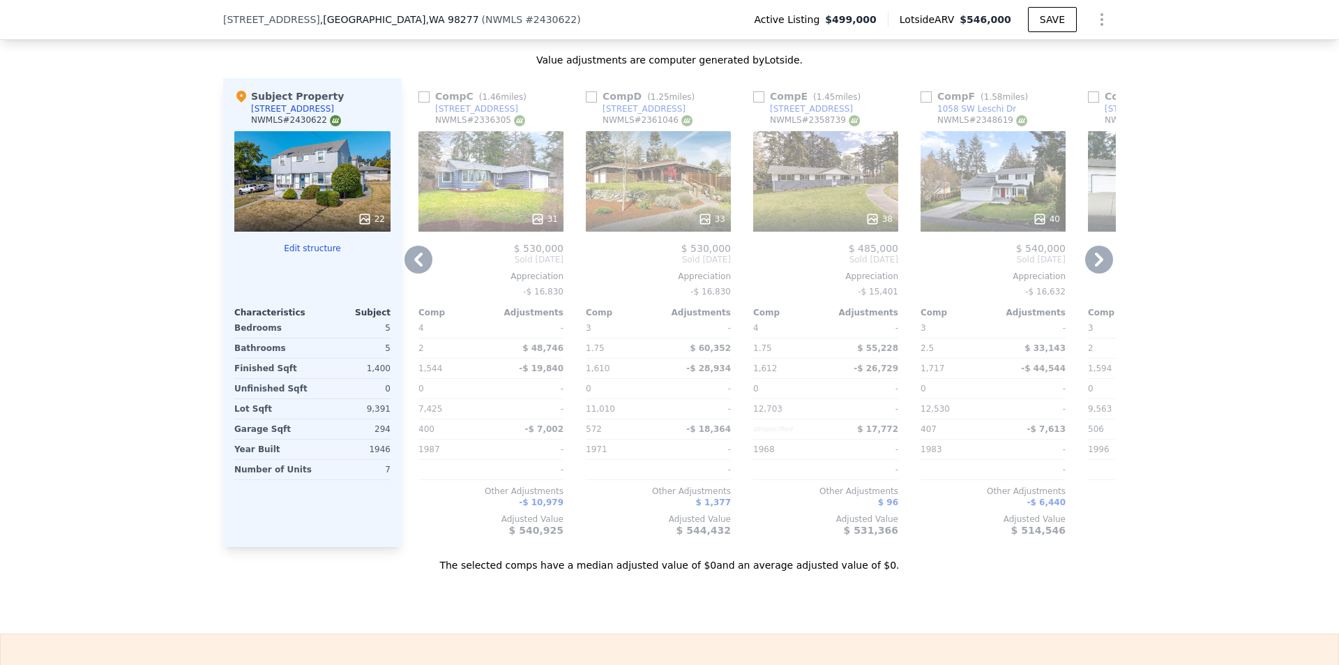
scroll to position [2231, 0]
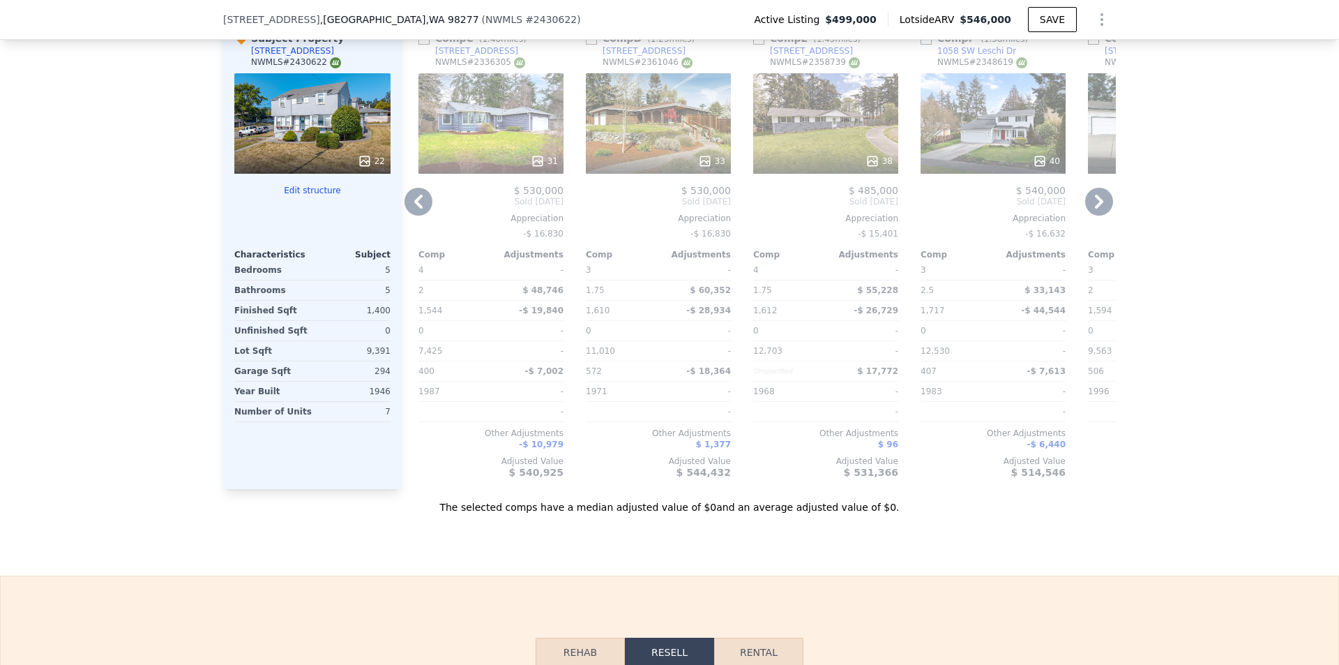
click at [310, 196] on button "Edit structure" at bounding box center [312, 190] width 156 height 11
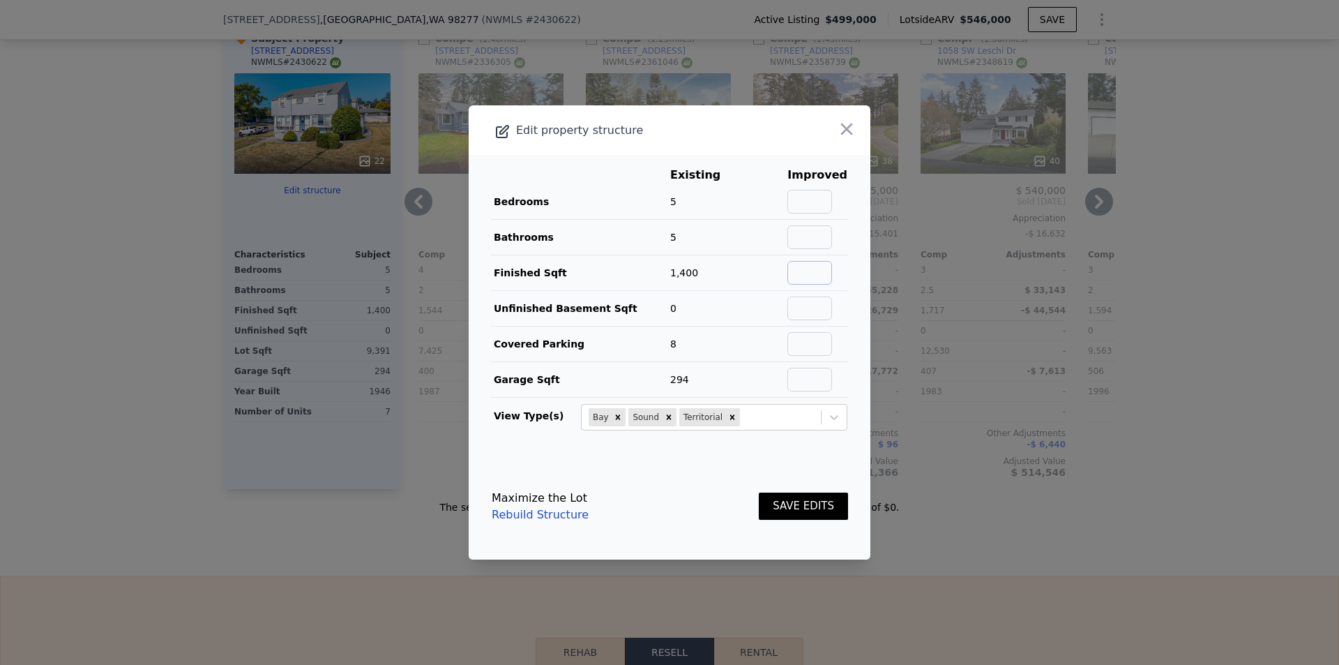
click at [790, 275] on input "text" at bounding box center [809, 273] width 45 height 24
click at [840, 128] on icon "button" at bounding box center [847, 129] width 20 height 20
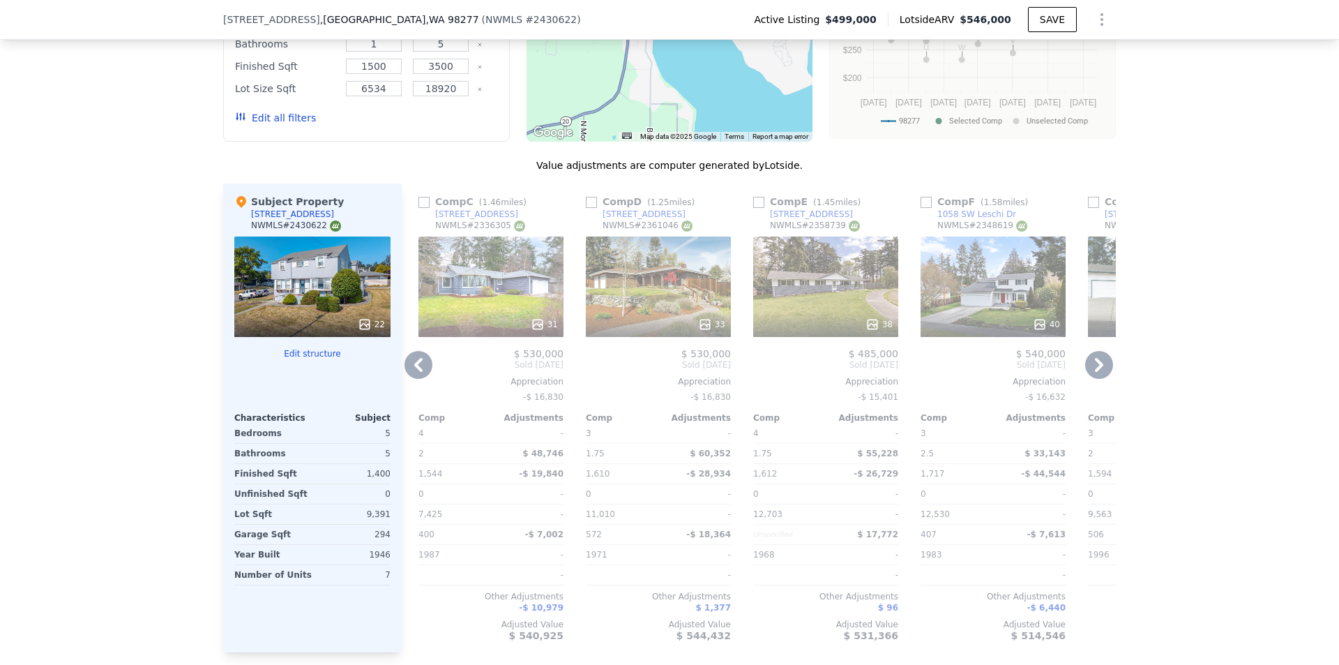
scroll to position [2092, 0]
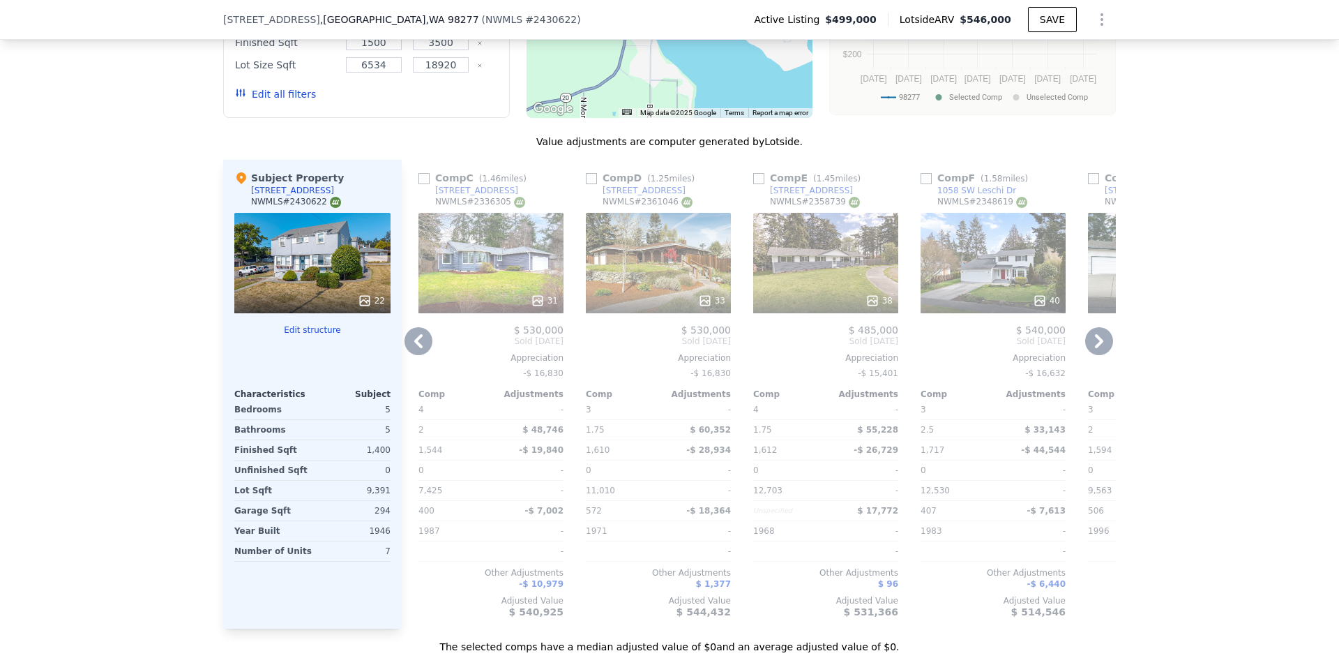
click at [1092, 349] on icon at bounding box center [1099, 341] width 28 height 28
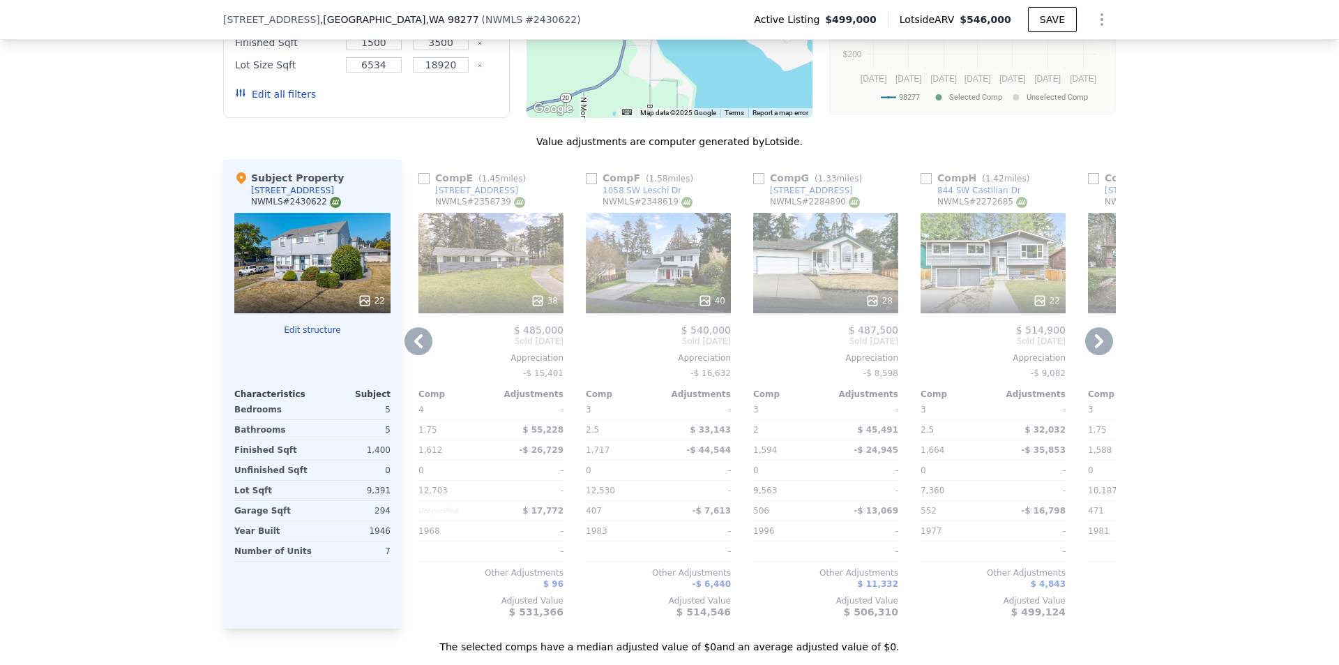
click at [1098, 349] on icon at bounding box center [1099, 341] width 28 height 28
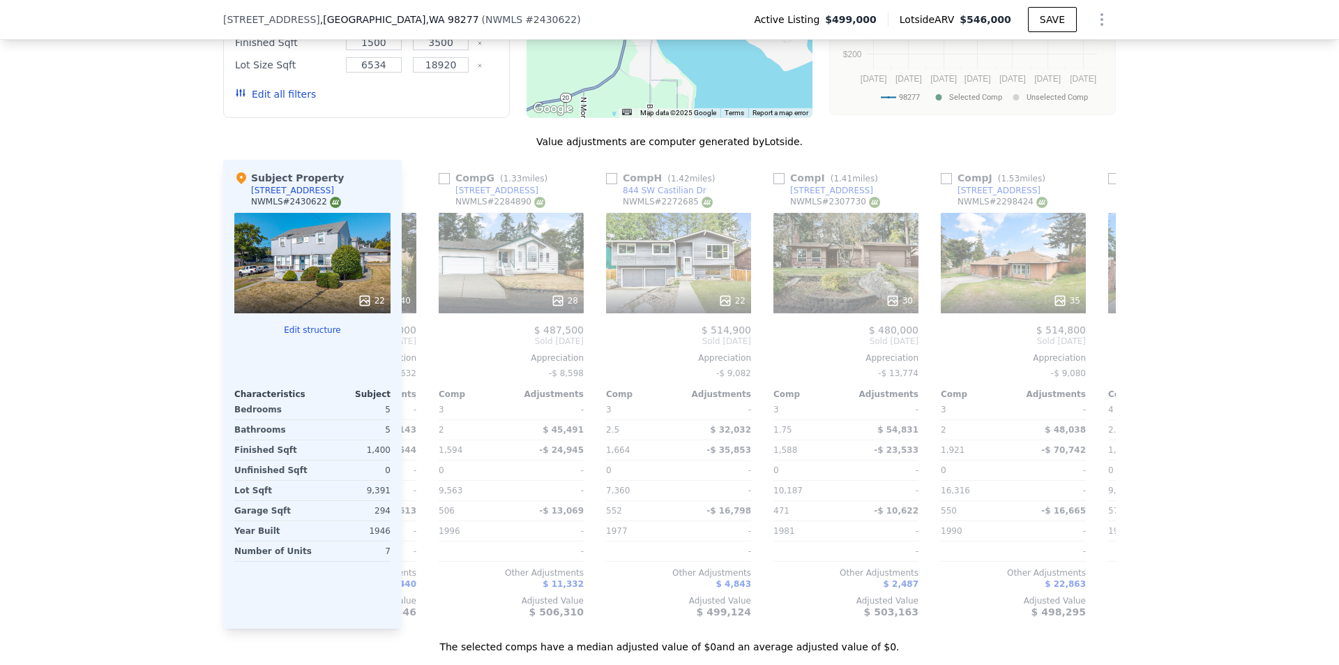
scroll to position [0, 1004]
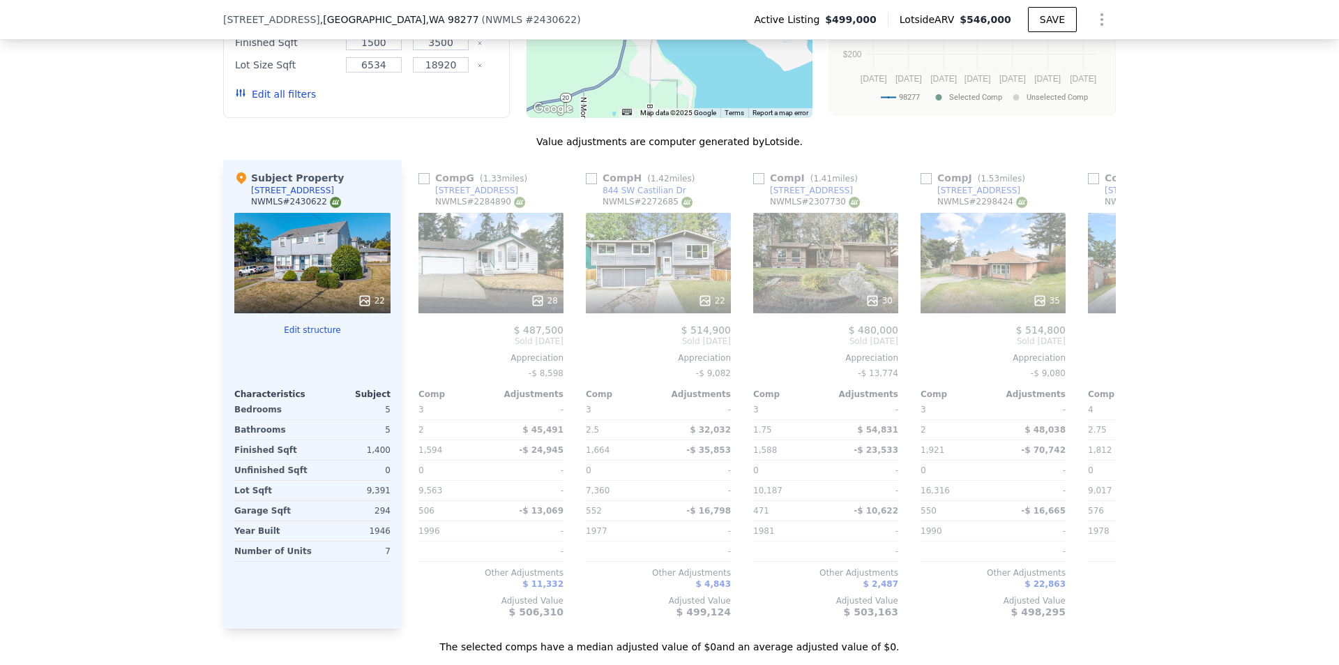
click at [1098, 347] on span "Sold Jul 2025" at bounding box center [1160, 340] width 145 height 11
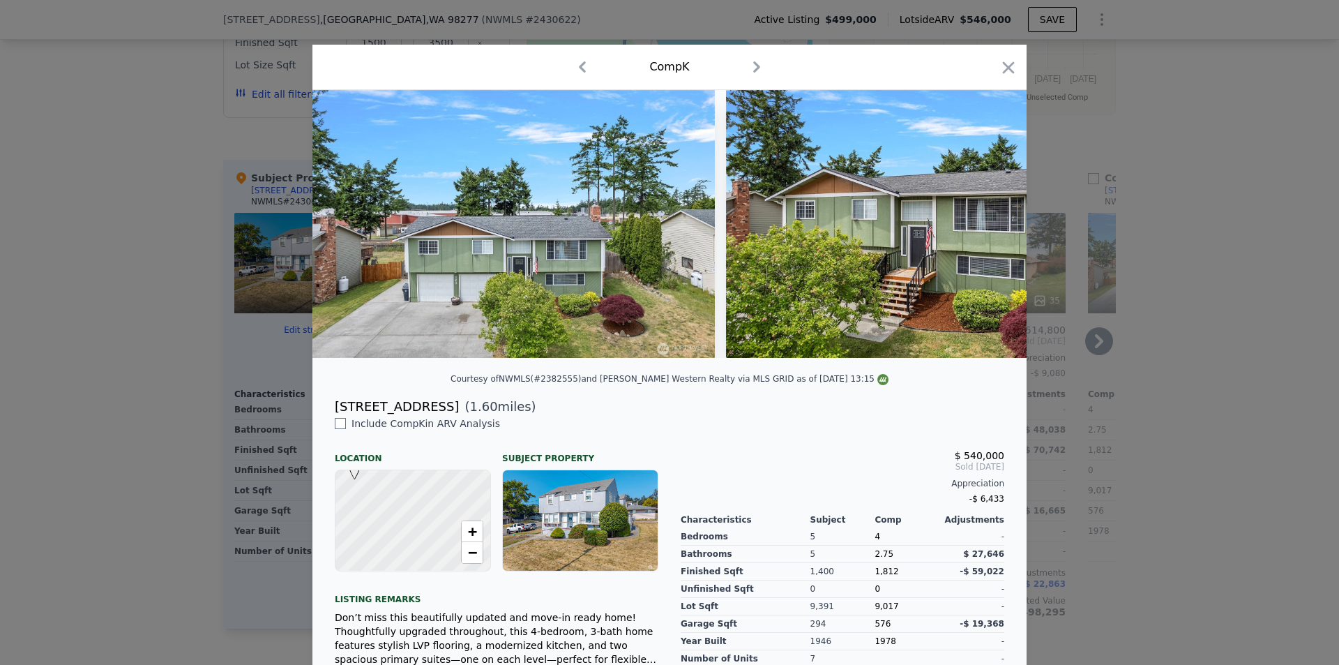
click at [988, 75] on div "Comp K" at bounding box center [670, 67] width 692 height 22
click at [1008, 73] on icon "button" at bounding box center [1009, 67] width 12 height 12
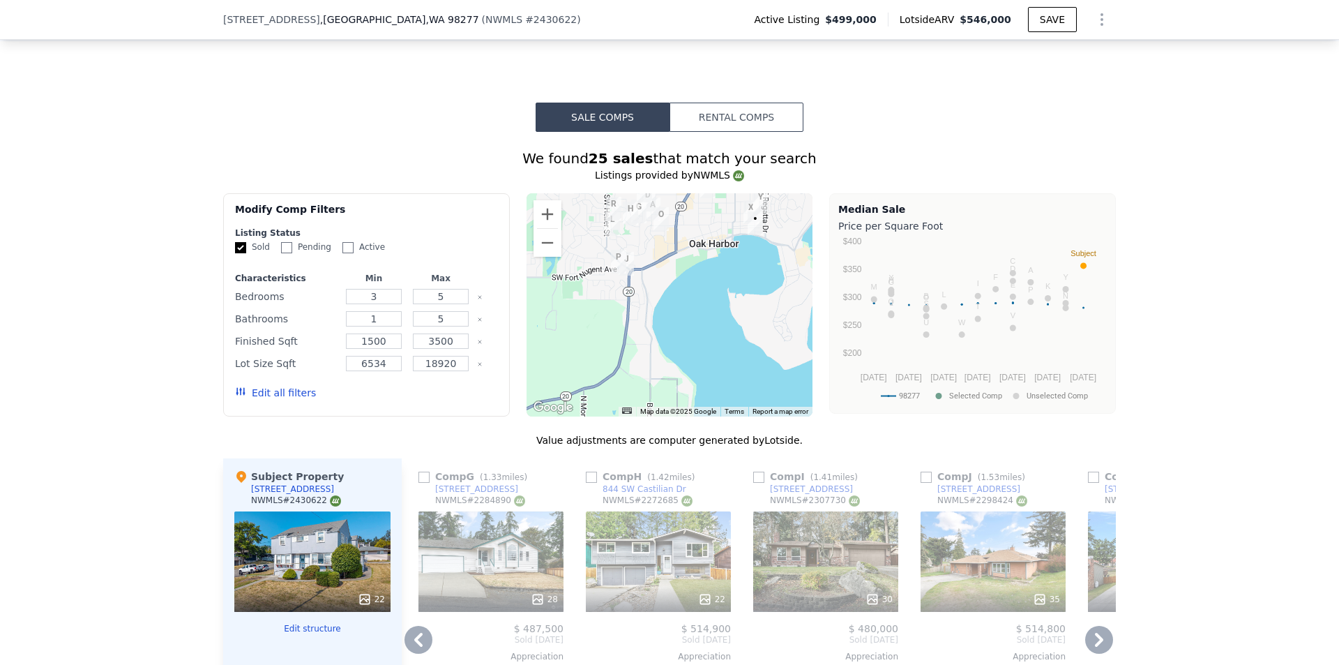
scroll to position [1743, 0]
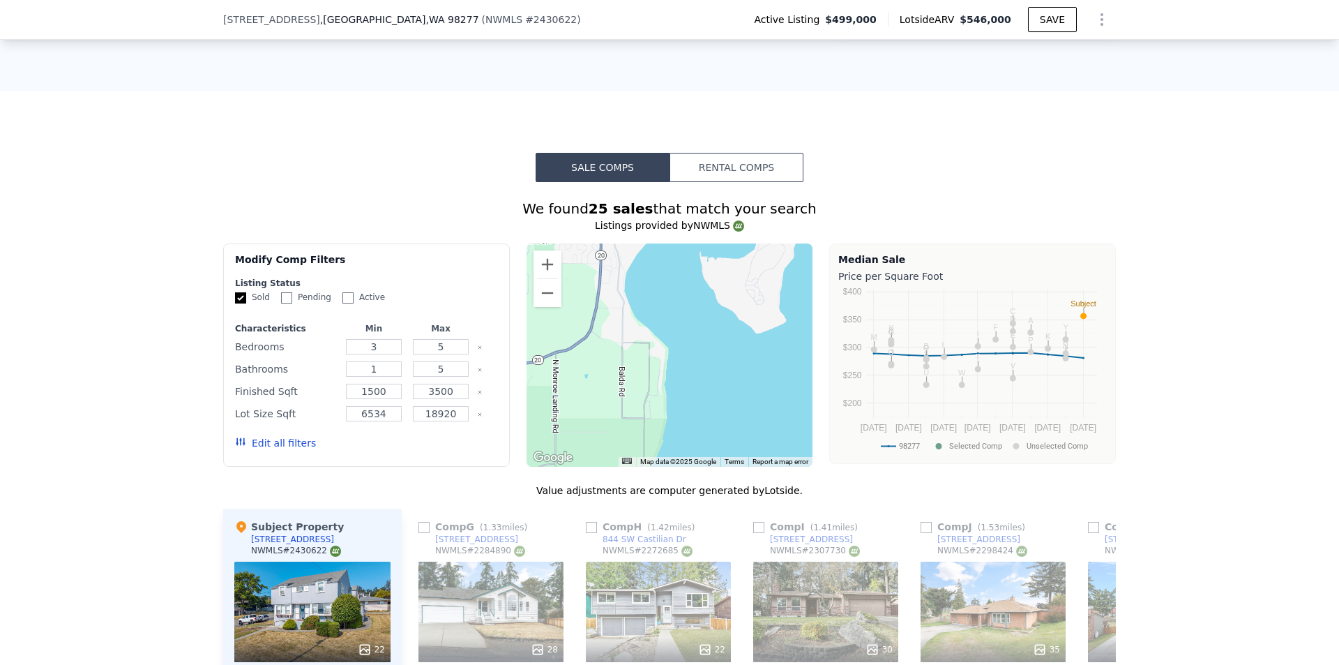
drag, startPoint x: 699, startPoint y: 395, endPoint x: 668, endPoint y: 298, distance: 102.5
click at [668, 298] on div at bounding box center [669, 354] width 287 height 223
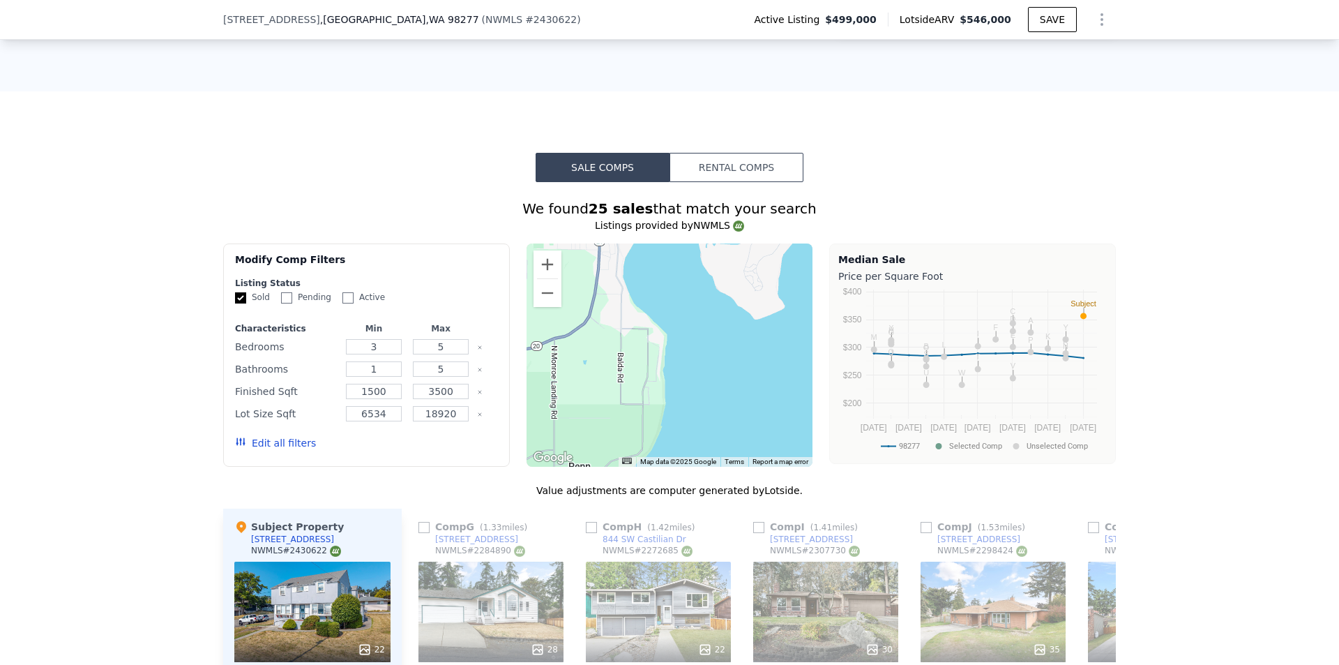
click at [651, 392] on div at bounding box center [669, 354] width 287 height 223
click at [631, 417] on div at bounding box center [669, 354] width 287 height 223
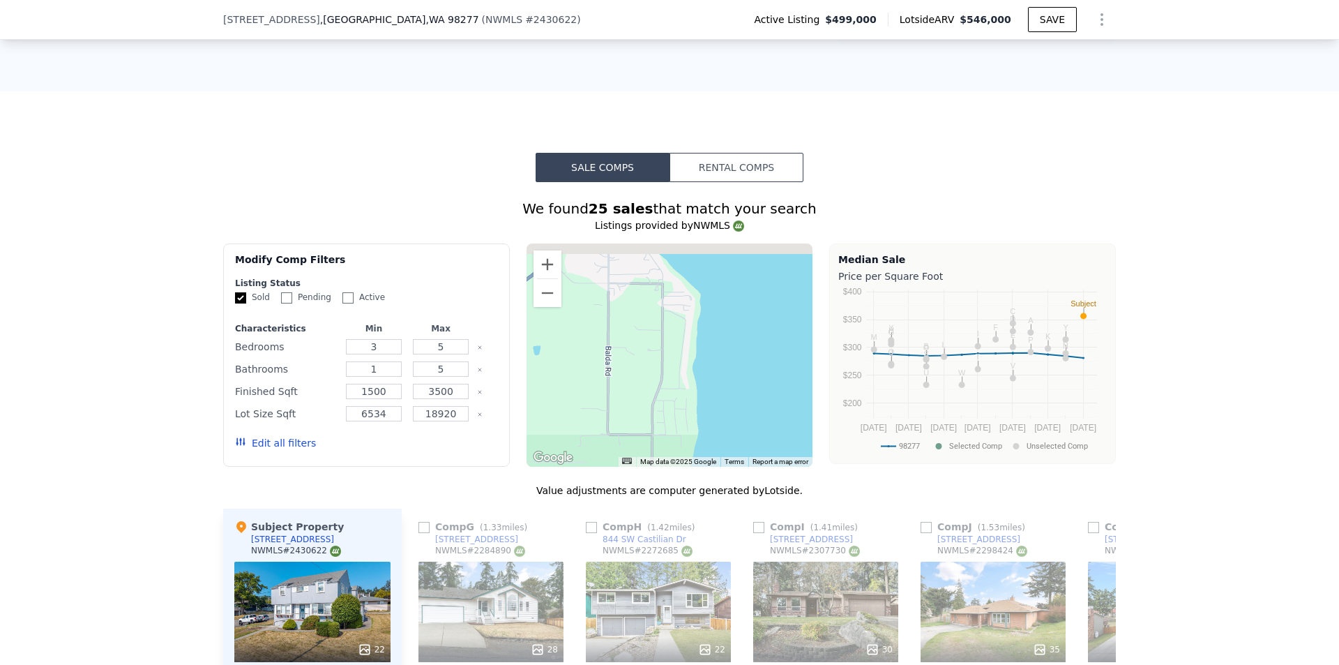
drag, startPoint x: 696, startPoint y: 378, endPoint x: 704, endPoint y: 434, distance: 56.3
click at [704, 434] on div at bounding box center [669, 354] width 287 height 223
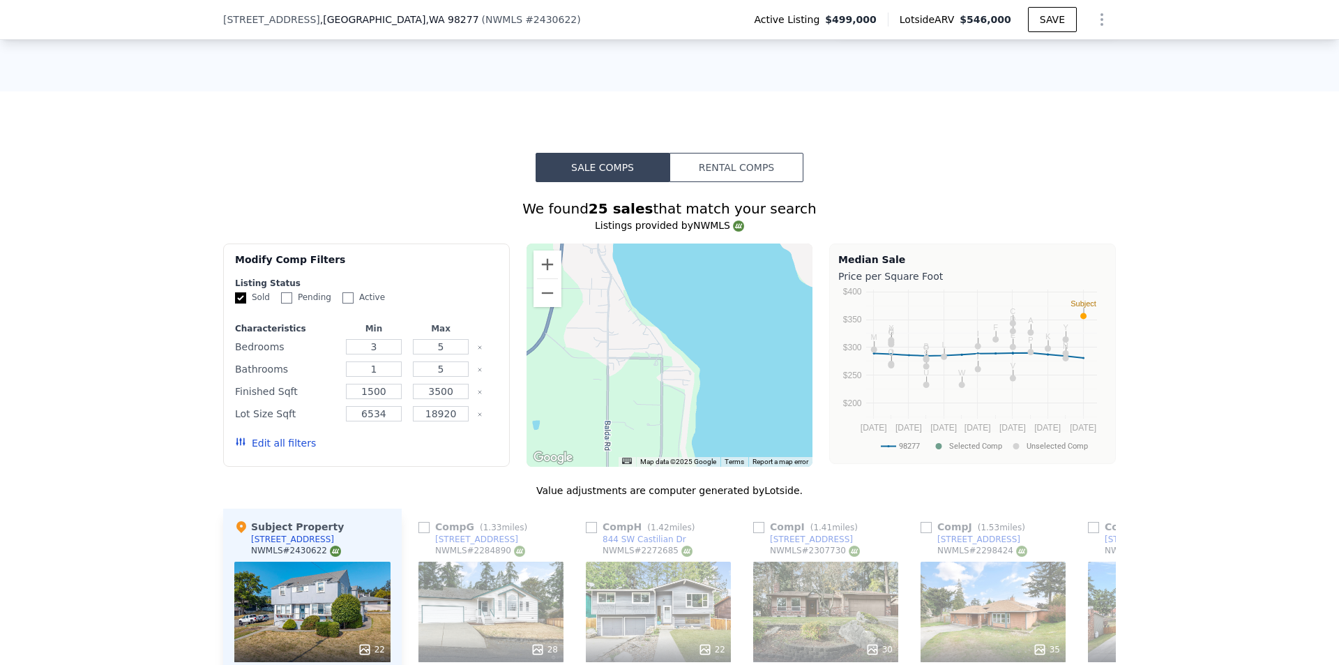
drag, startPoint x: 668, startPoint y: 358, endPoint x: 655, endPoint y: 424, distance: 66.7
click at [655, 424] on div at bounding box center [669, 354] width 287 height 223
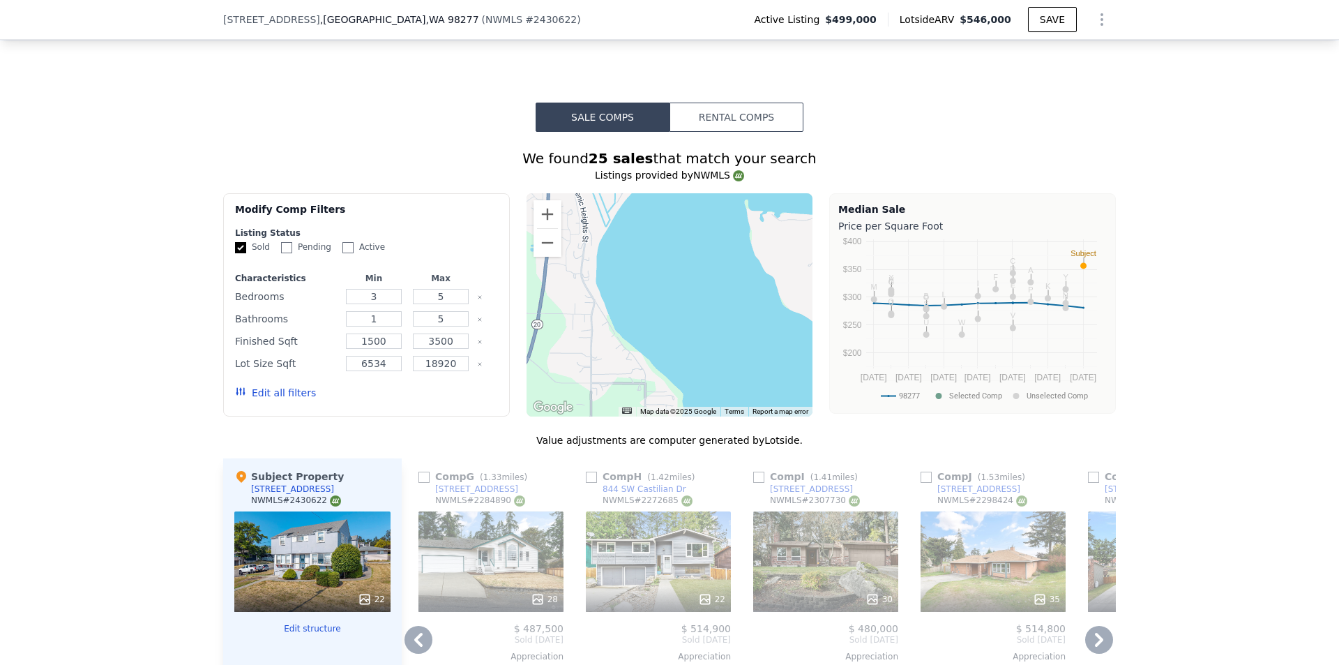
scroll to position [1813, 0]
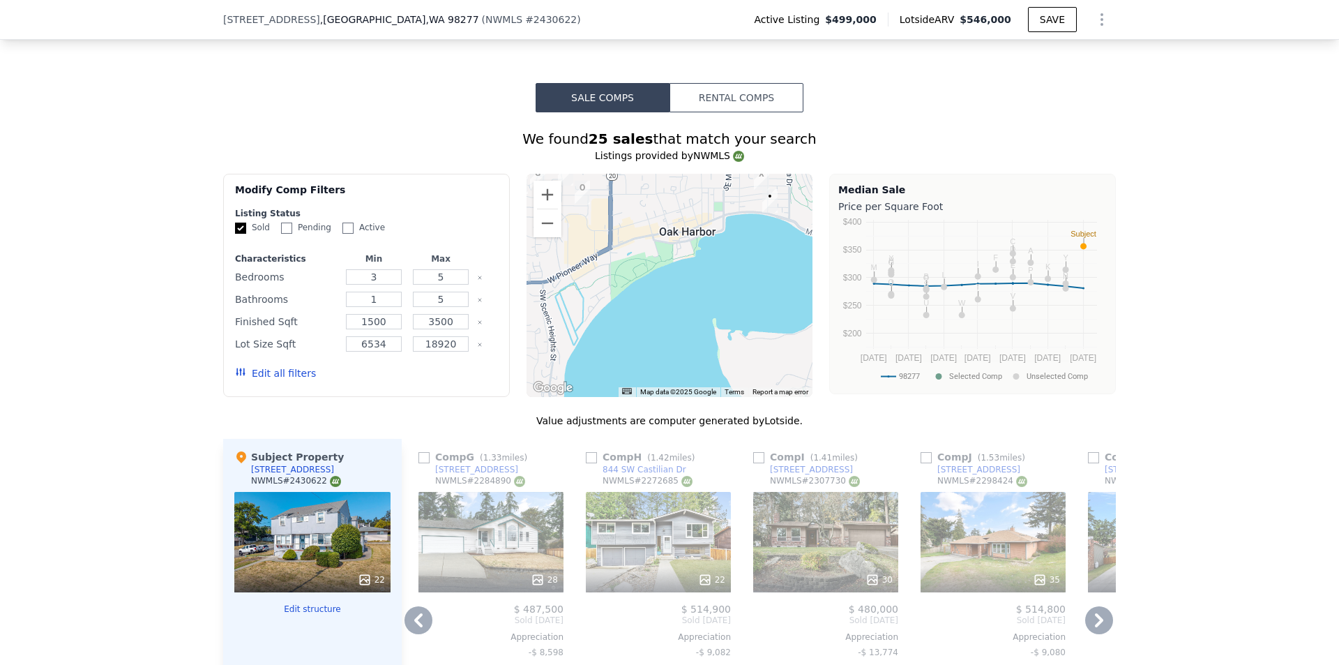
drag, startPoint x: 649, startPoint y: 305, endPoint x: 602, endPoint y: 444, distance: 147.1
click at [602, 444] on div "We found 25 sales that match your search Listings provided by NWMLS Filters Map…" at bounding box center [669, 530] width 893 height 803
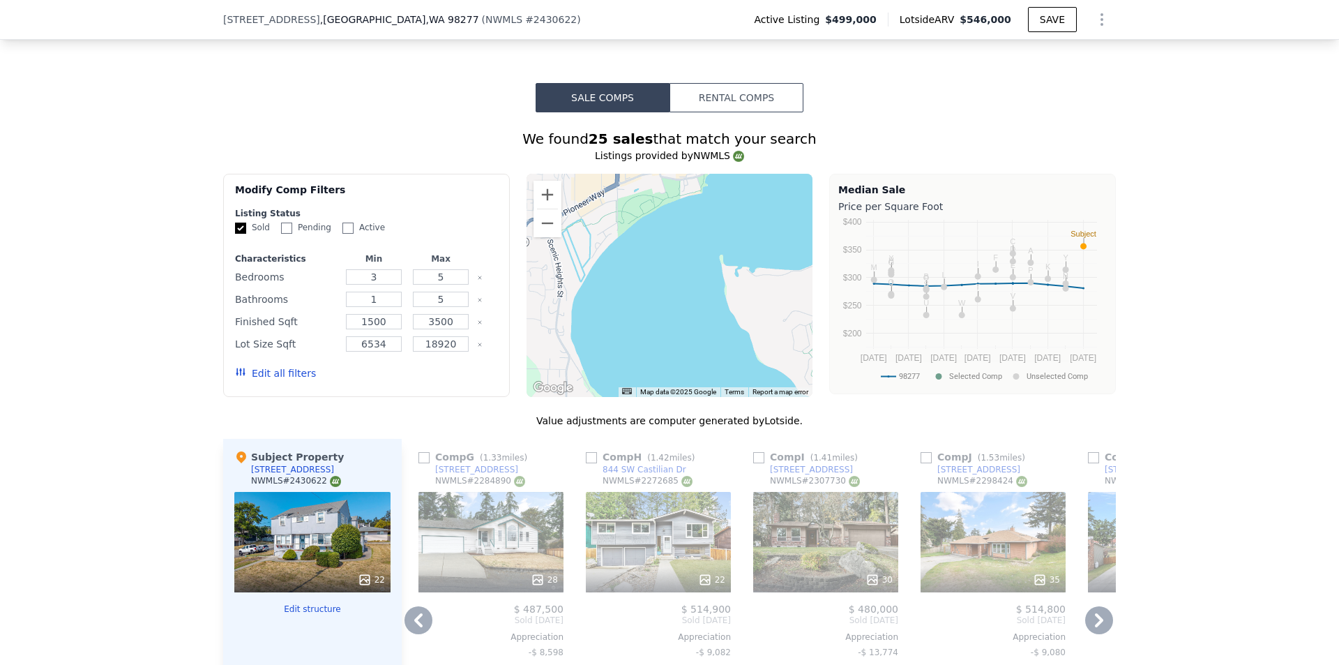
drag, startPoint x: 621, startPoint y: 361, endPoint x: 653, endPoint y: 294, distance: 75.2
click at [653, 297] on div at bounding box center [669, 285] width 287 height 223
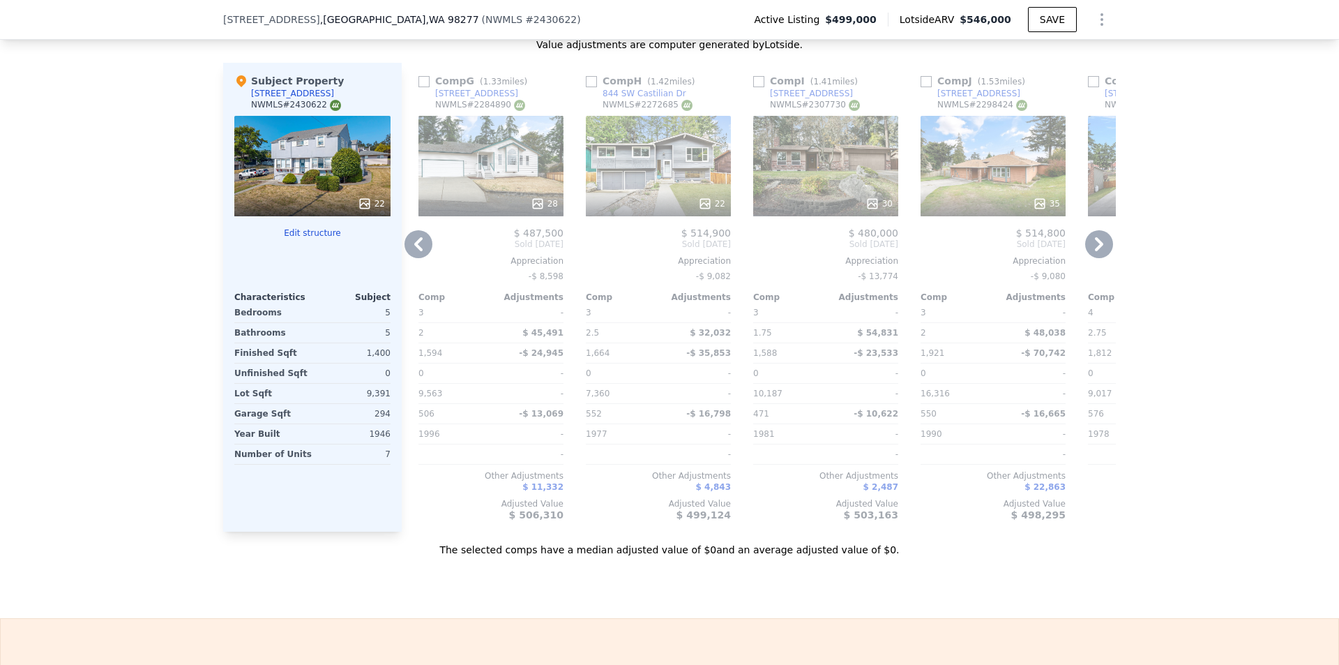
scroll to position [2162, 0]
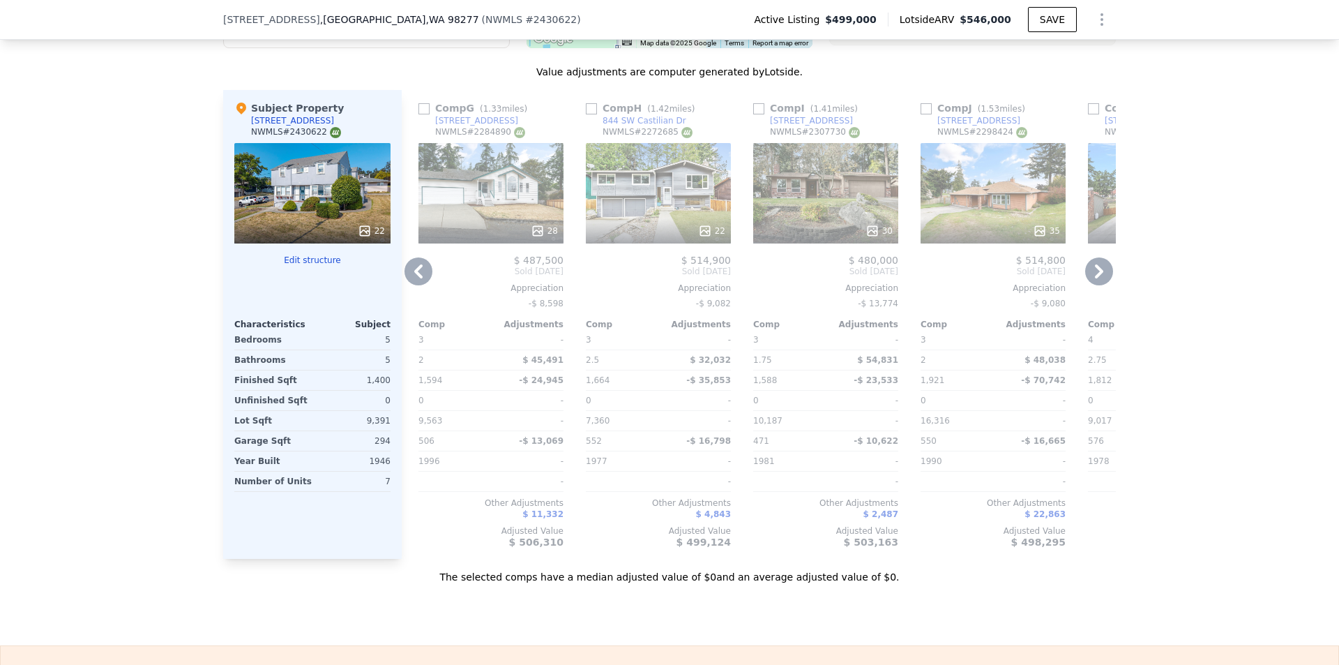
click at [295, 223] on div "22" at bounding box center [312, 193] width 156 height 100
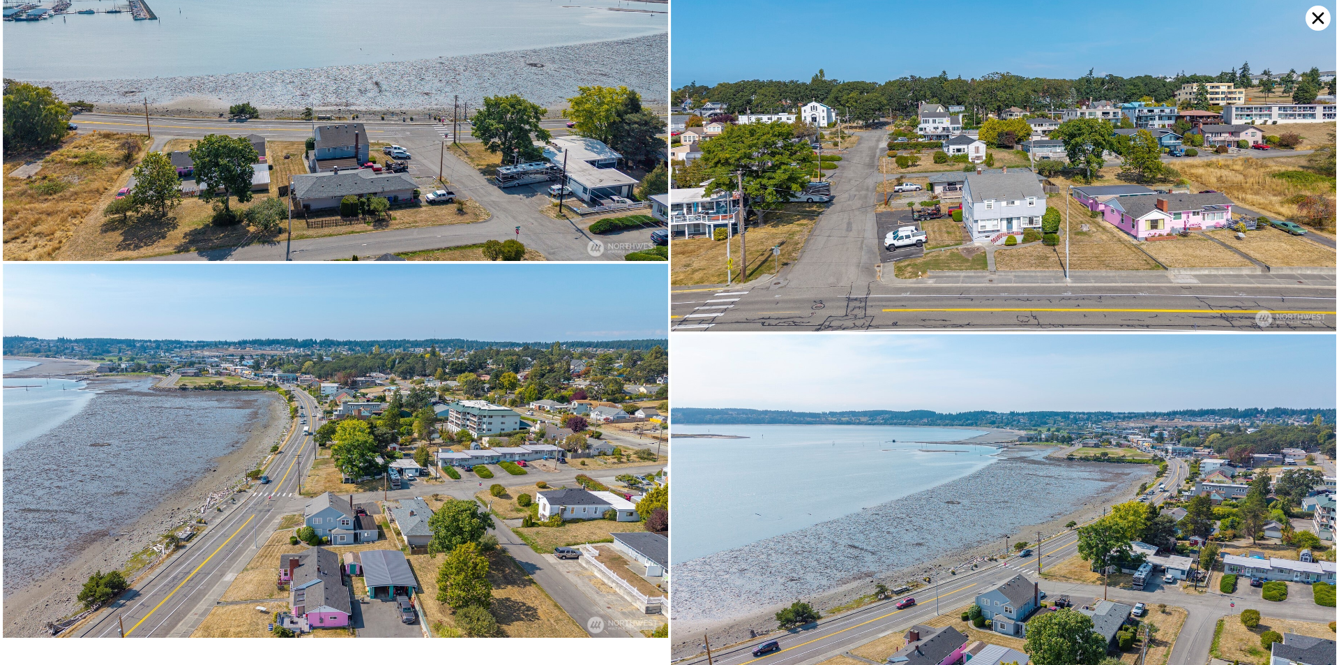
scroll to position [3997, 0]
